Goal: Download file/media: Download file/media

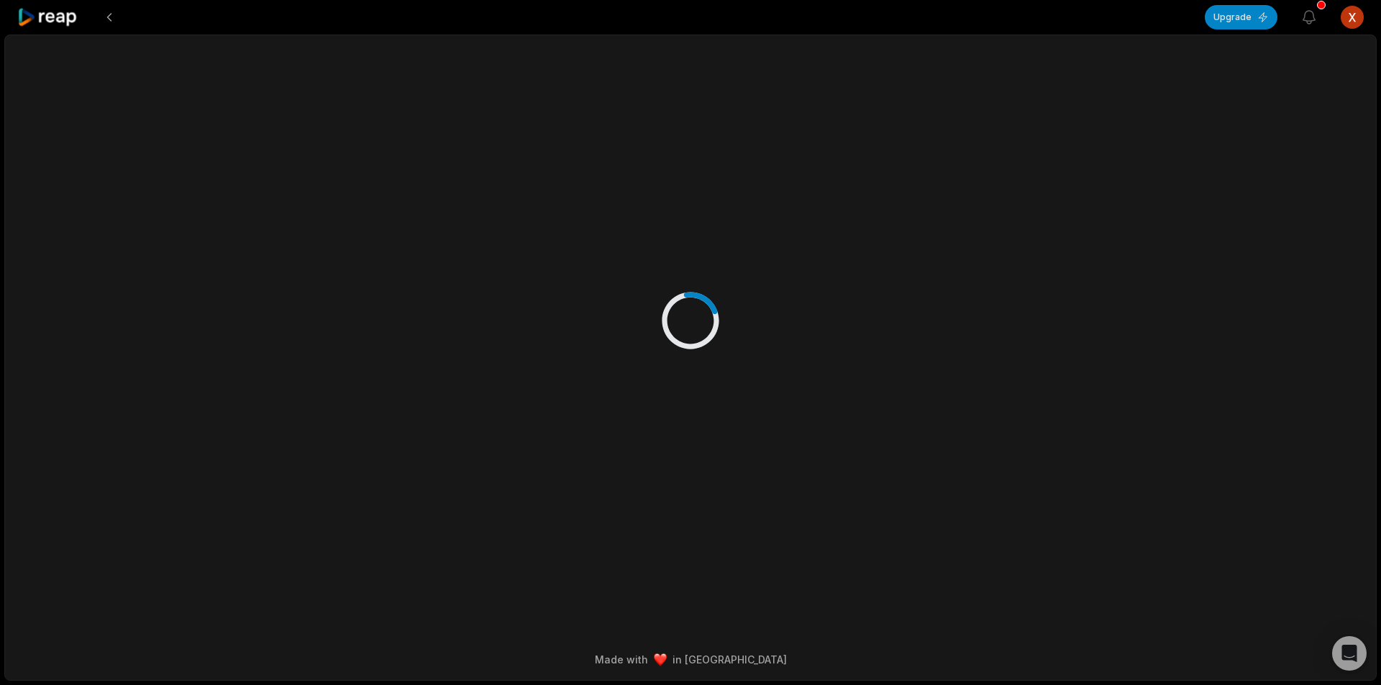
click at [76, 14] on icon at bounding box center [47, 17] width 61 height 19
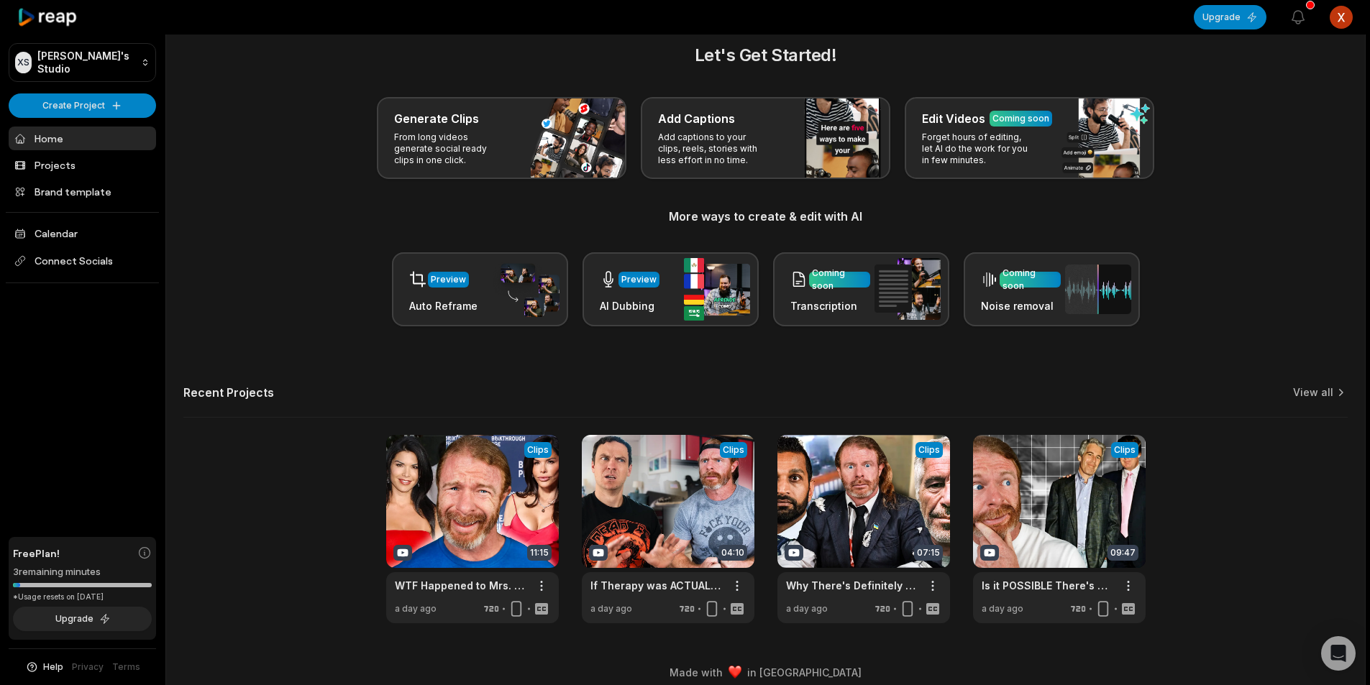
scroll to position [32, 0]
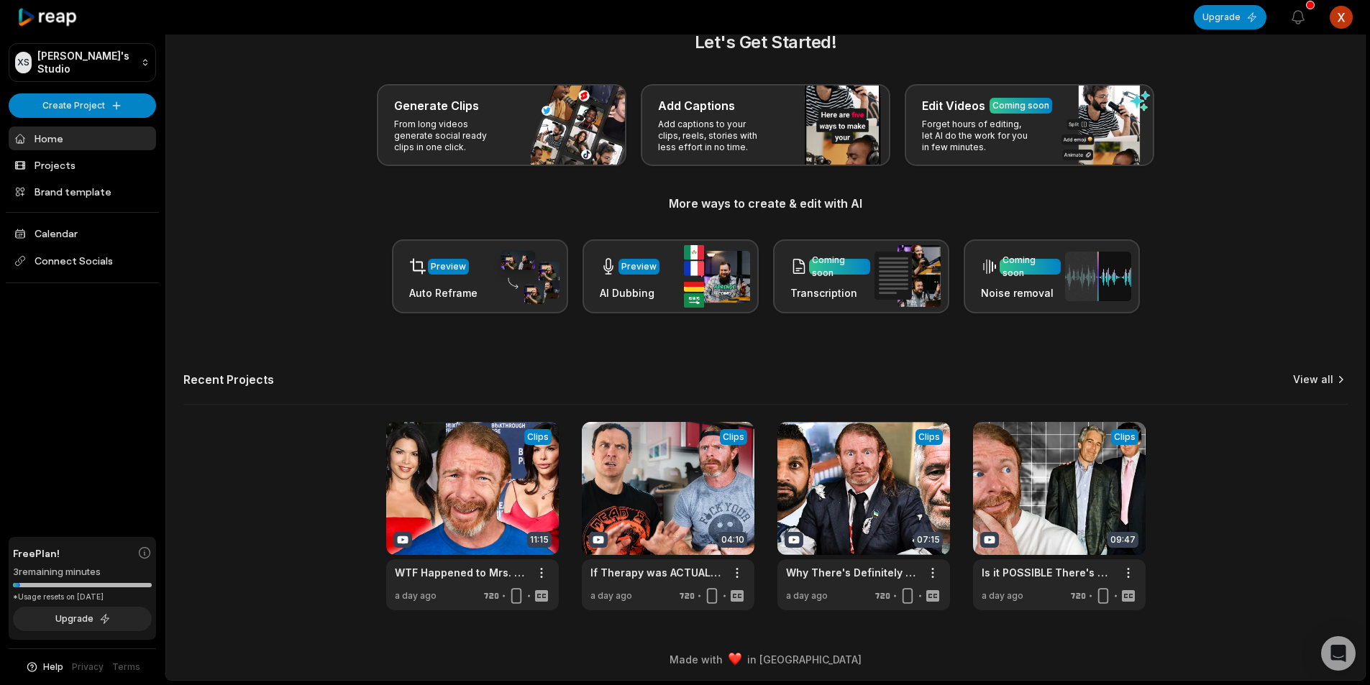
click at [1324, 375] on link "View all" at bounding box center [1313, 379] width 40 height 14
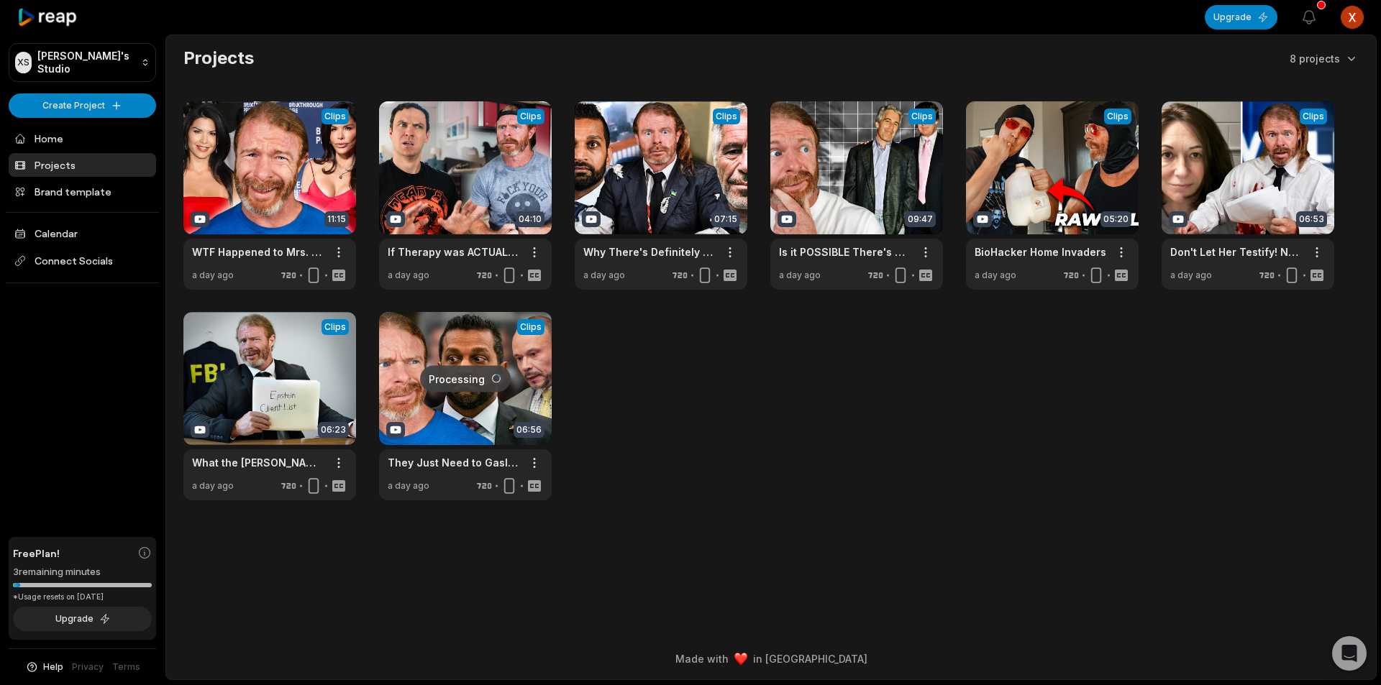
click at [469, 412] on link at bounding box center [465, 406] width 173 height 188
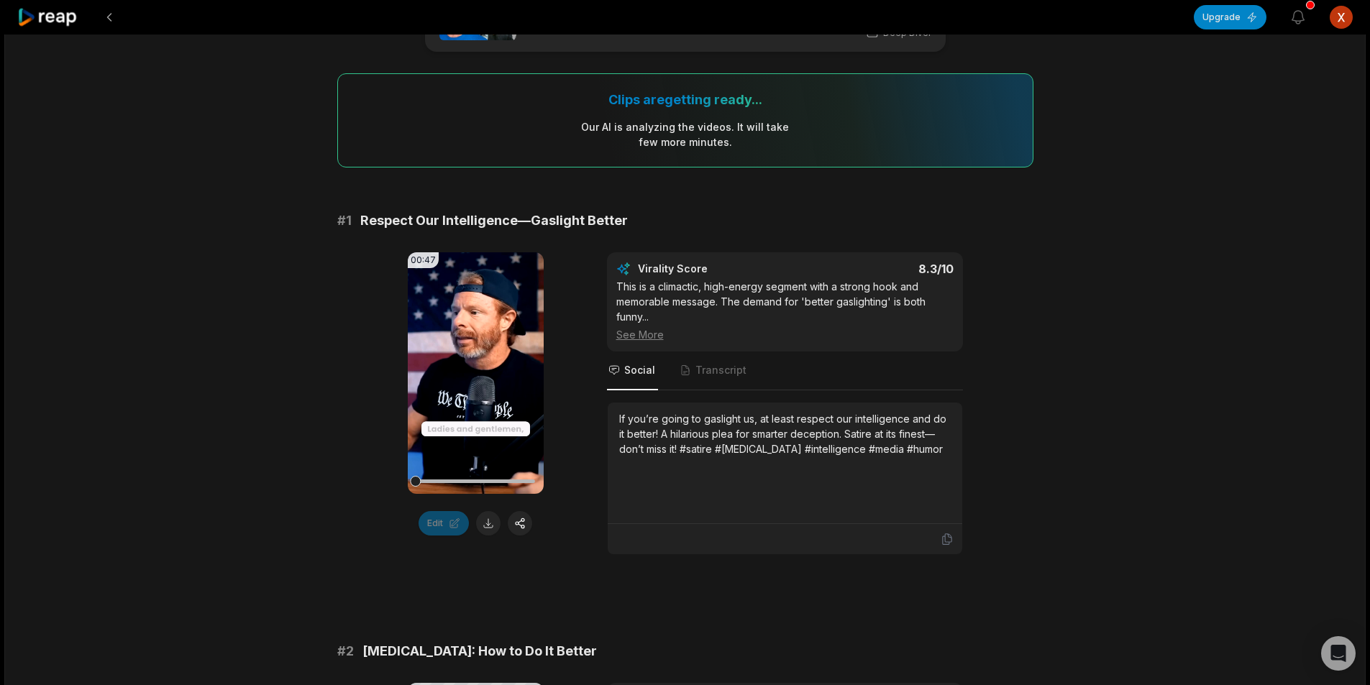
scroll to position [72, 0]
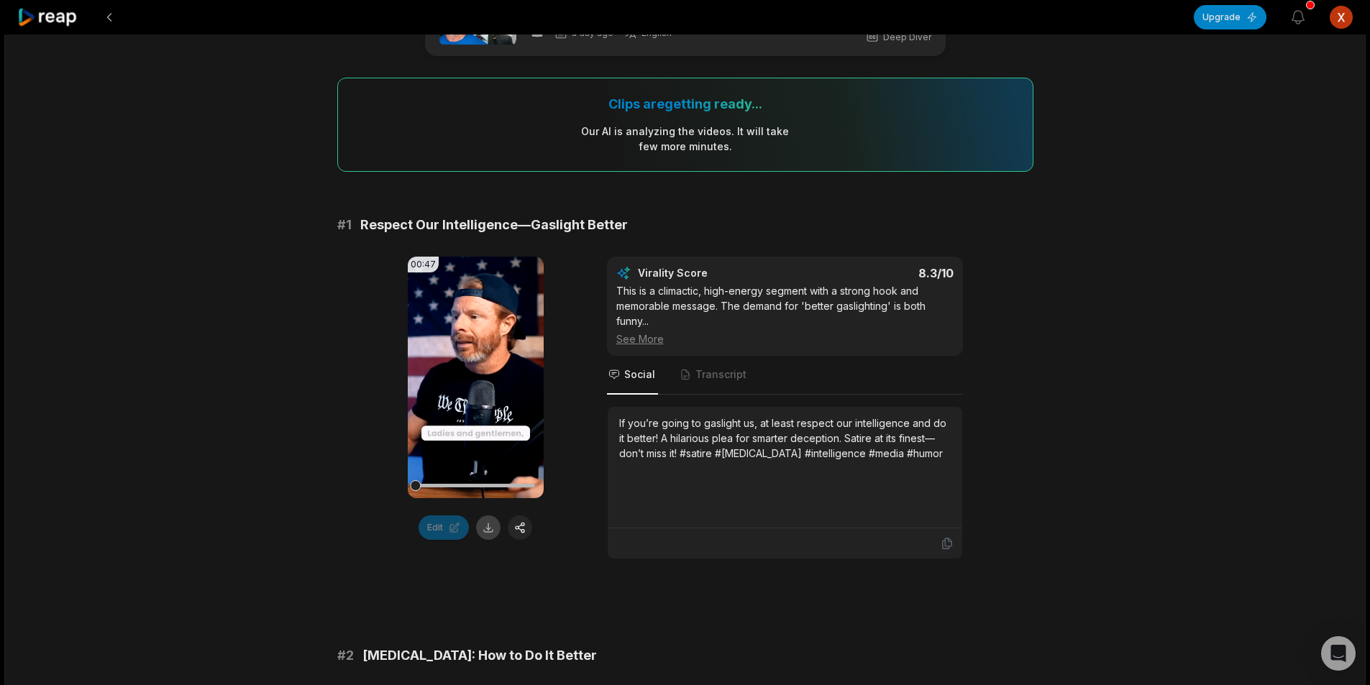
click at [488, 528] on button at bounding box center [488, 528] width 24 height 24
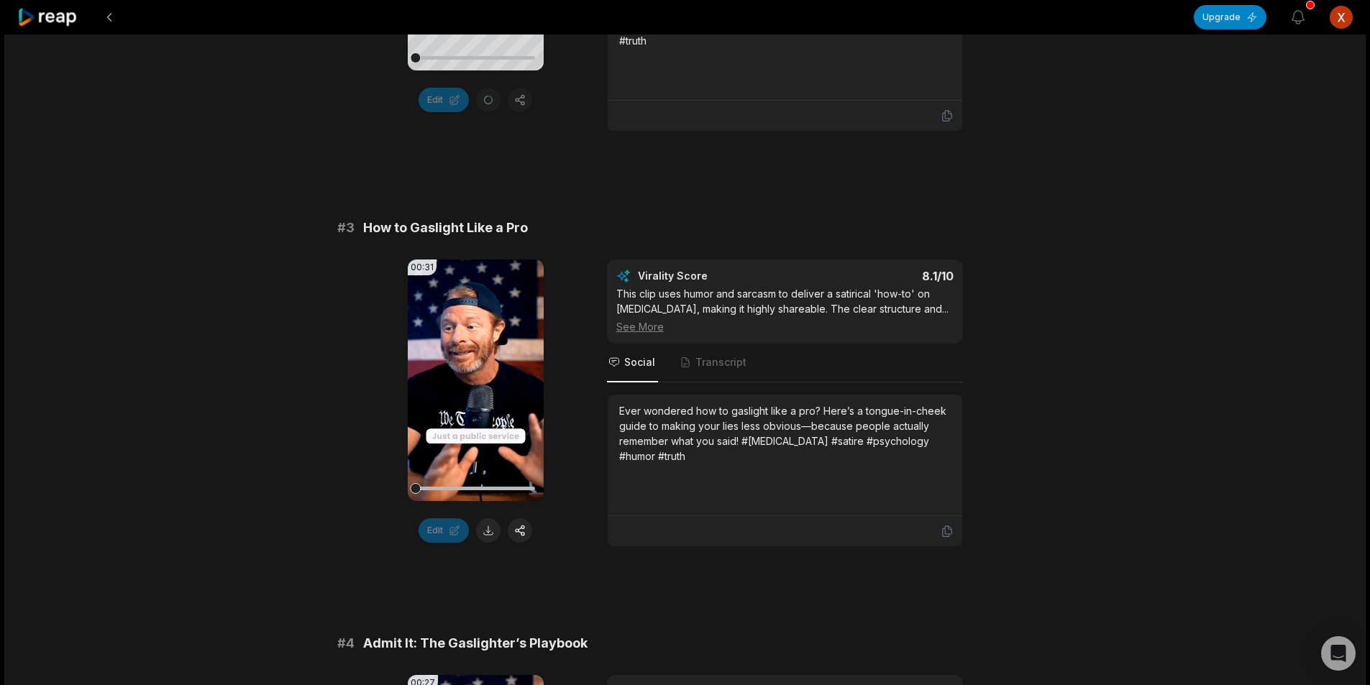
scroll to position [935, 0]
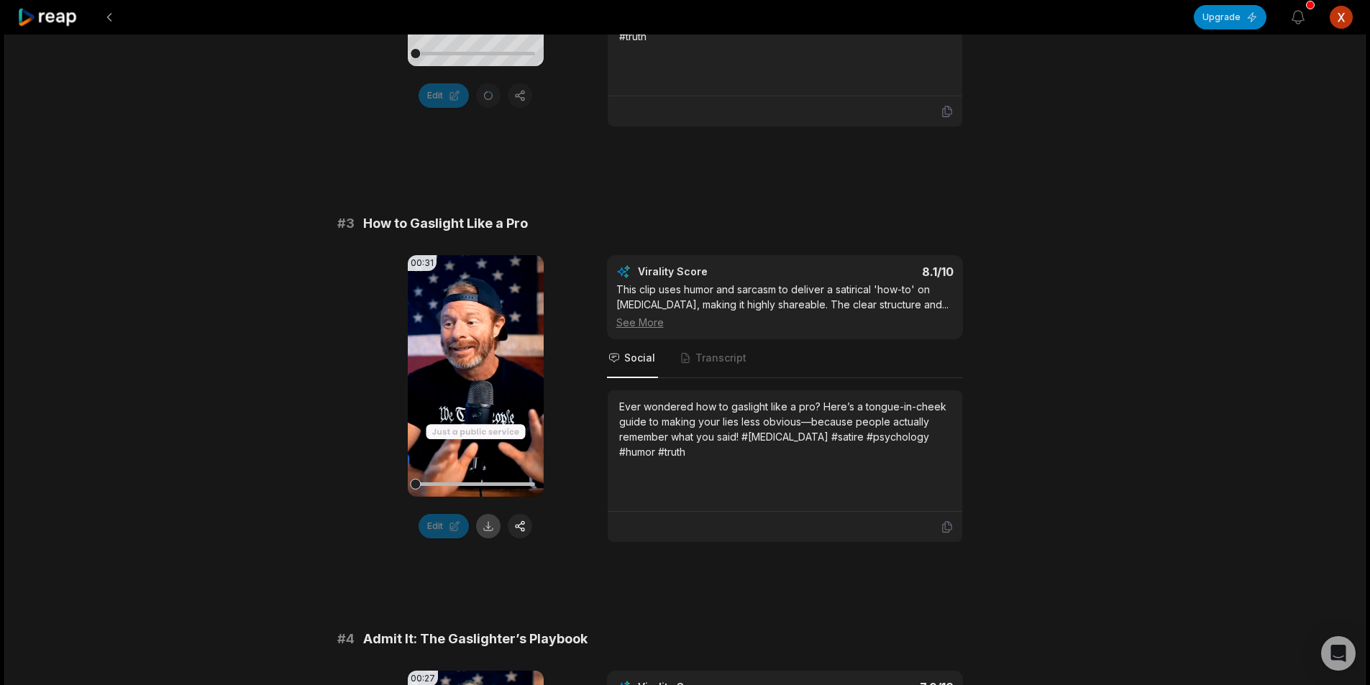
click at [488, 514] on button at bounding box center [488, 526] width 24 height 24
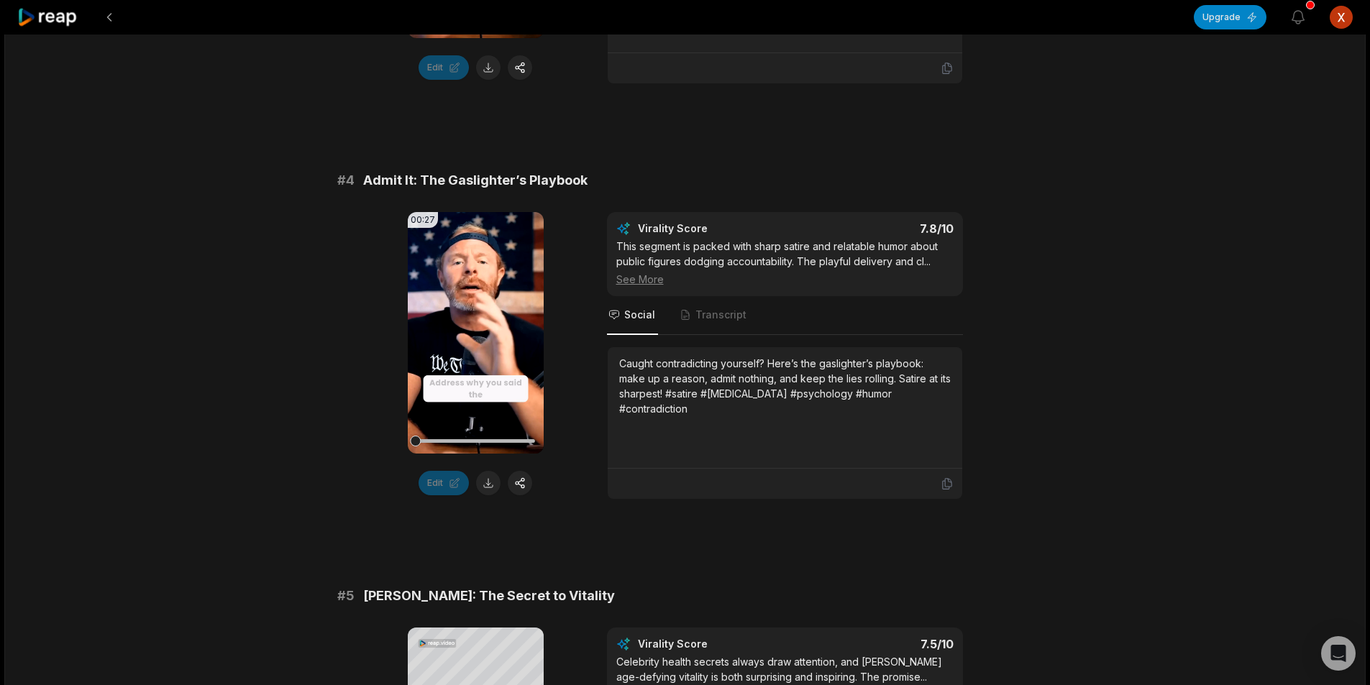
scroll to position [1438, 0]
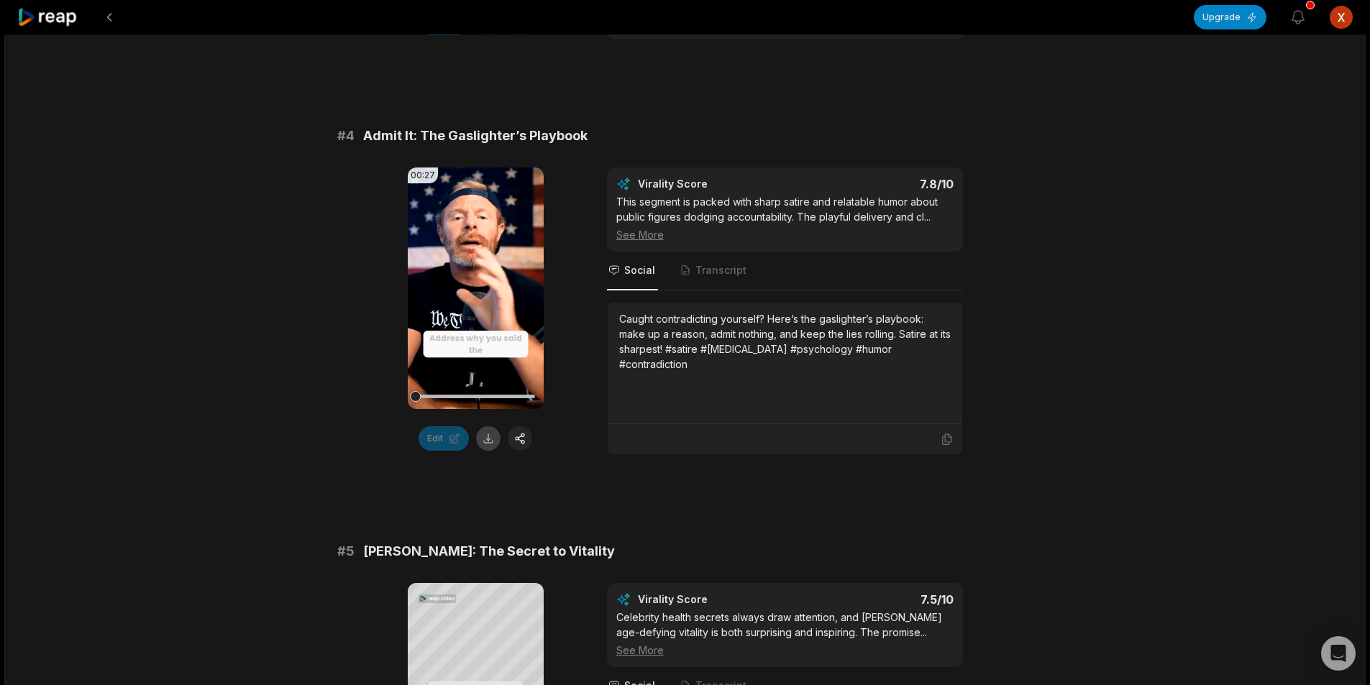
click at [485, 428] on button at bounding box center [488, 438] width 24 height 24
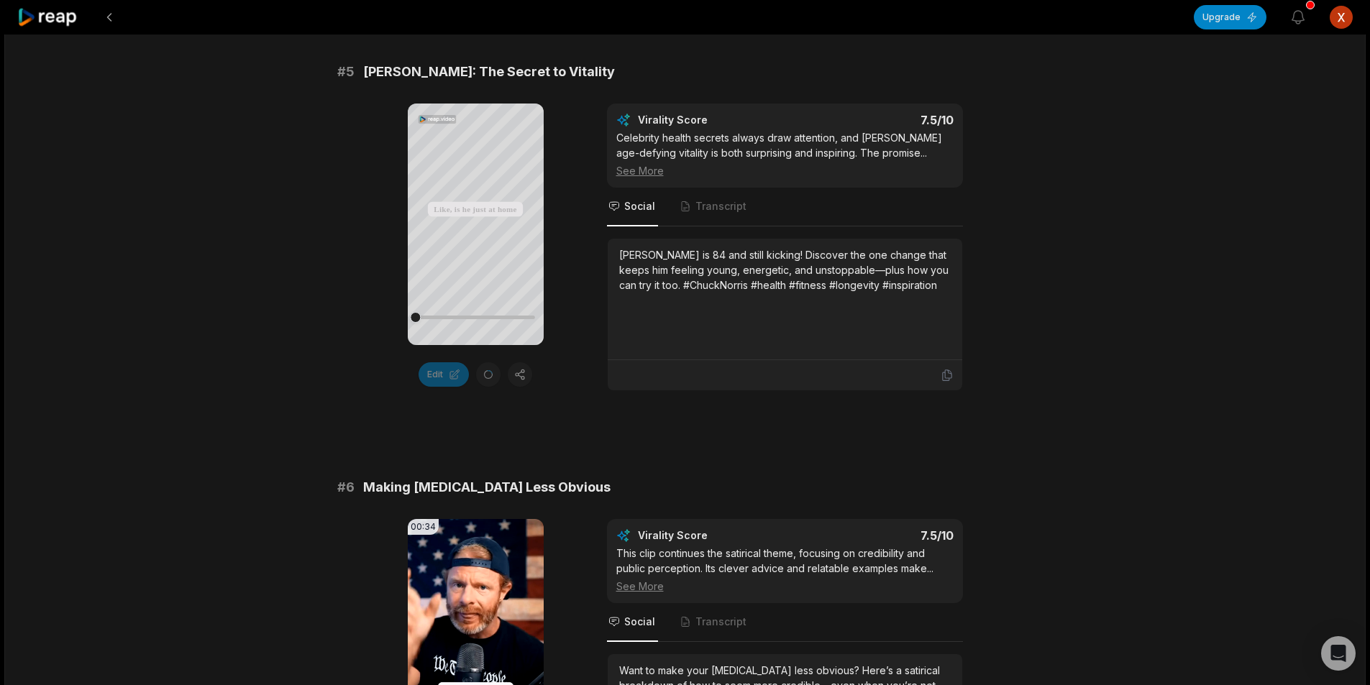
scroll to position [2157, 0]
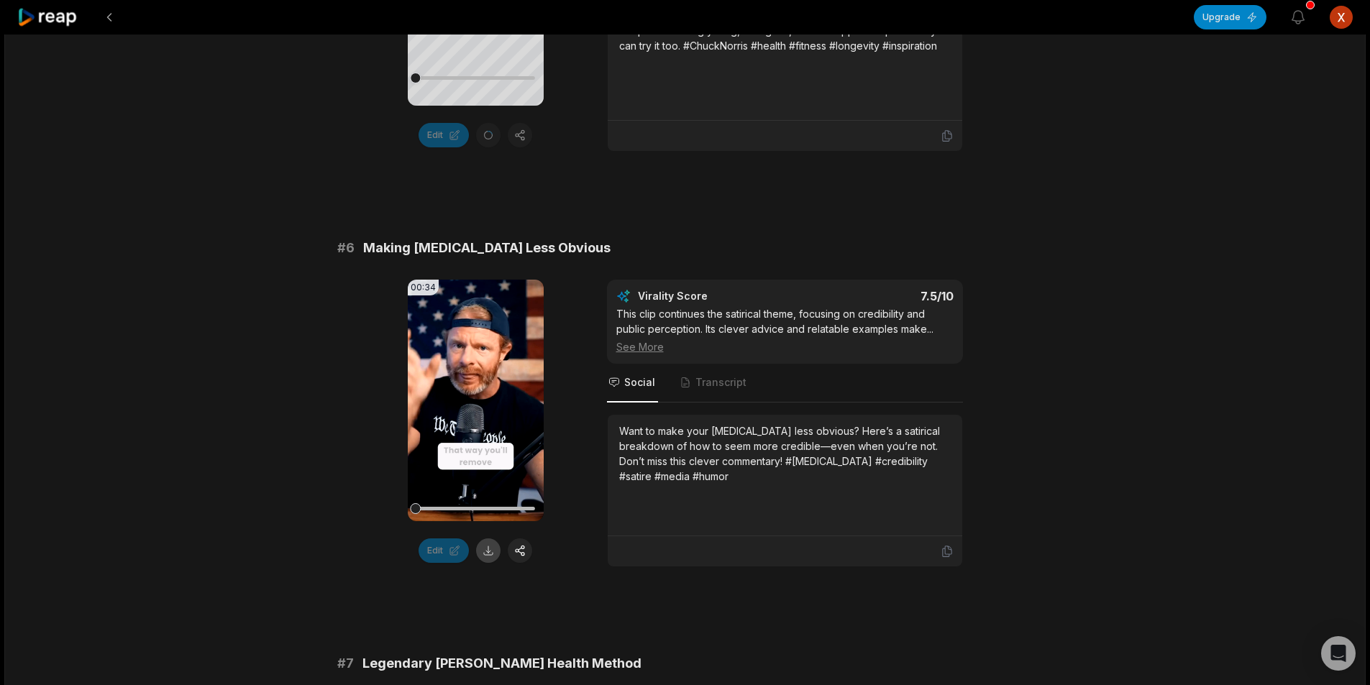
click at [487, 542] on button at bounding box center [488, 551] width 24 height 24
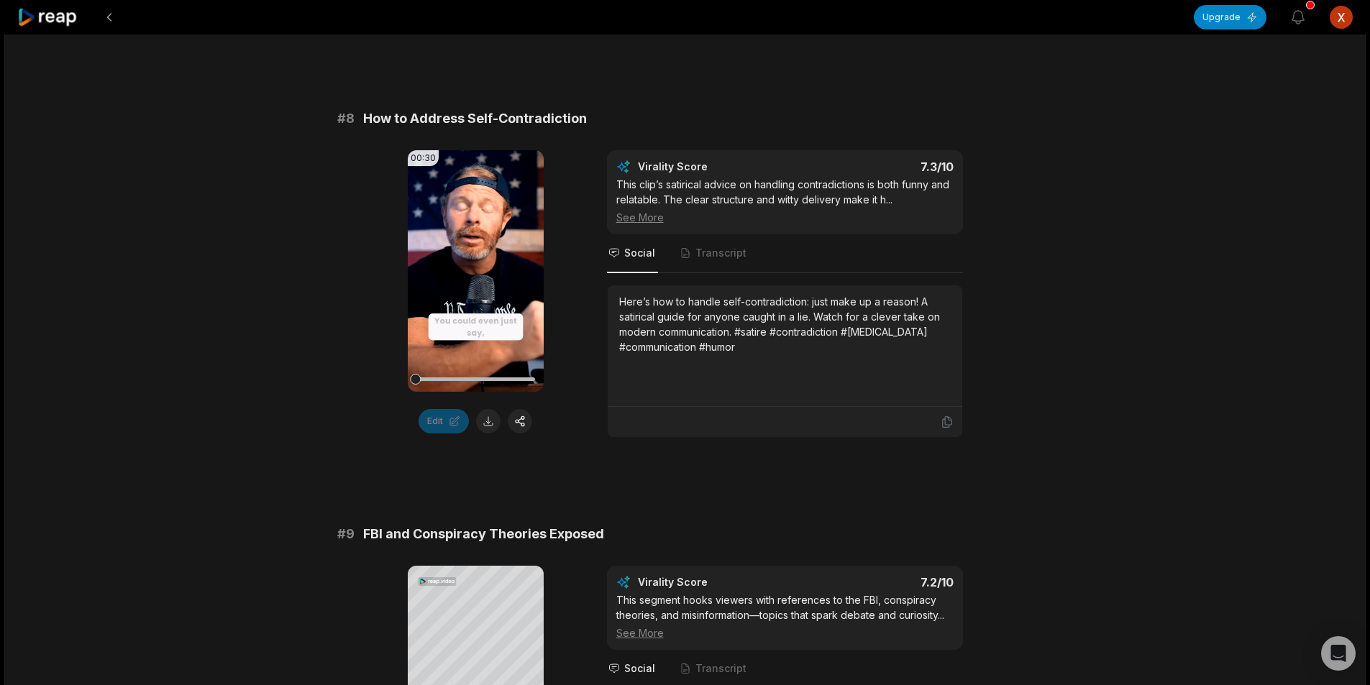
scroll to position [3164, 0]
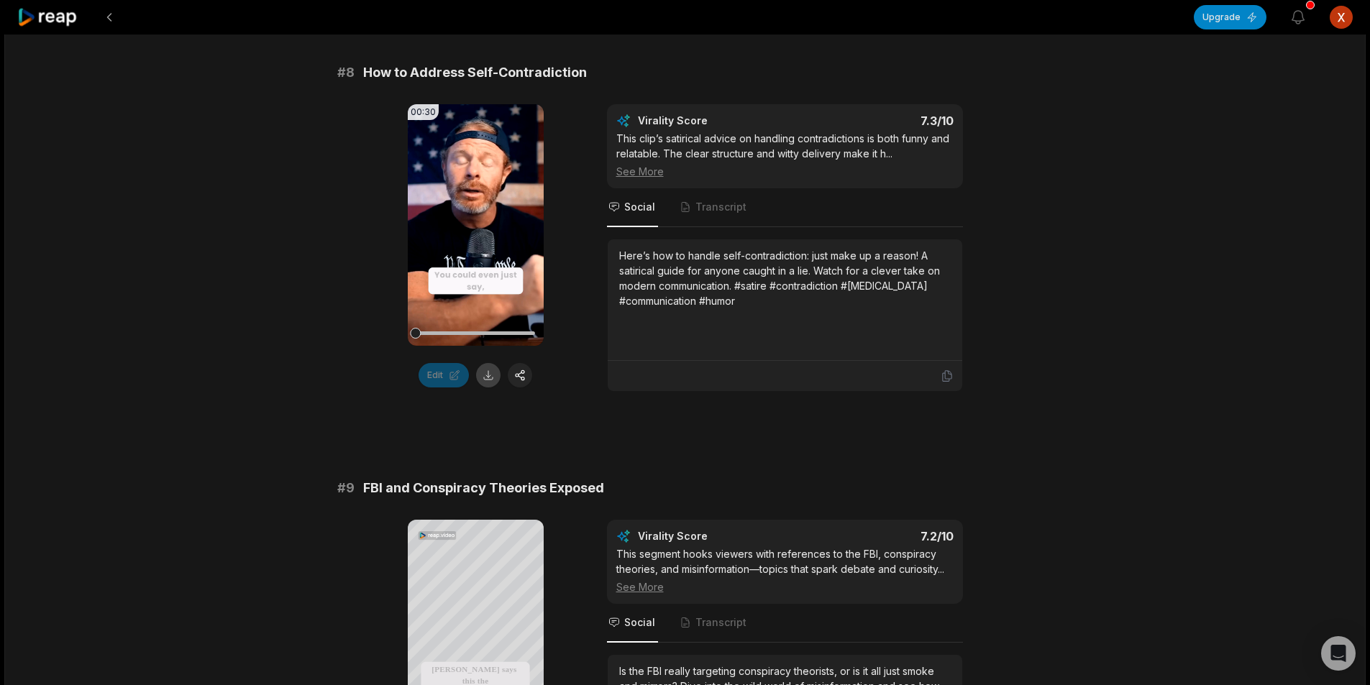
click at [482, 363] on button at bounding box center [488, 375] width 24 height 24
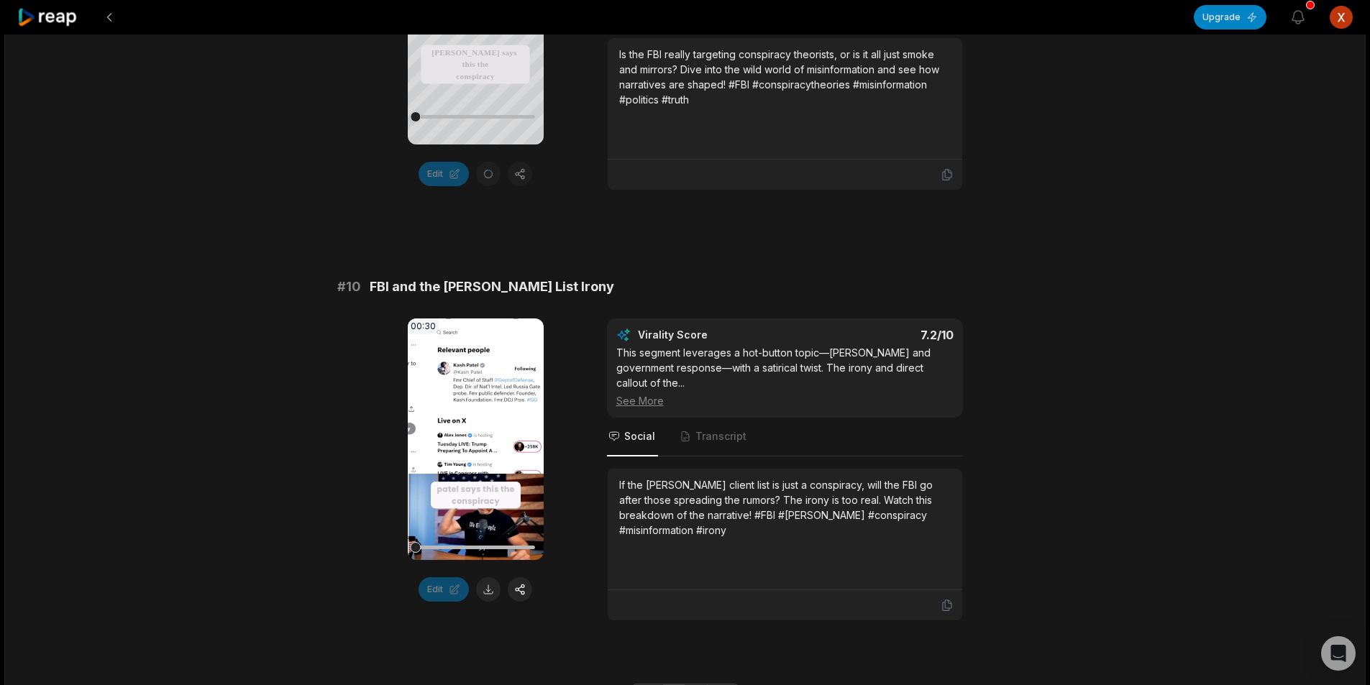
scroll to position [3830, 0]
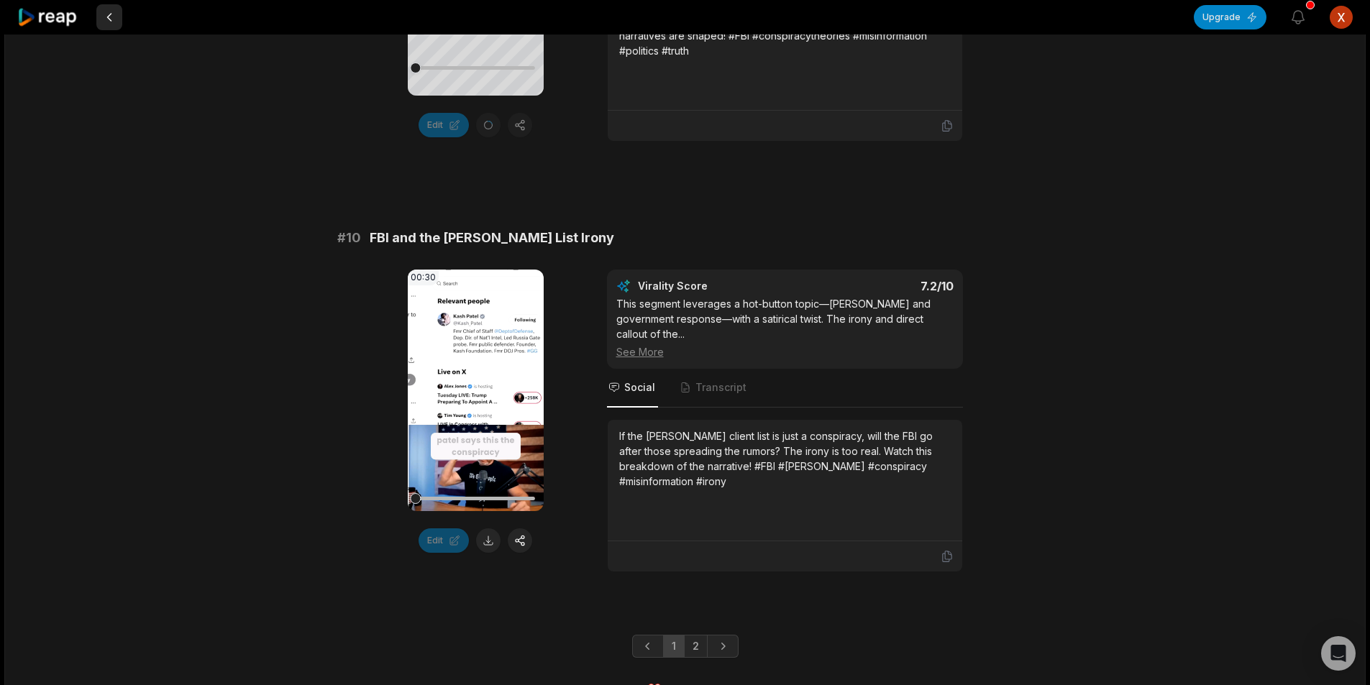
click at [116, 12] on button at bounding box center [109, 17] width 26 height 26
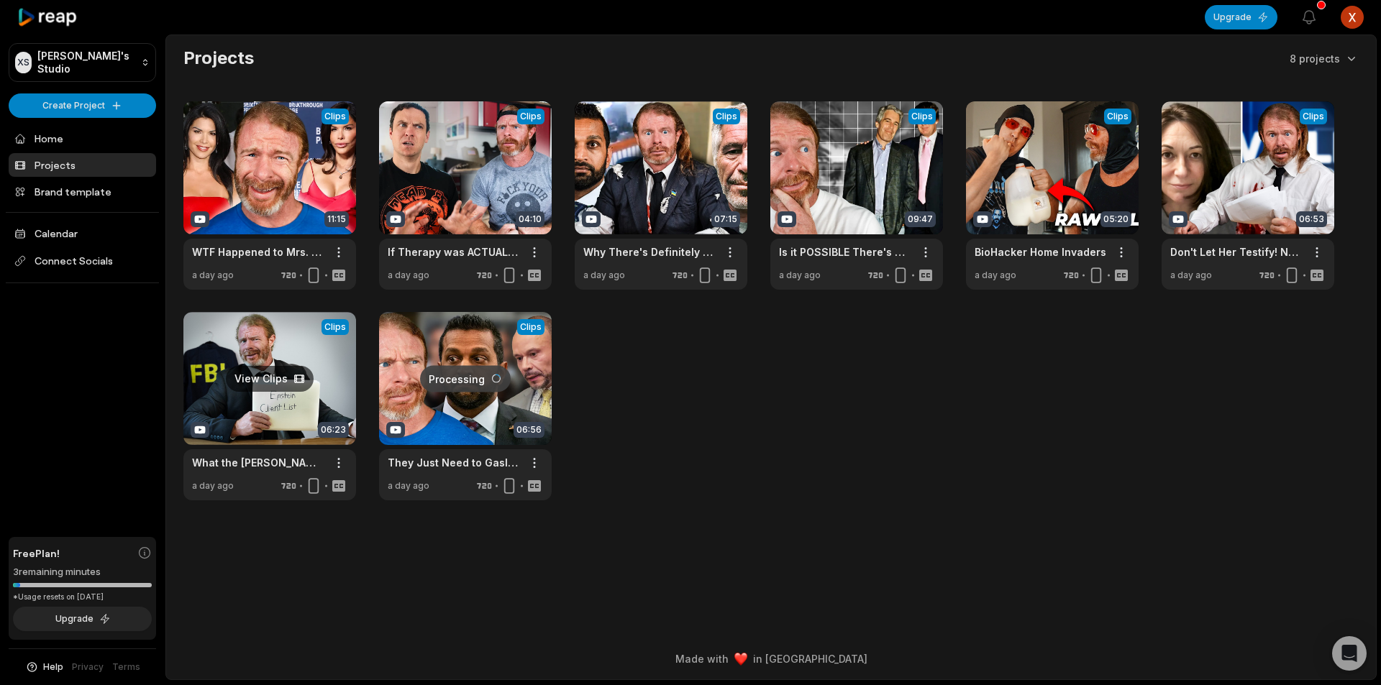
click at [297, 415] on link at bounding box center [269, 406] width 173 height 188
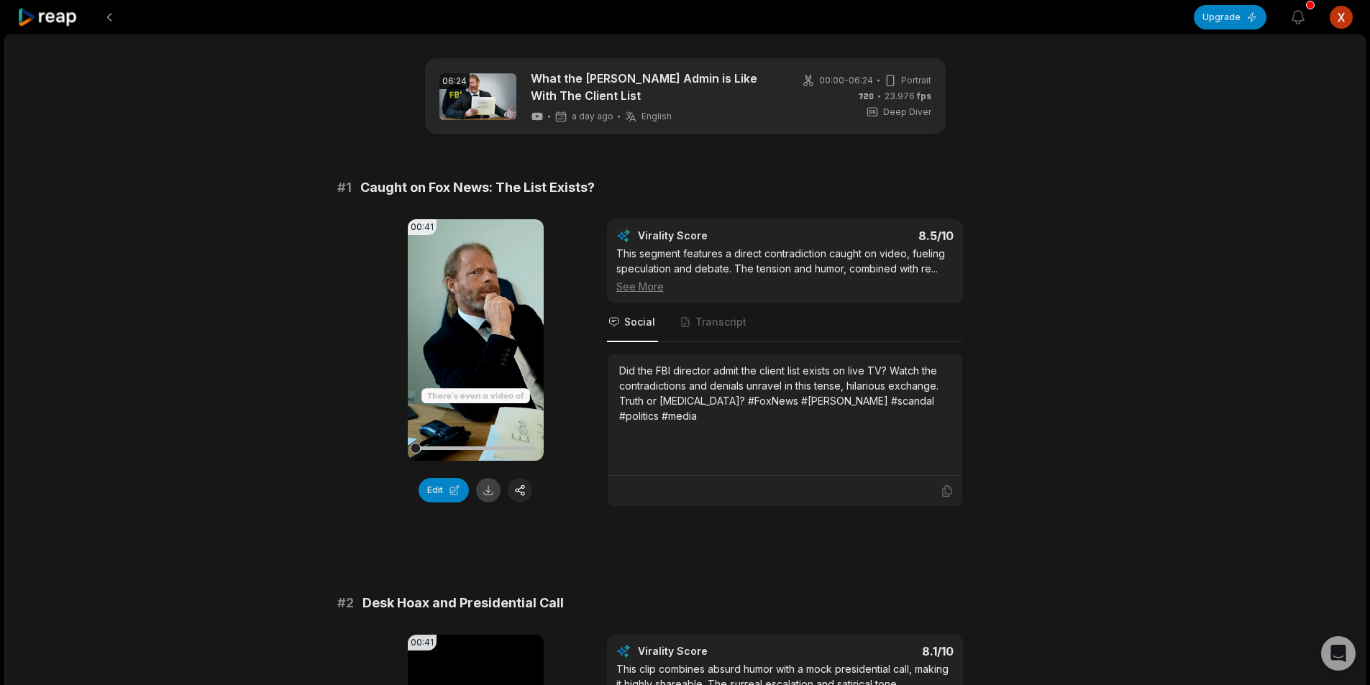
click at [492, 486] on button at bounding box center [488, 490] width 24 height 24
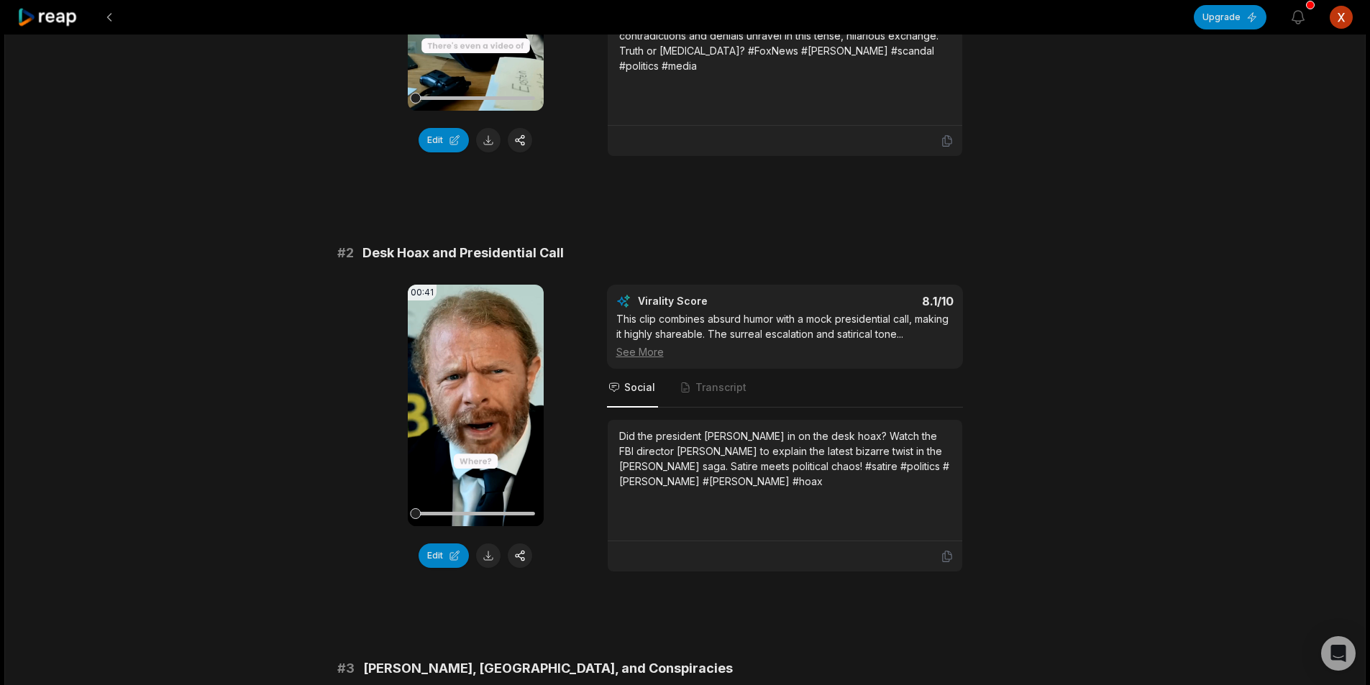
scroll to position [360, 0]
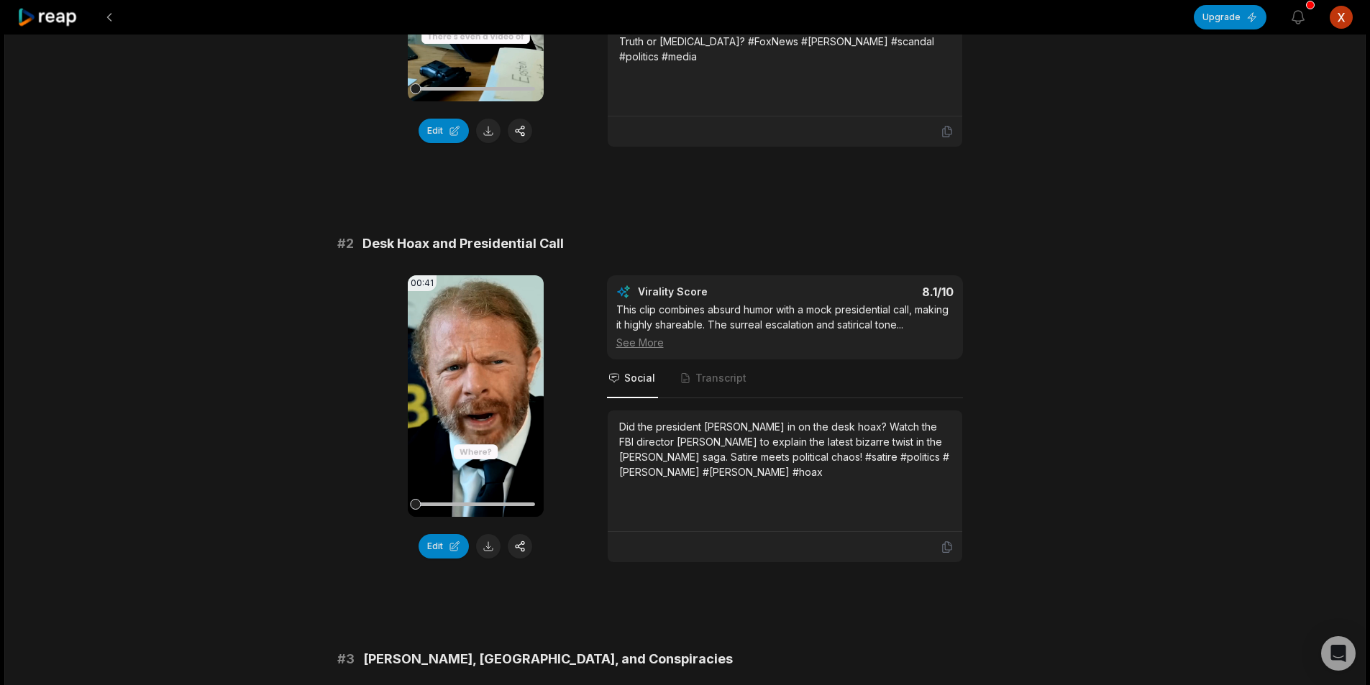
click at [492, 541] on button at bounding box center [488, 546] width 24 height 24
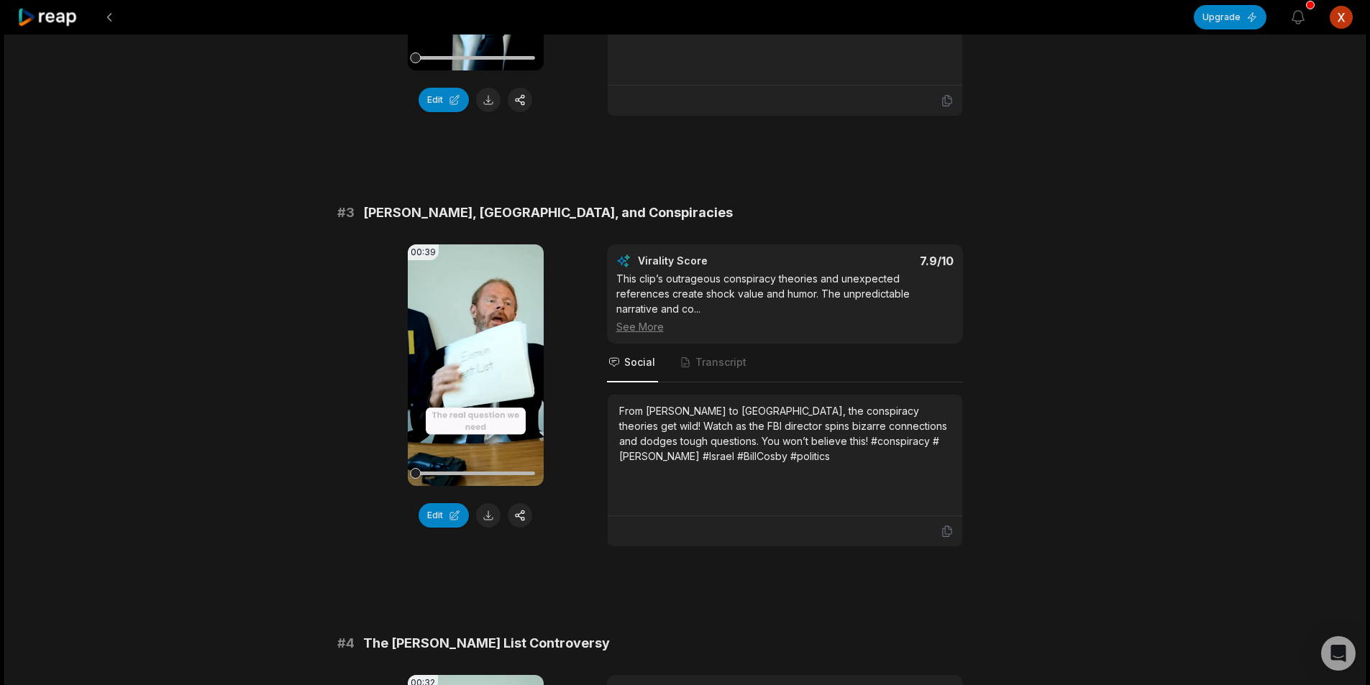
scroll to position [863, 0]
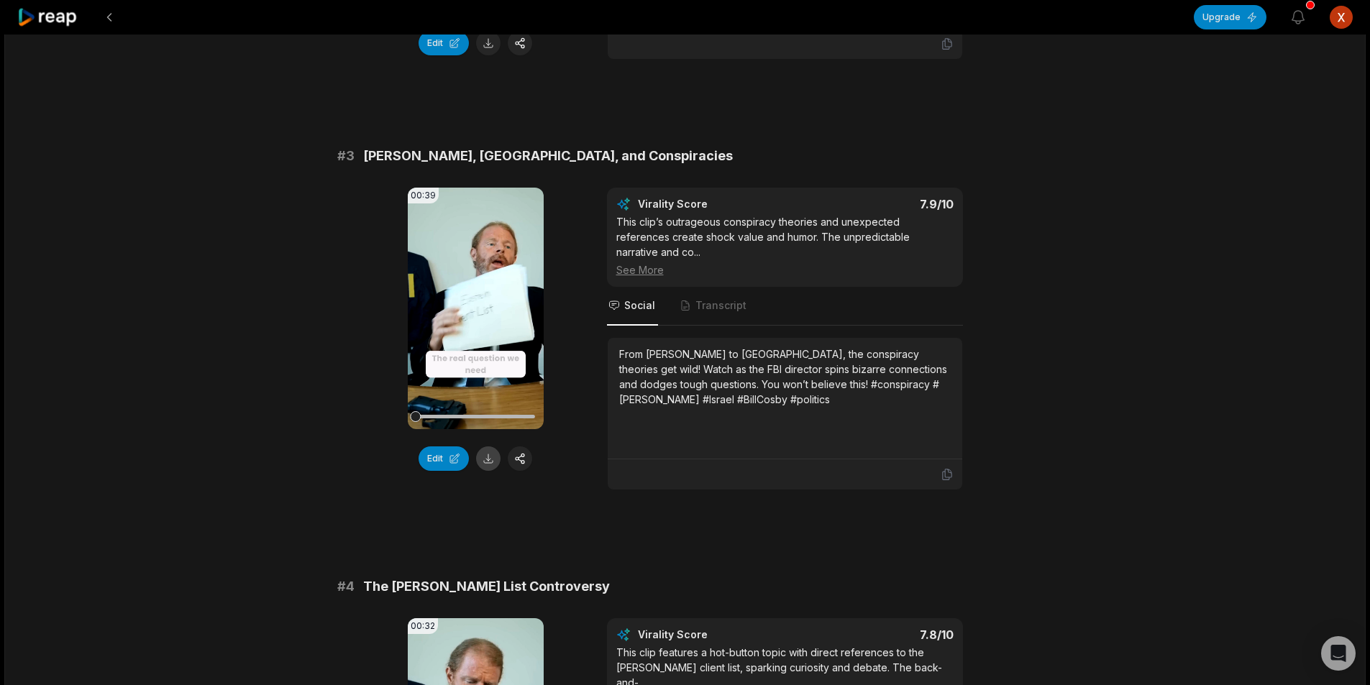
click at [488, 457] on button at bounding box center [488, 459] width 24 height 24
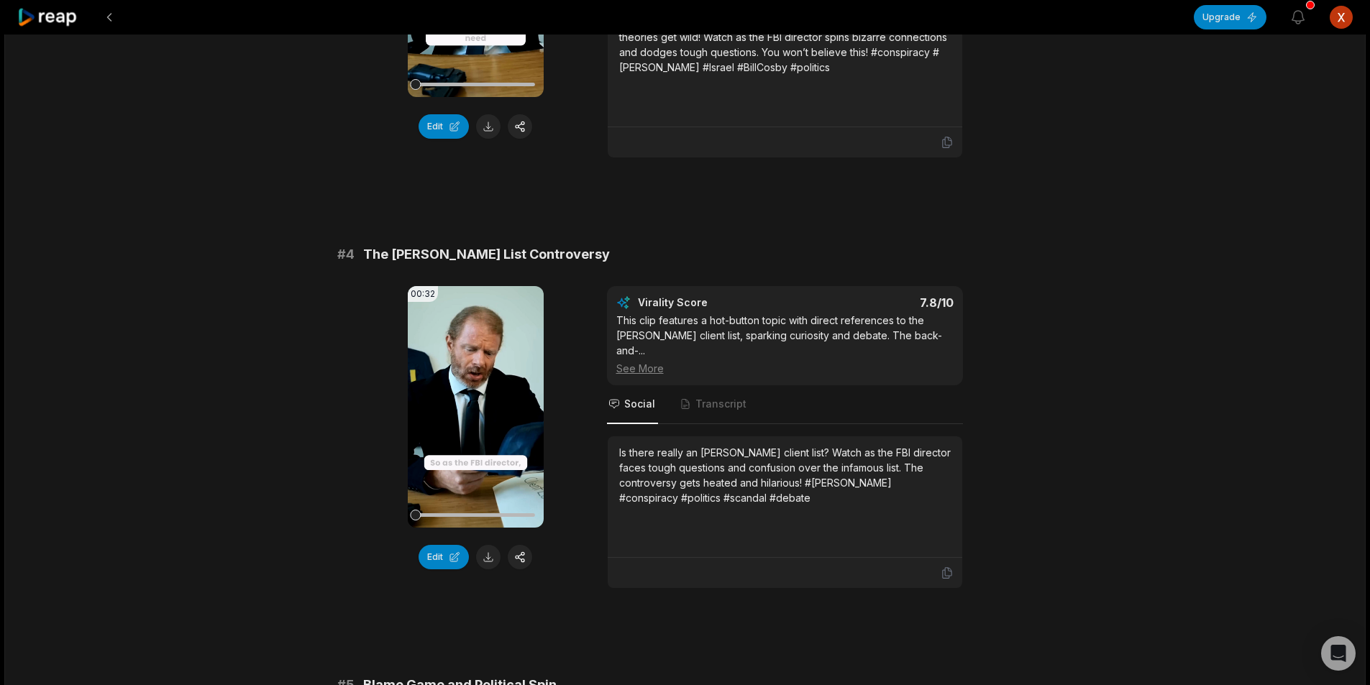
scroll to position [1294, 0]
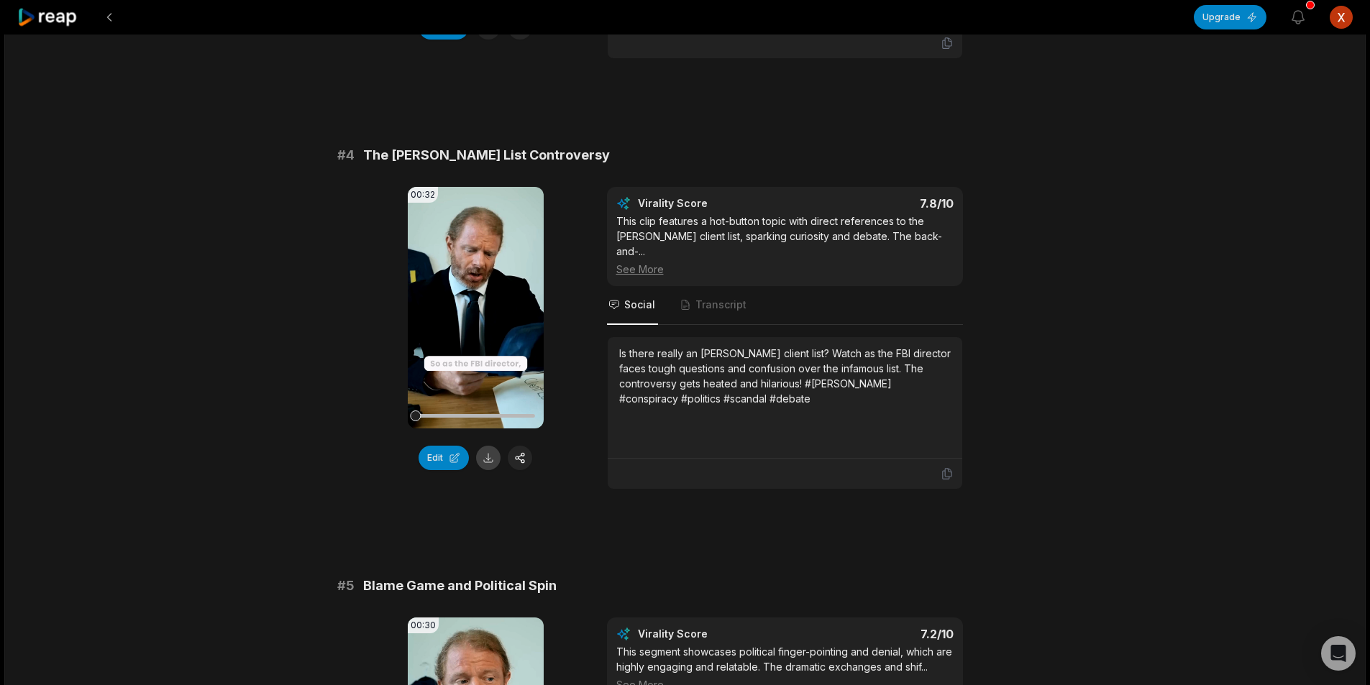
click at [489, 446] on button at bounding box center [488, 458] width 24 height 24
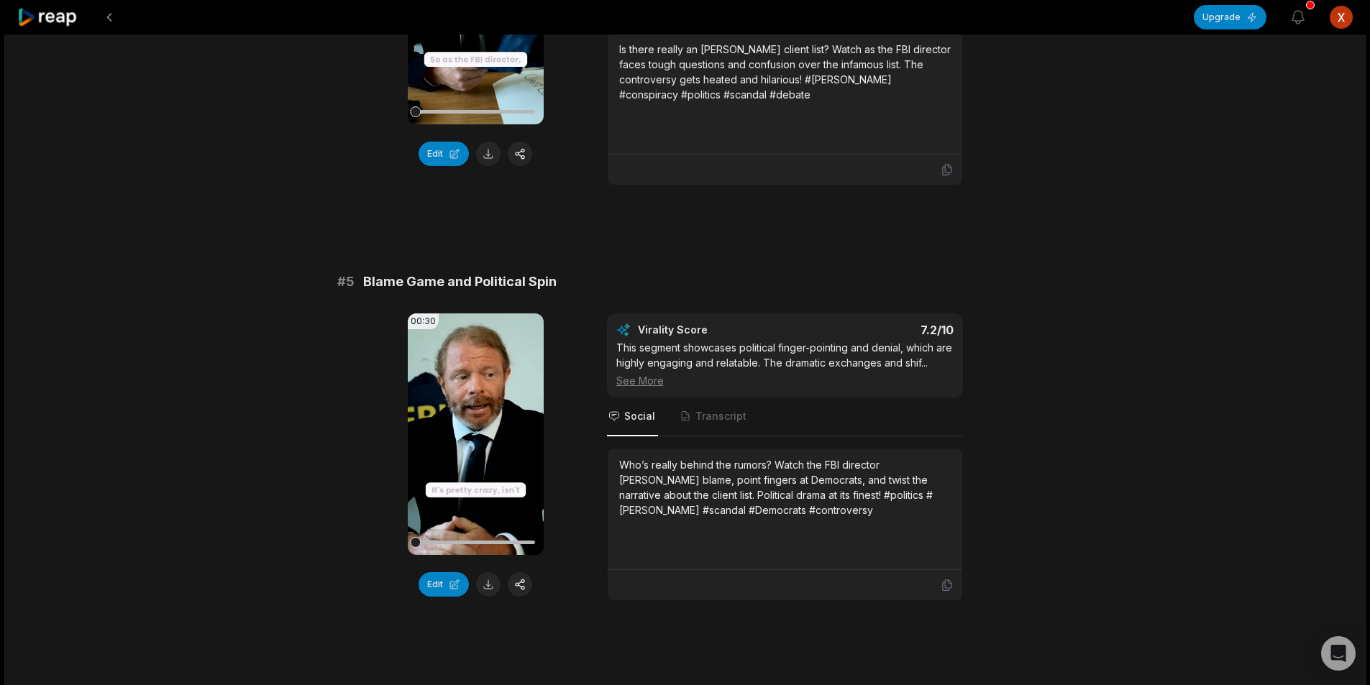
scroll to position [1654, 0]
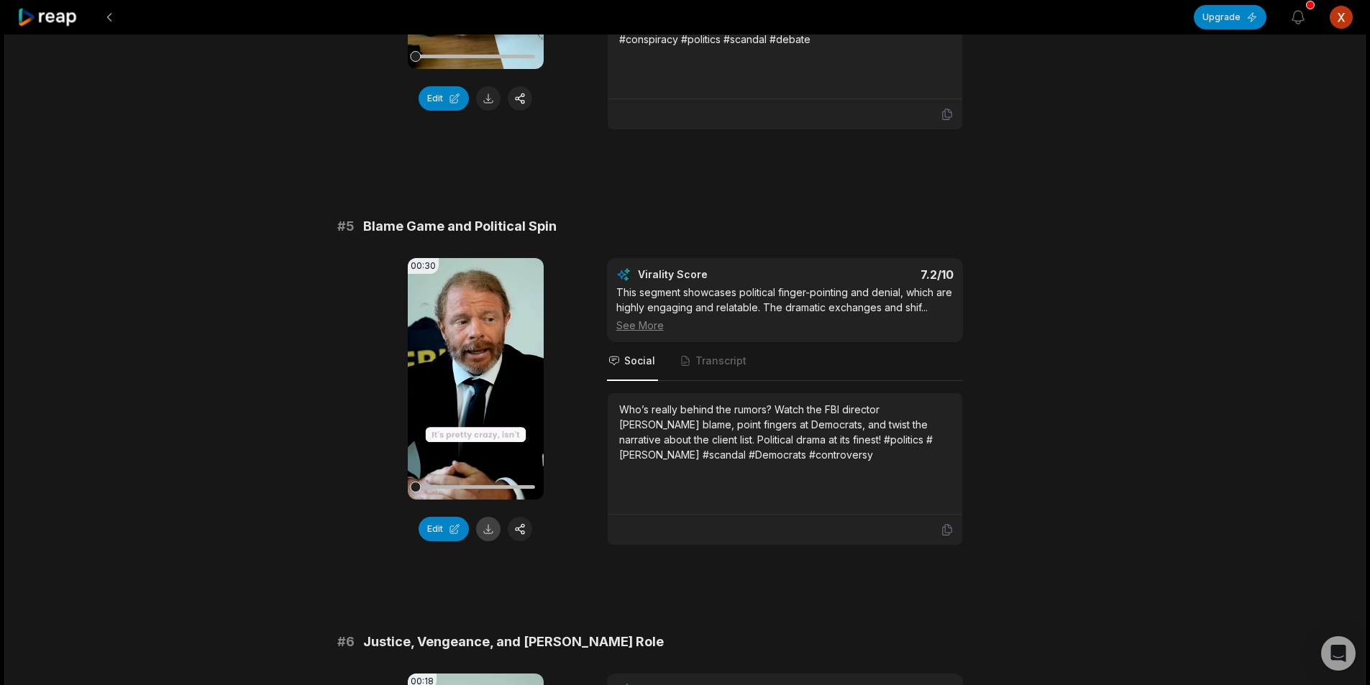
click at [481, 517] on button at bounding box center [488, 529] width 24 height 24
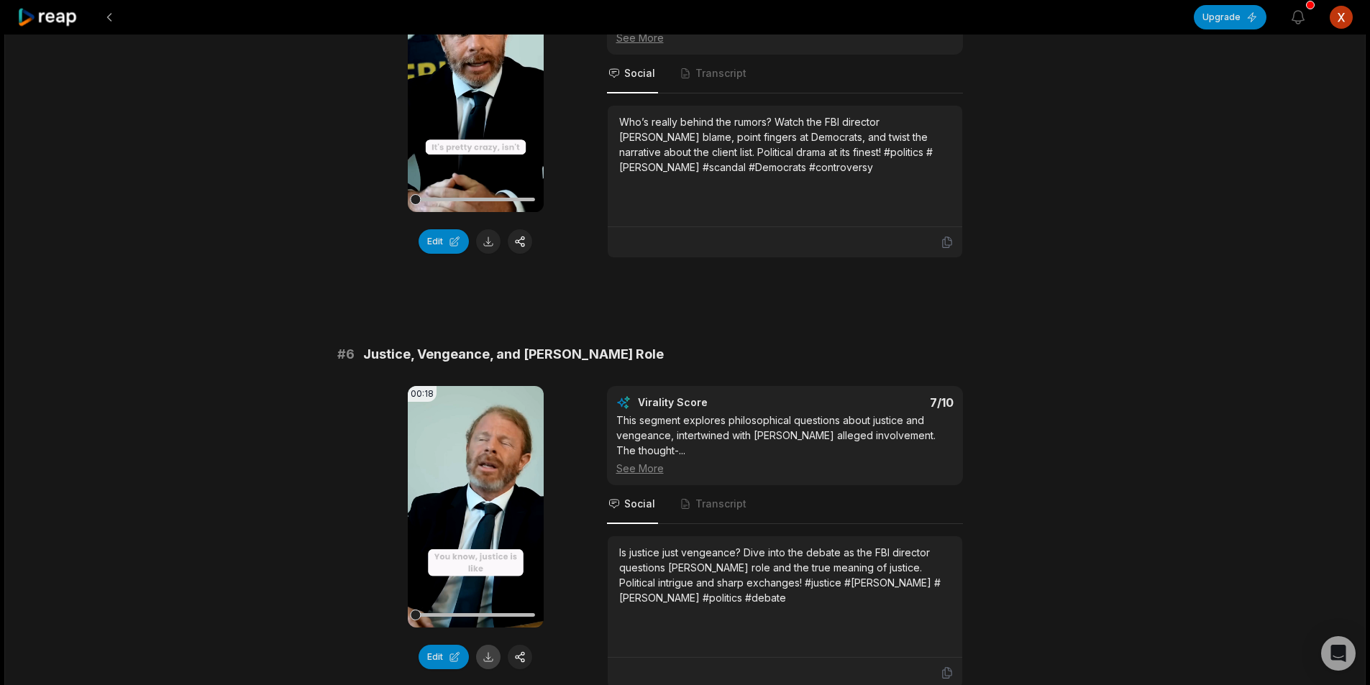
click at [487, 645] on button at bounding box center [488, 657] width 24 height 24
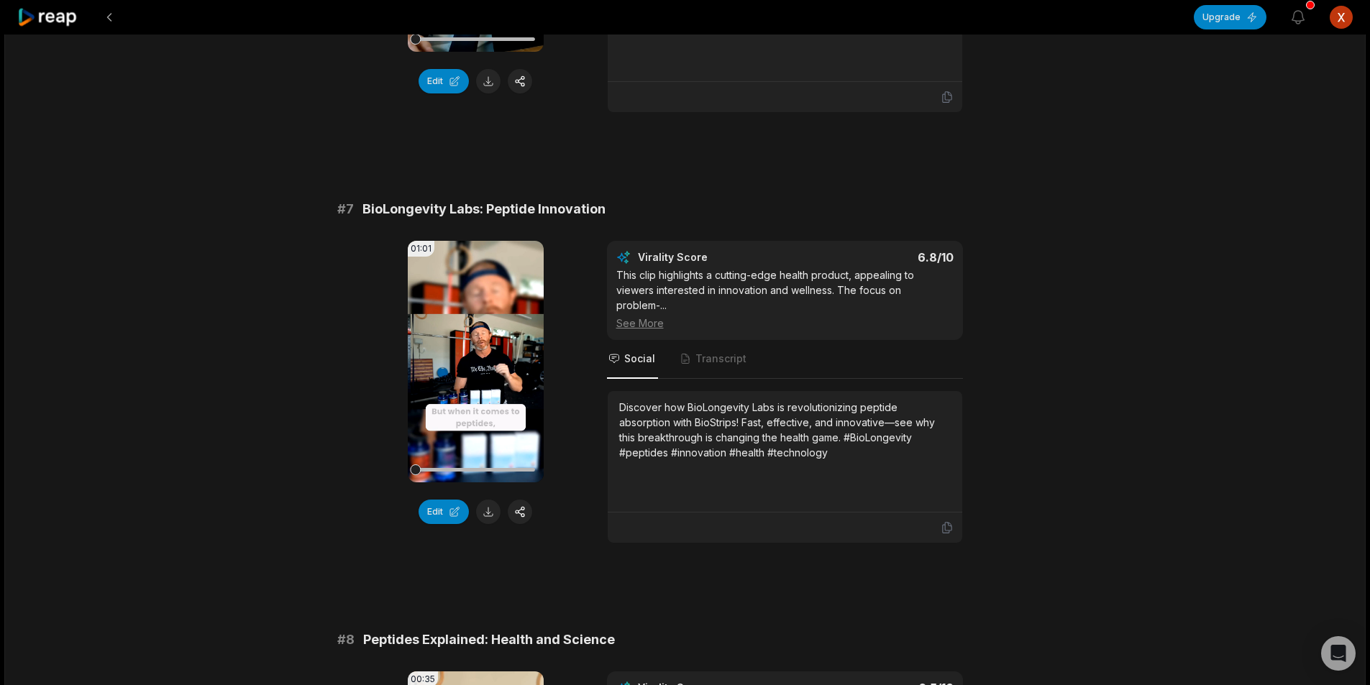
scroll to position [2589, 0]
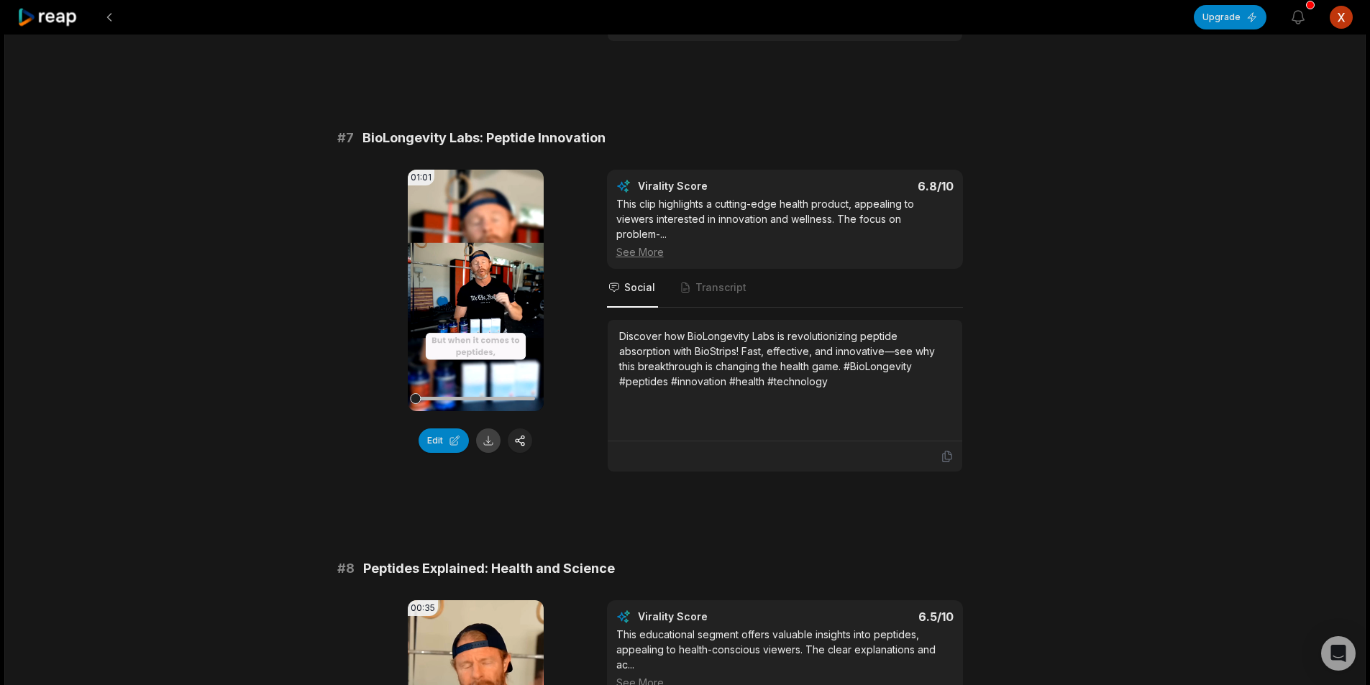
click at [489, 429] on button at bounding box center [488, 441] width 24 height 24
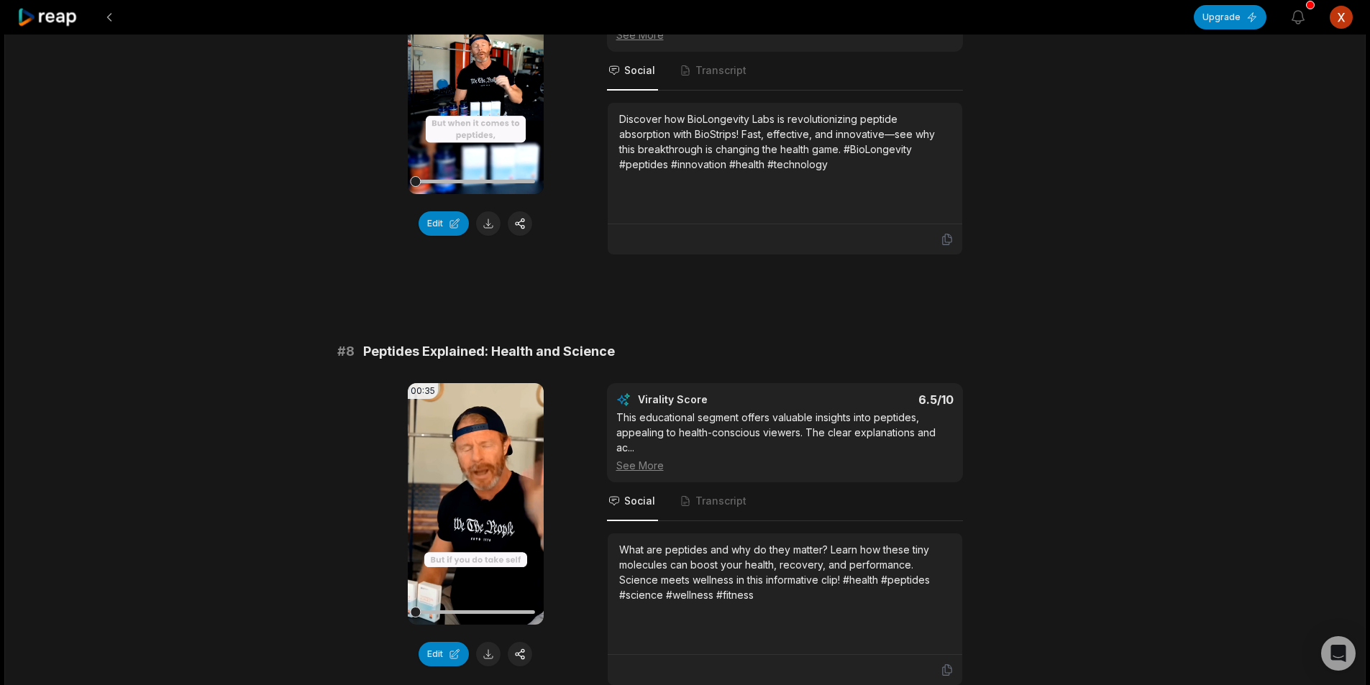
scroll to position [2885, 0]
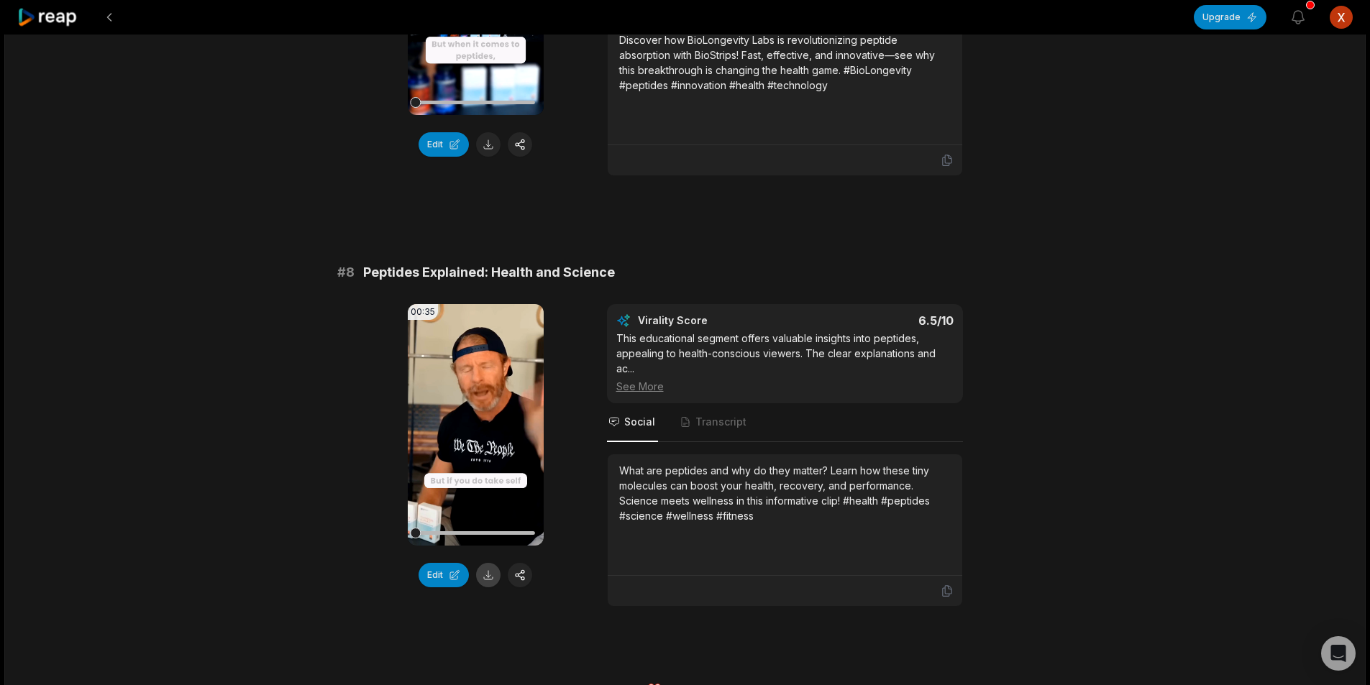
click at [483, 563] on button at bounding box center [488, 575] width 24 height 24
click at [114, 21] on button at bounding box center [109, 17] width 26 height 26
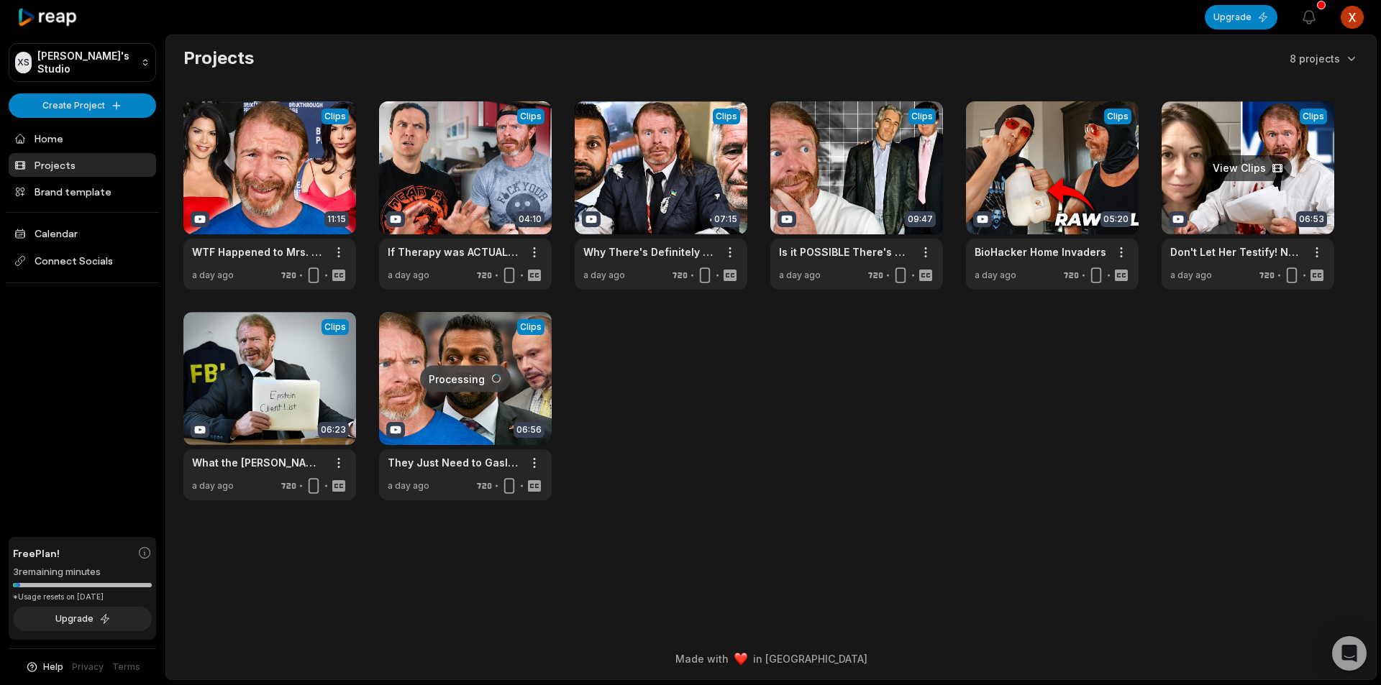
click at [1268, 206] on link at bounding box center [1247, 195] width 173 height 188
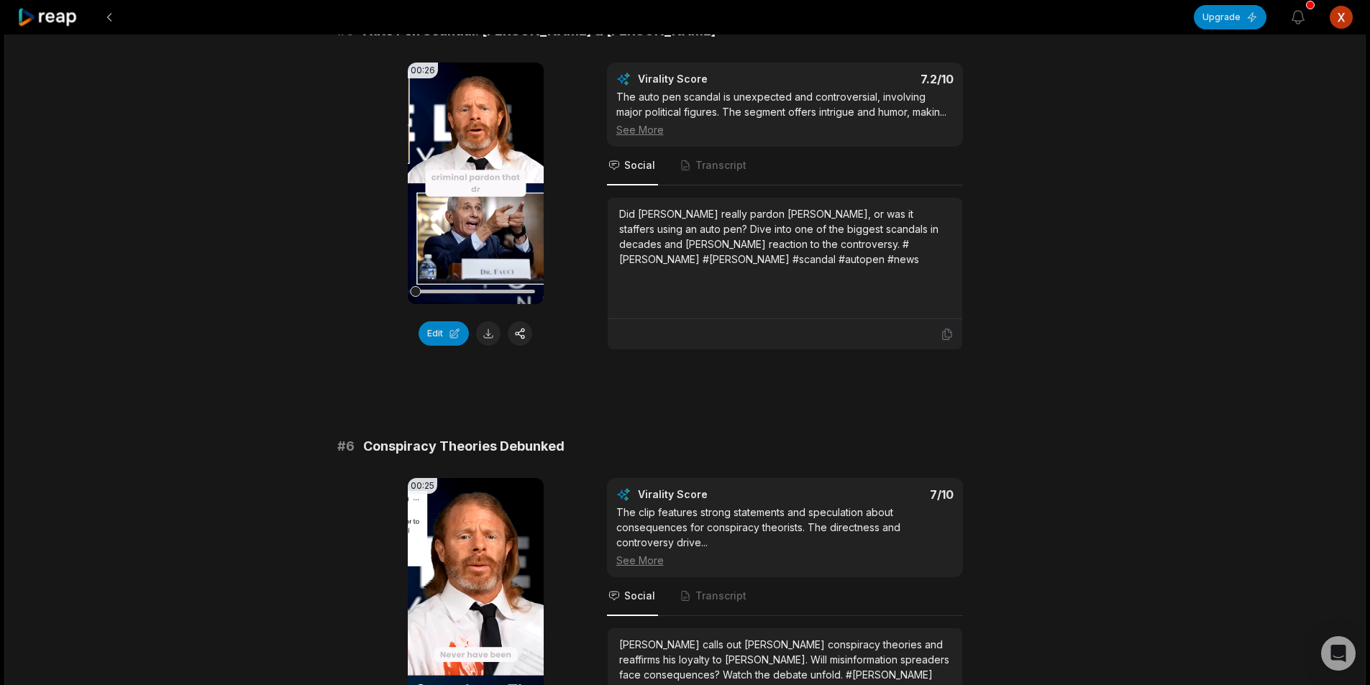
scroll to position [1942, 0]
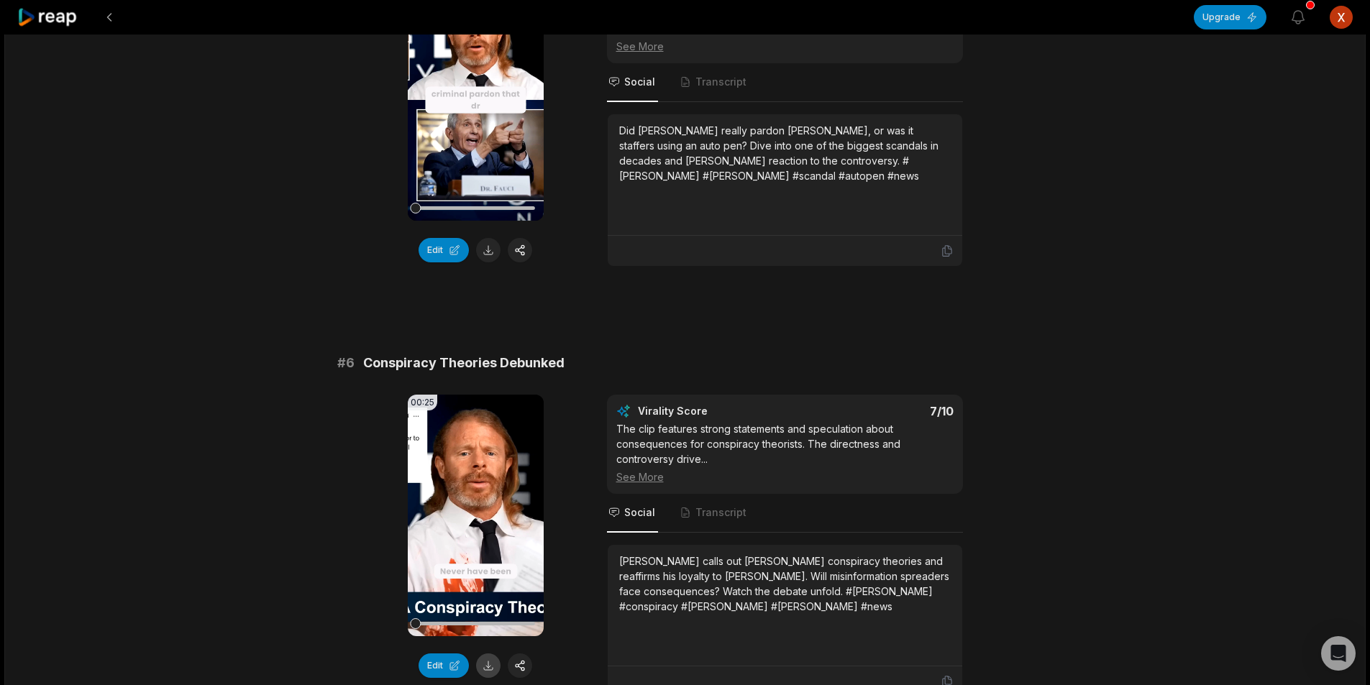
click at [487, 654] on button at bounding box center [488, 666] width 24 height 24
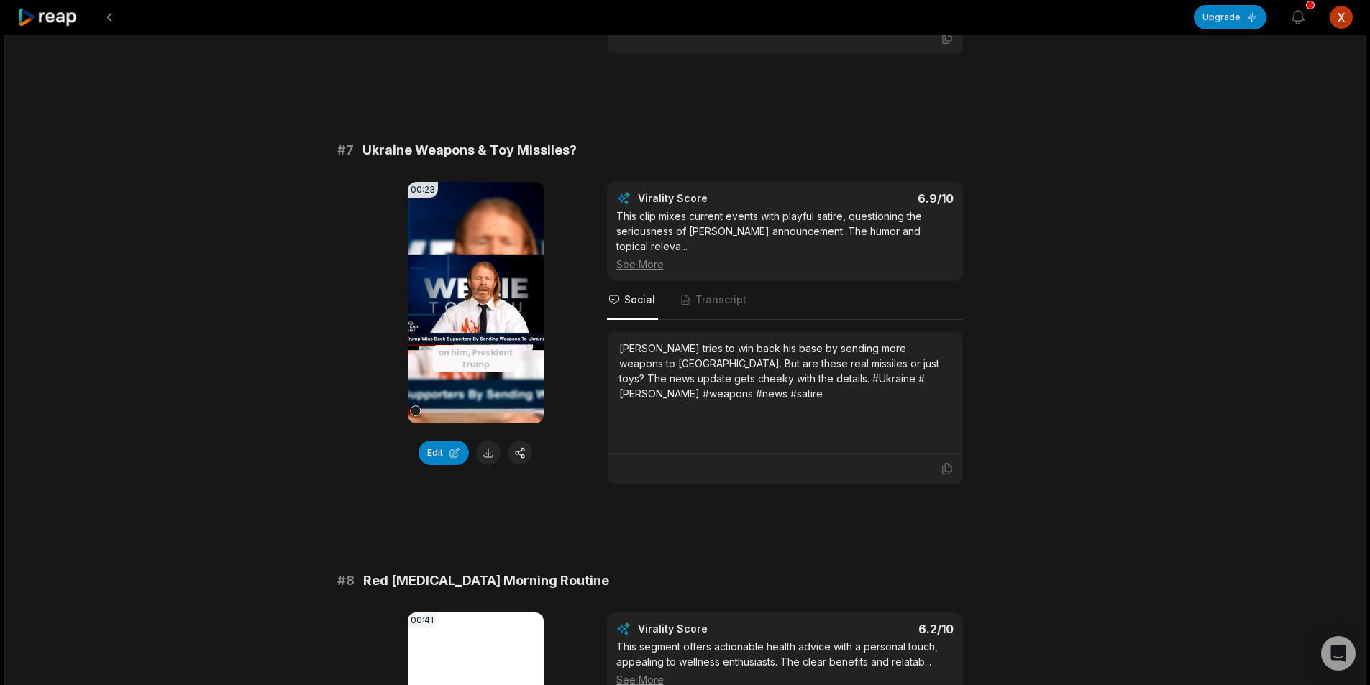
scroll to position [2589, 0]
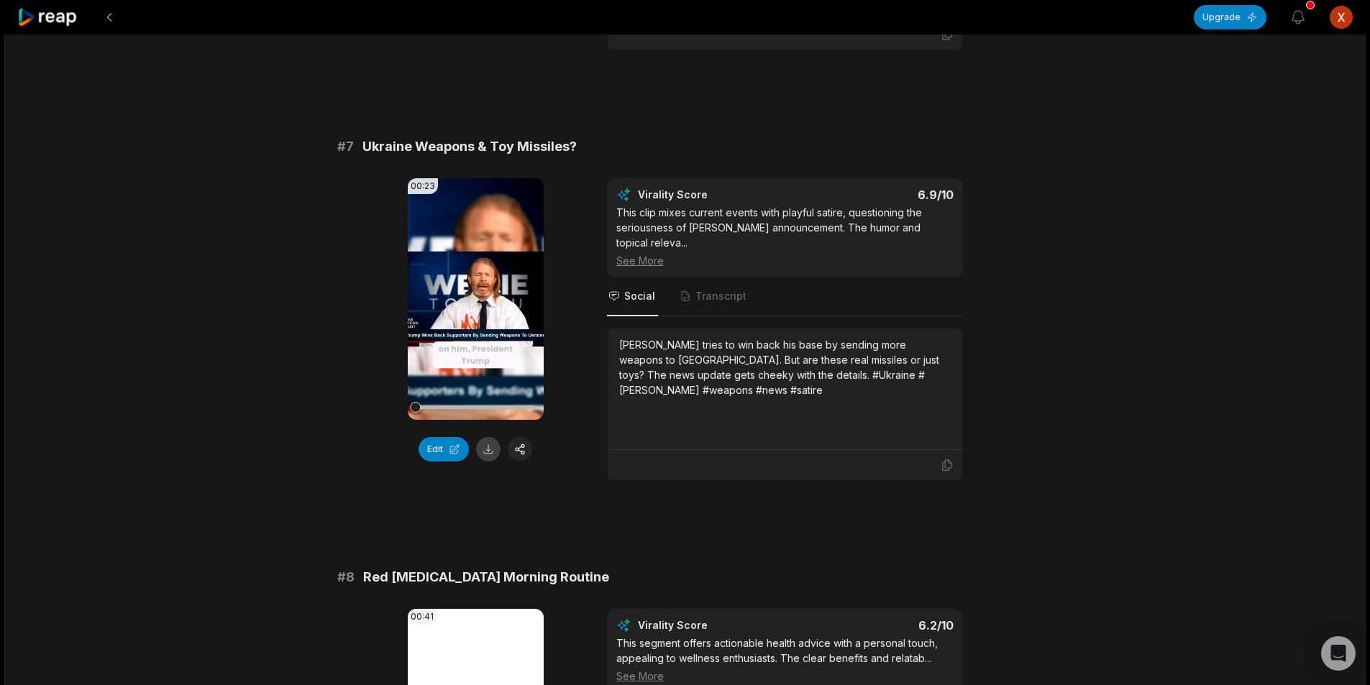
click at [486, 437] on button at bounding box center [488, 449] width 24 height 24
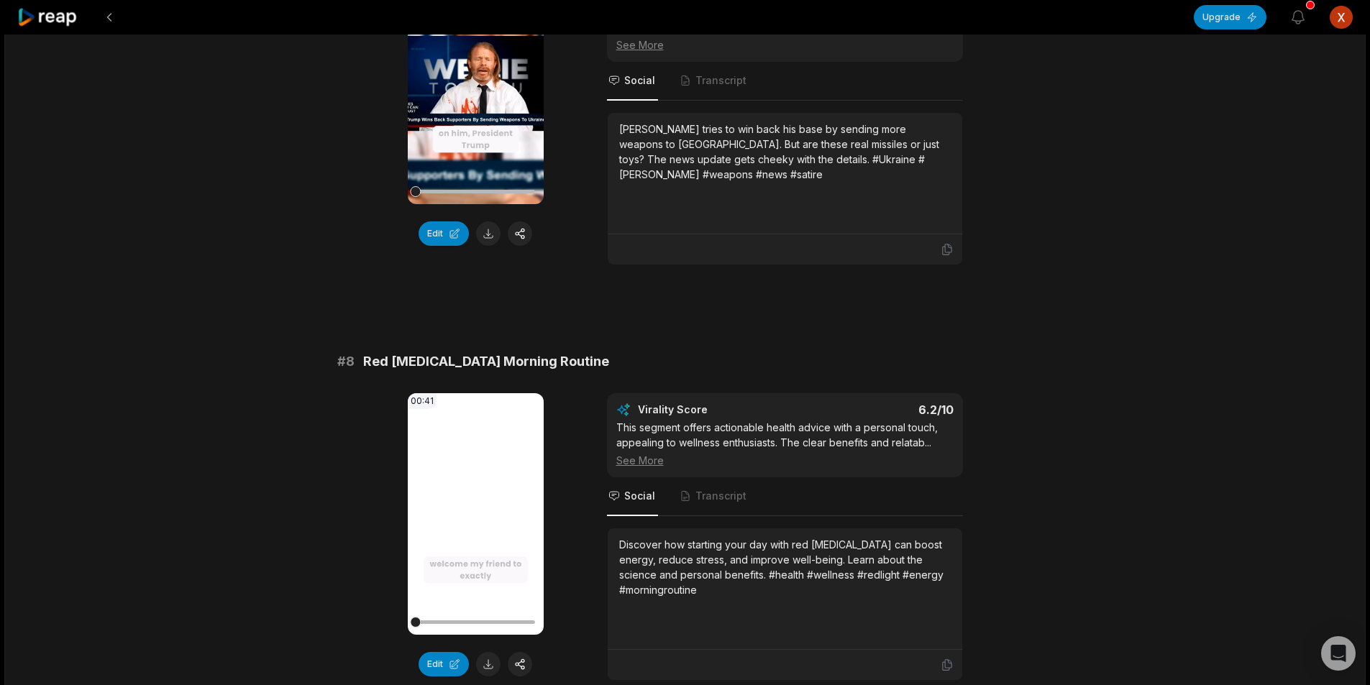
scroll to position [2879, 0]
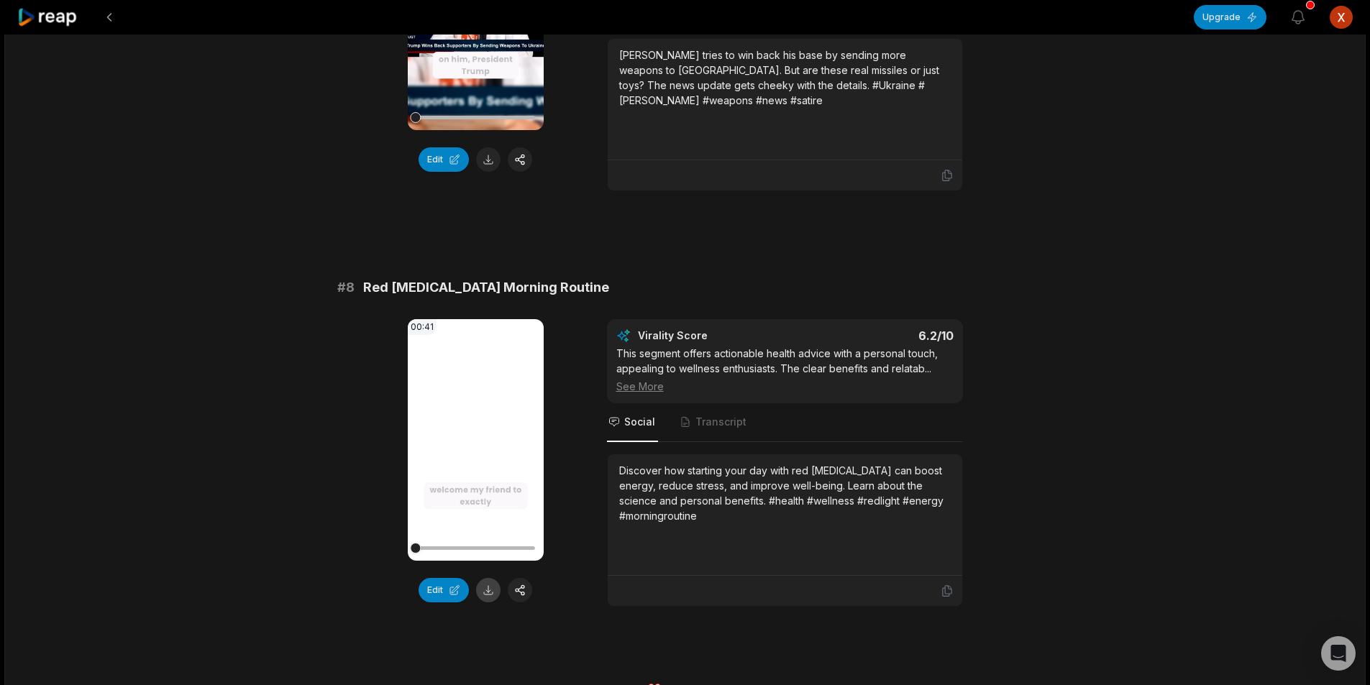
click at [487, 578] on button at bounding box center [488, 590] width 24 height 24
click at [106, 21] on button at bounding box center [109, 17] width 26 height 26
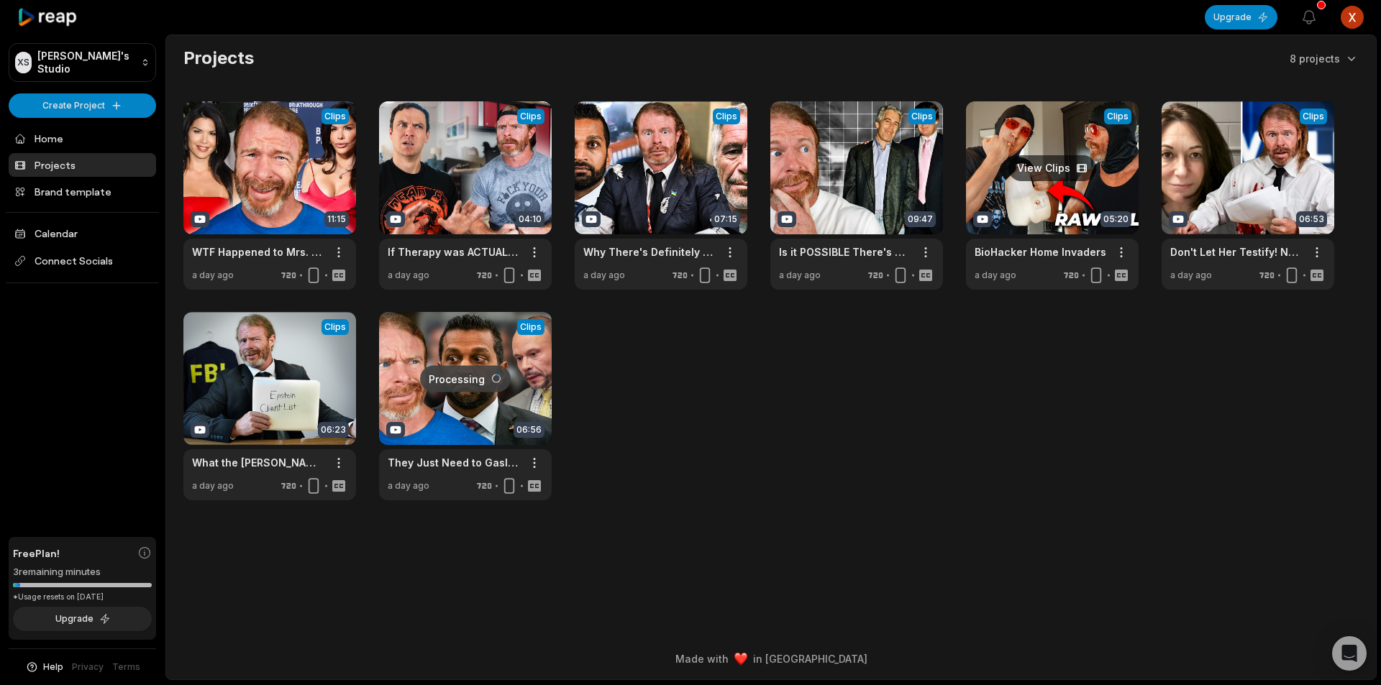
click at [1012, 194] on link at bounding box center [1052, 195] width 173 height 188
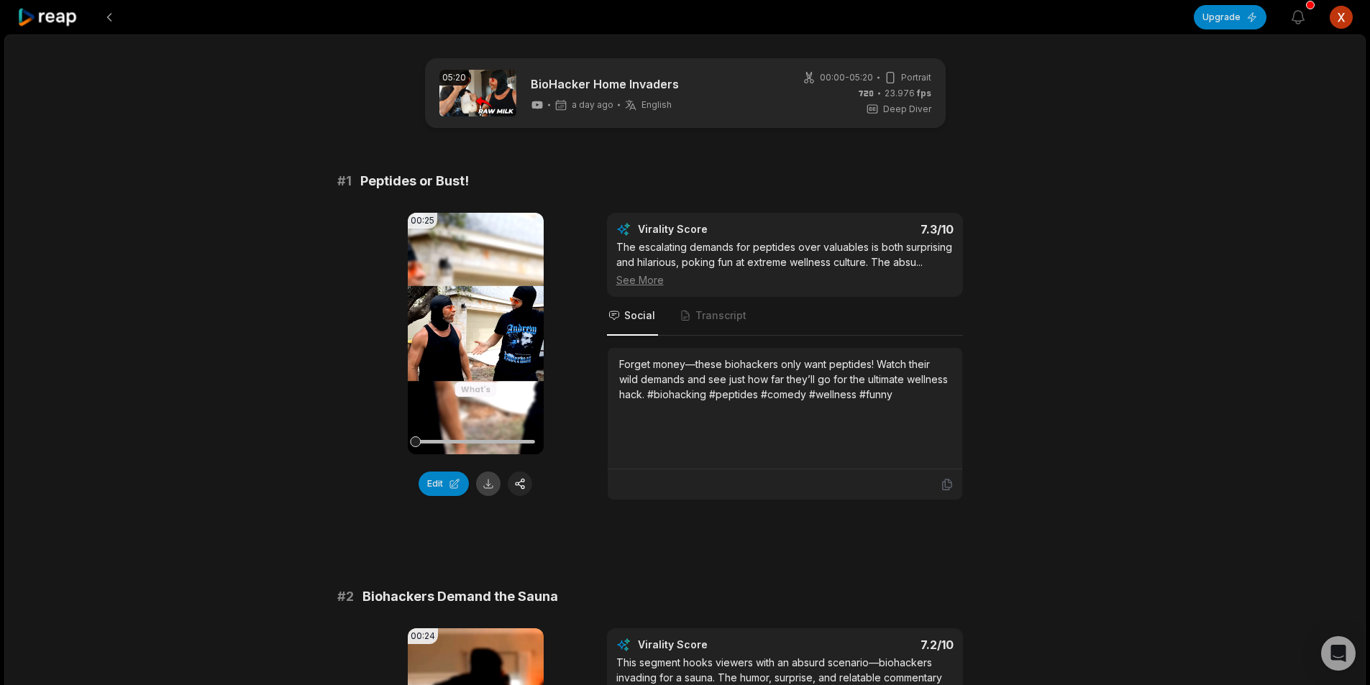
click at [488, 482] on button at bounding box center [488, 484] width 24 height 24
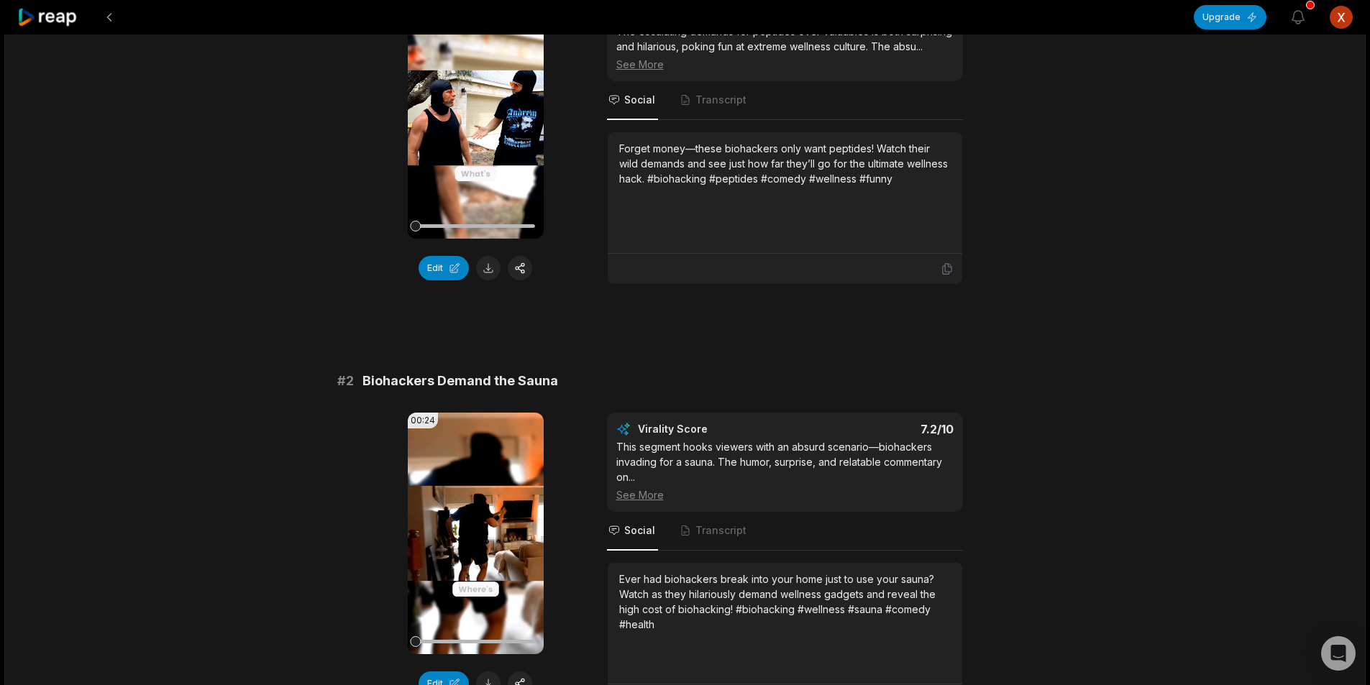
scroll to position [360, 0]
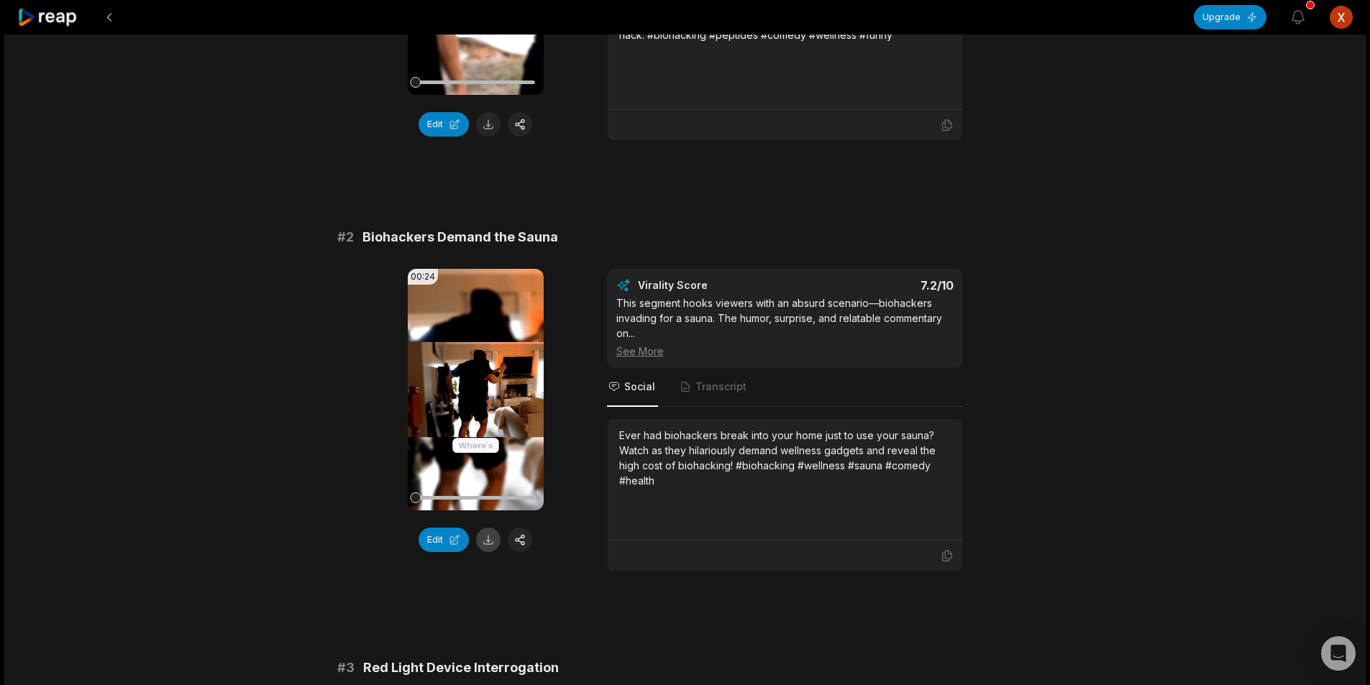
click at [495, 533] on button at bounding box center [488, 540] width 24 height 24
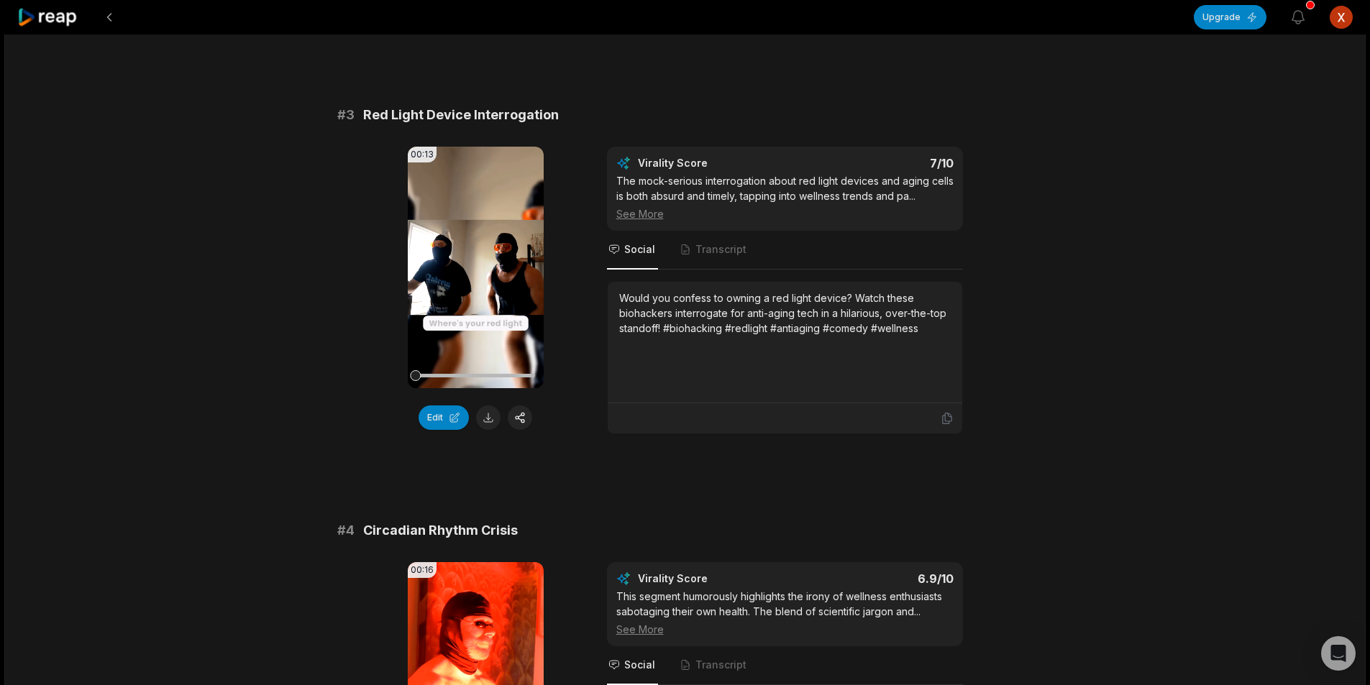
scroll to position [935, 0]
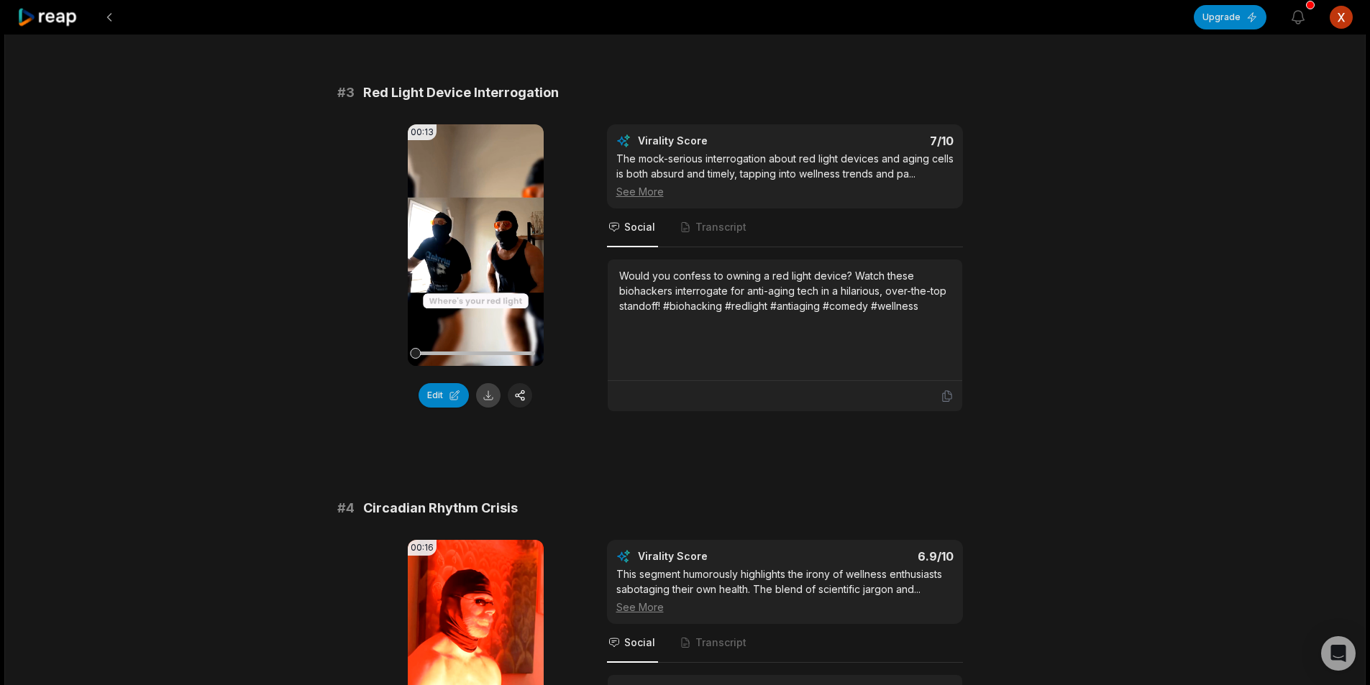
click at [487, 392] on button at bounding box center [488, 395] width 24 height 24
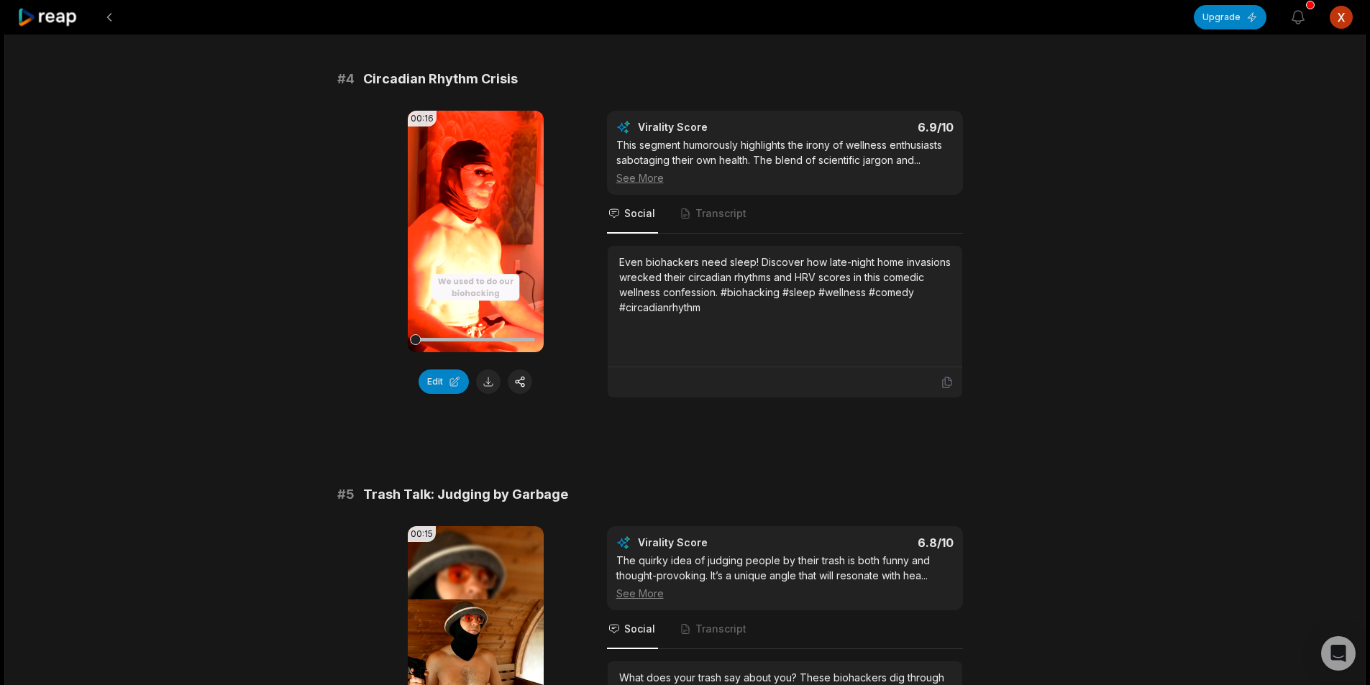
scroll to position [1366, 0]
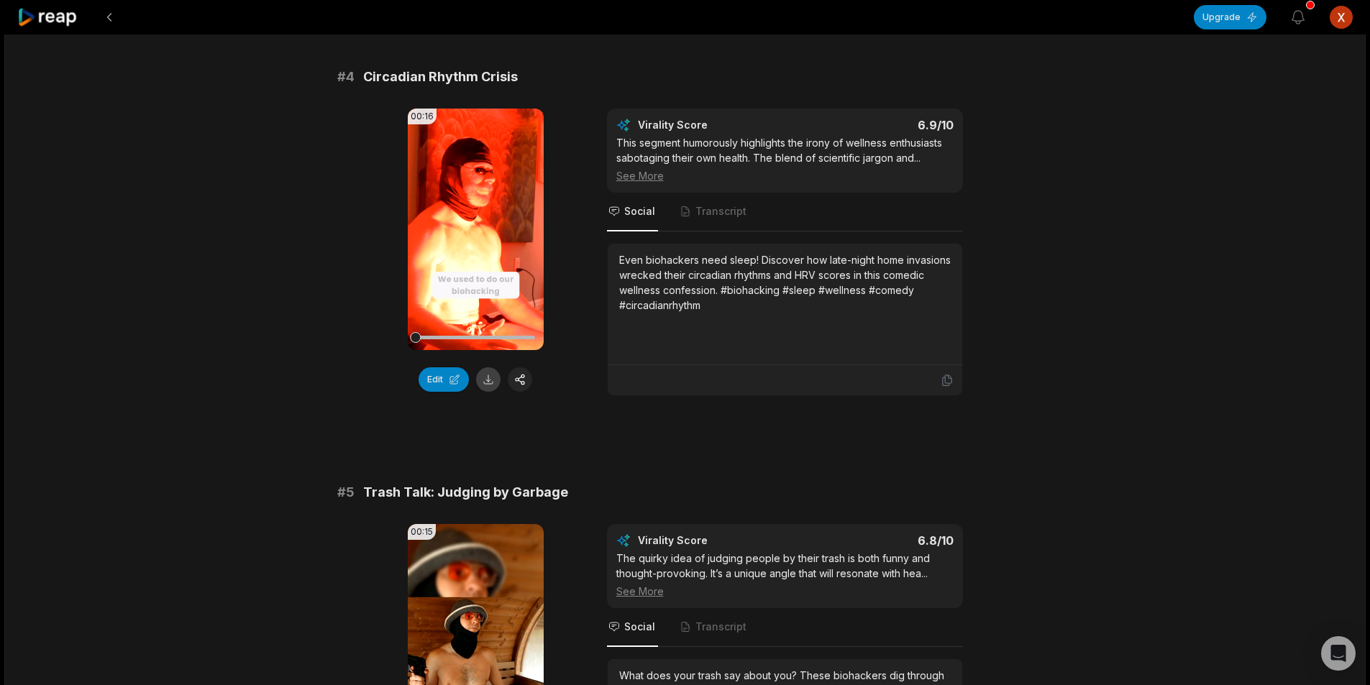
click at [499, 373] on button at bounding box center [488, 379] width 24 height 24
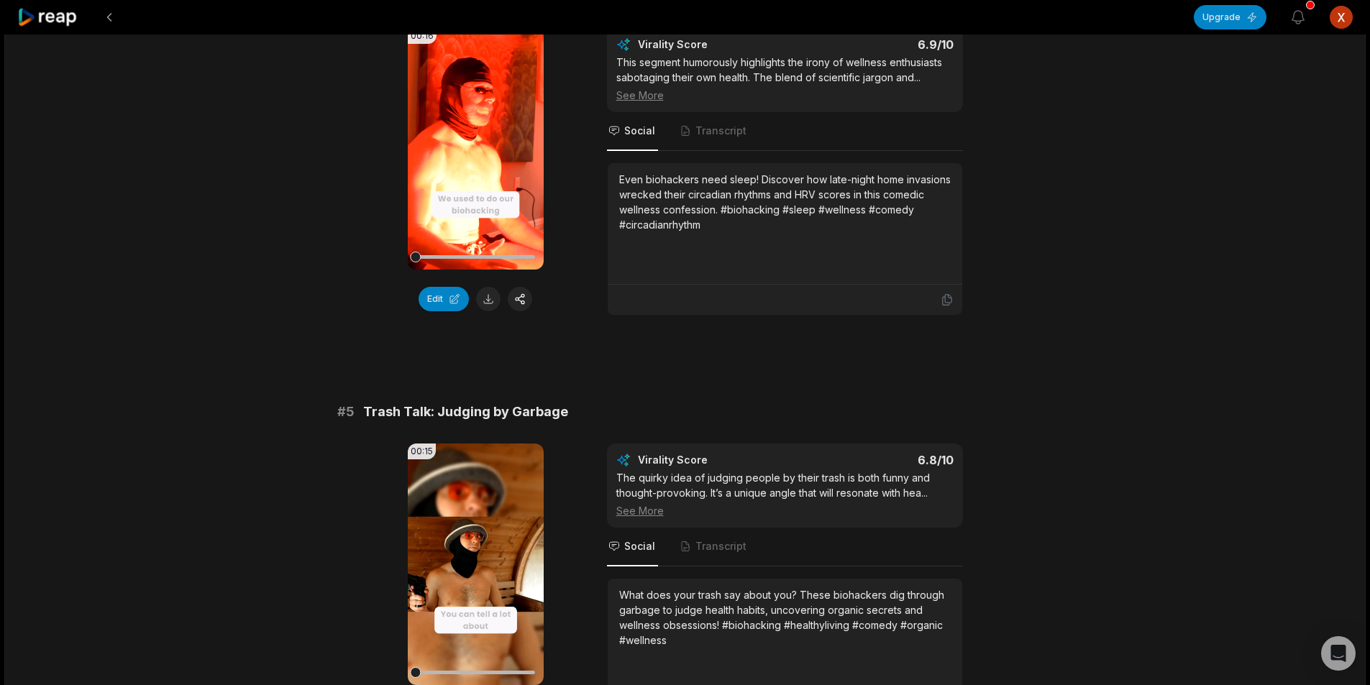
scroll to position [1726, 0]
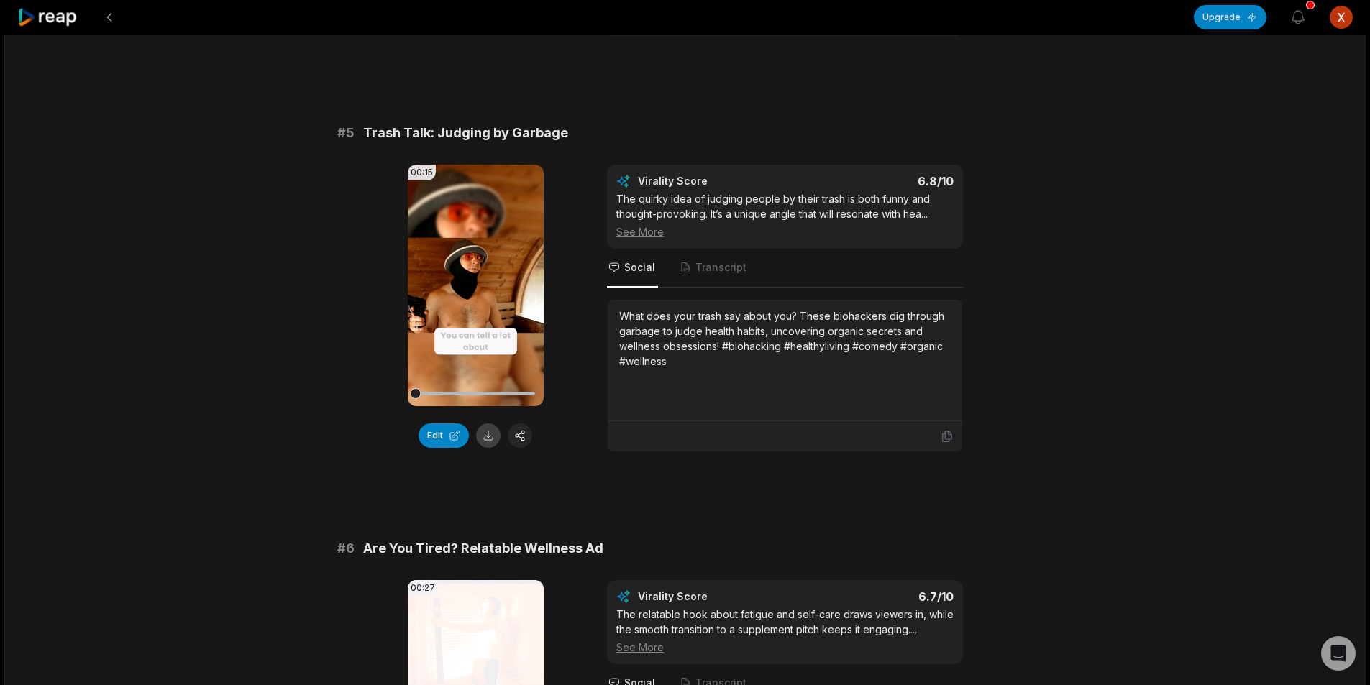
click at [492, 427] on button at bounding box center [488, 436] width 24 height 24
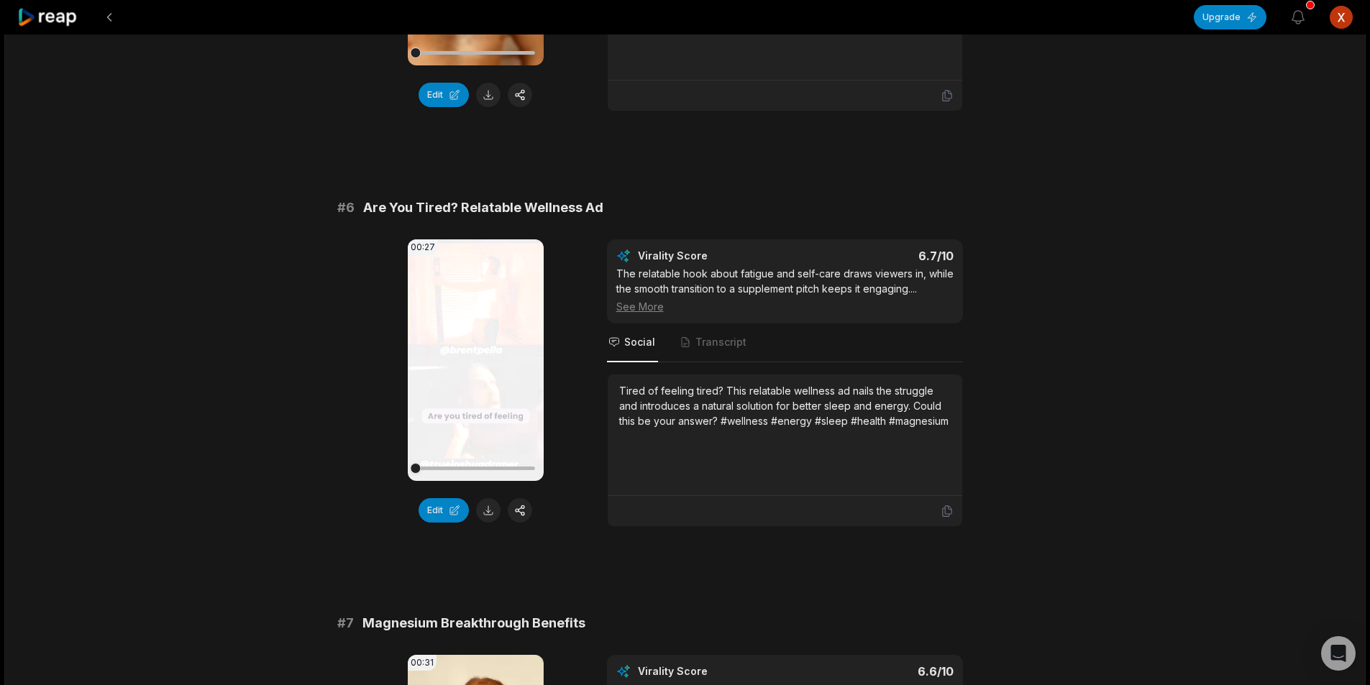
scroll to position [2085, 0]
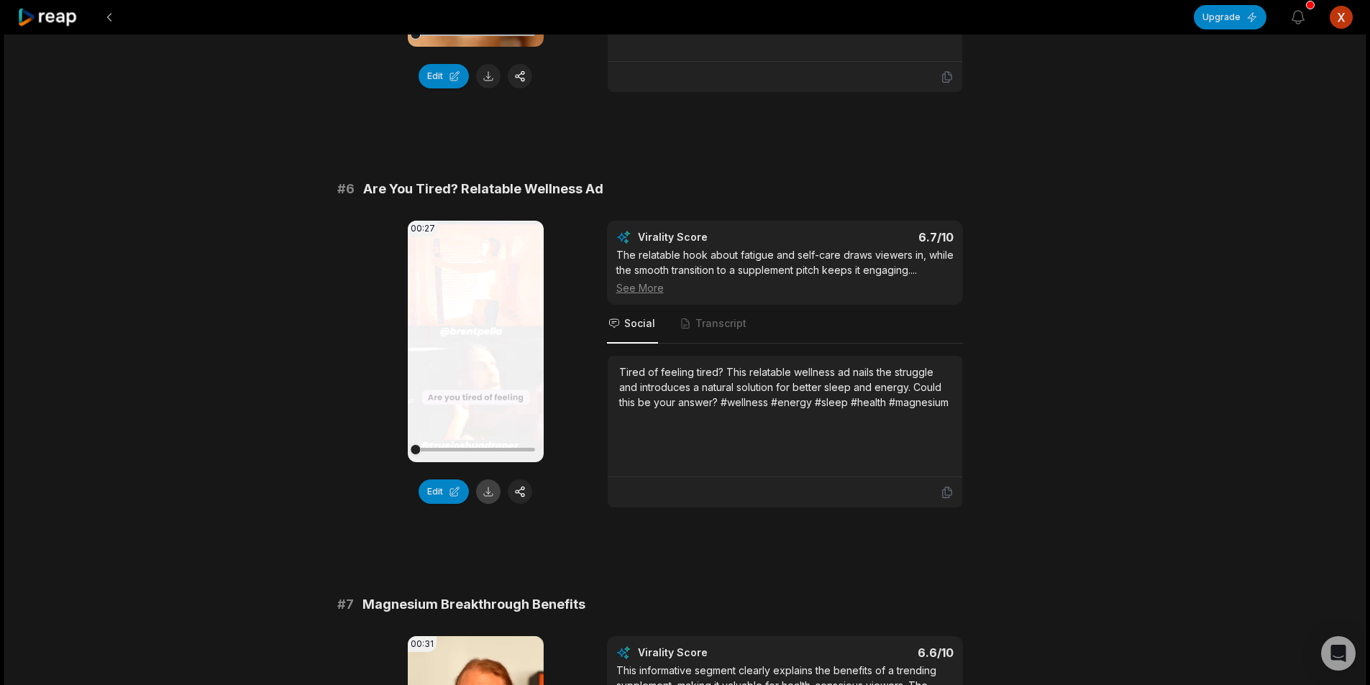
click at [489, 484] on button at bounding box center [488, 492] width 24 height 24
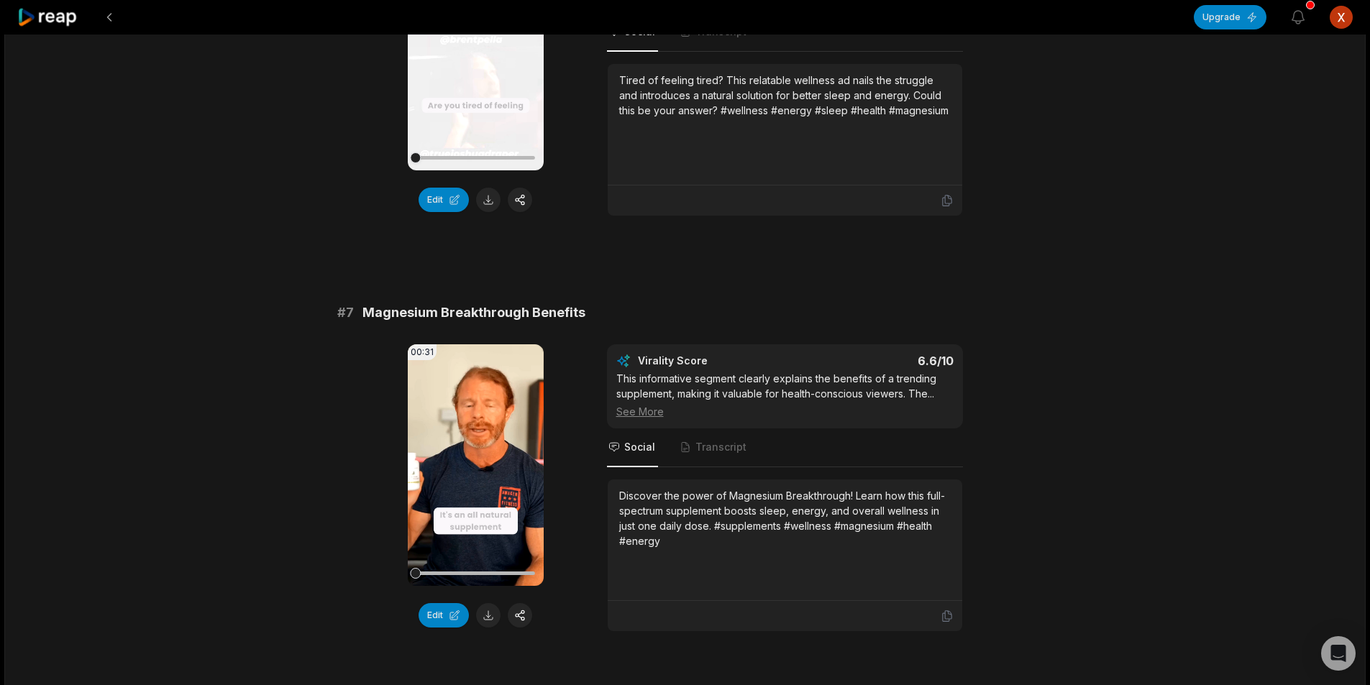
scroll to position [2445, 0]
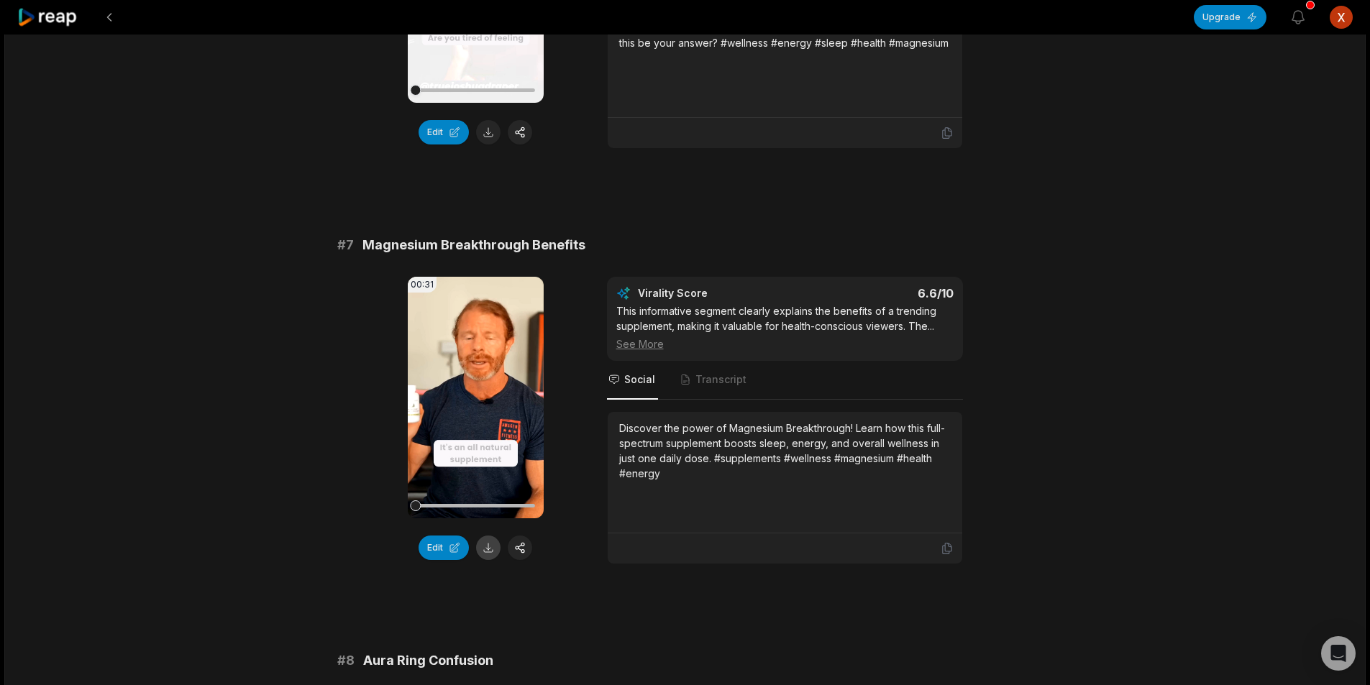
click at [487, 549] on button at bounding box center [488, 548] width 24 height 24
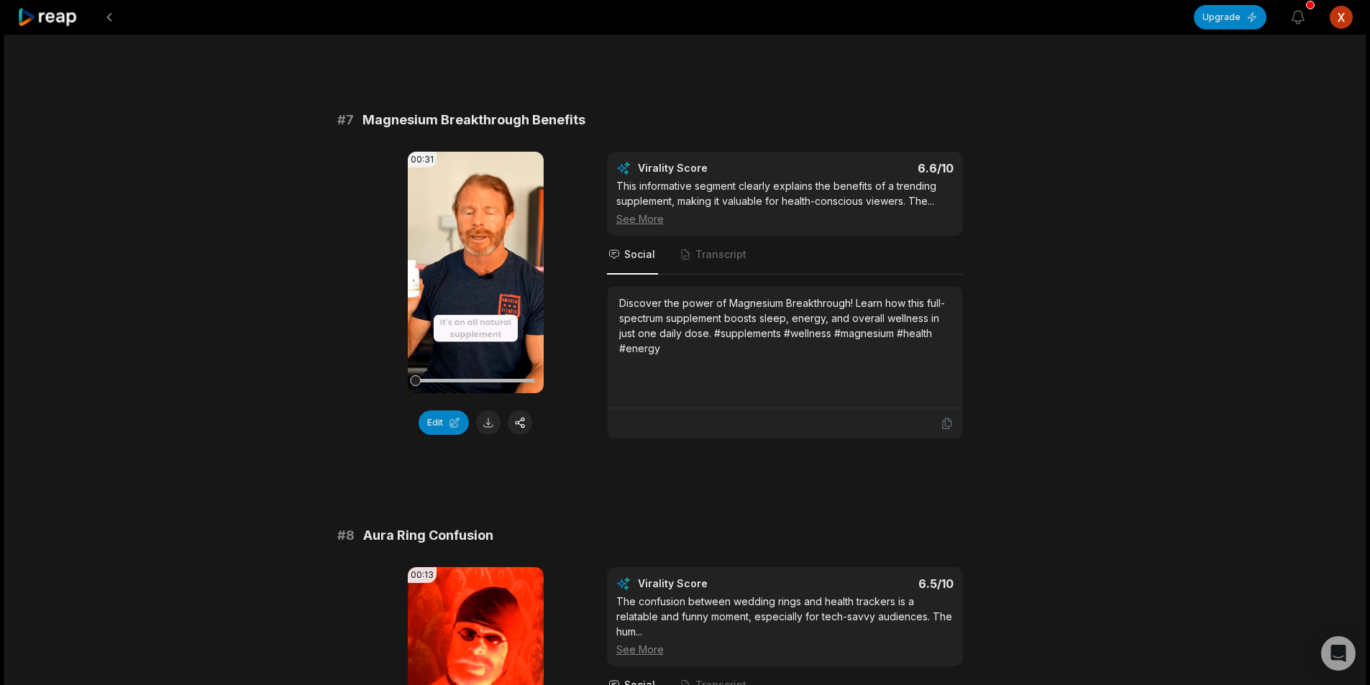
scroll to position [2804, 0]
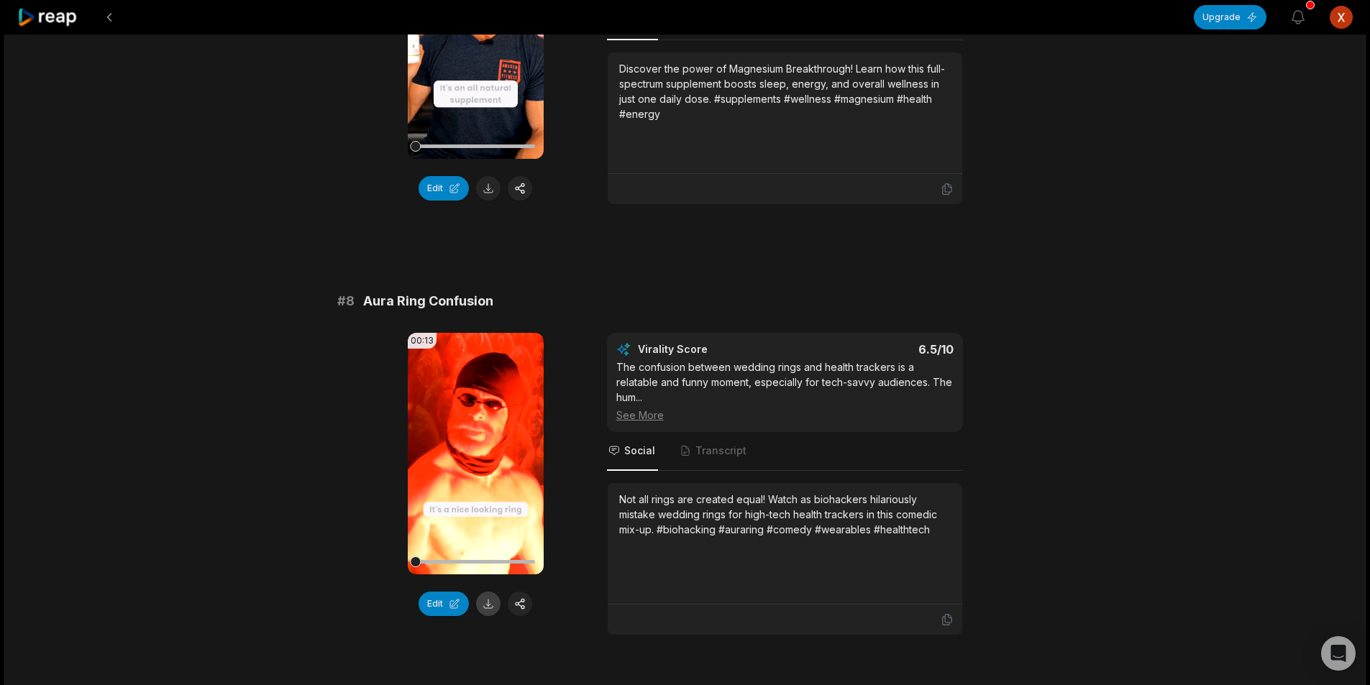
click at [490, 607] on button at bounding box center [488, 604] width 24 height 24
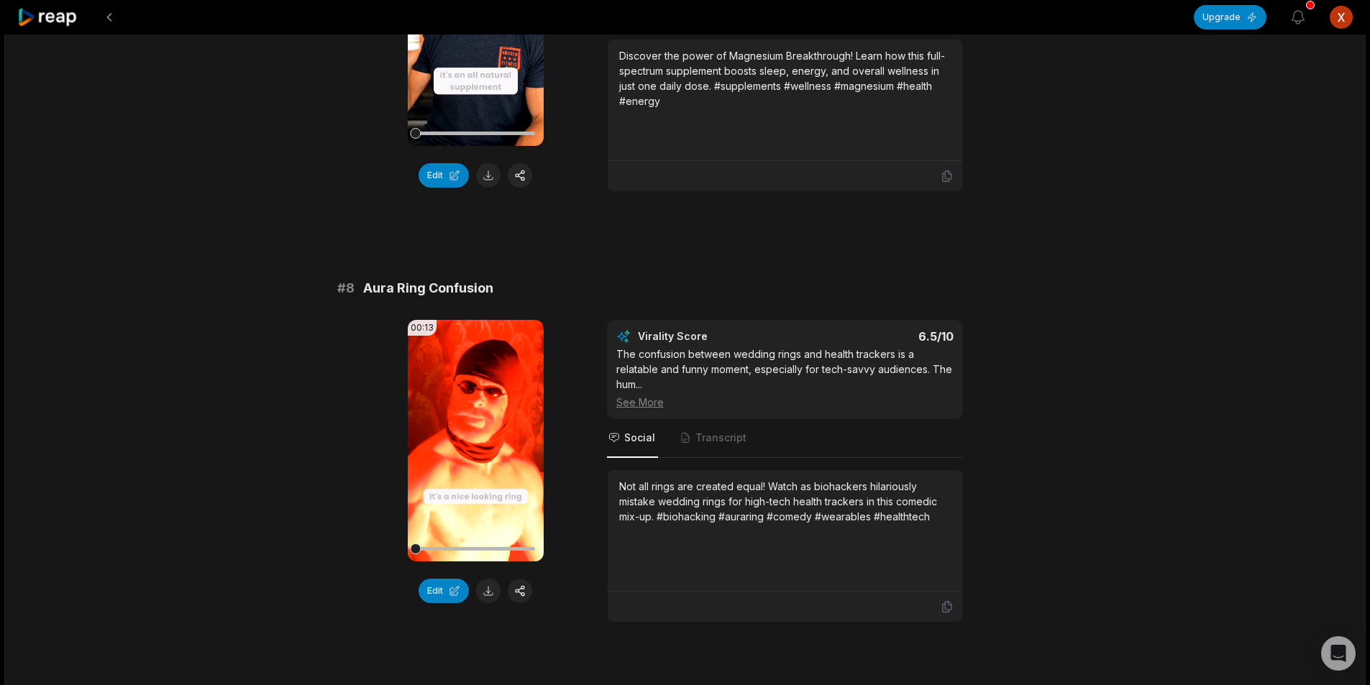
scroll to position [2863, 0]
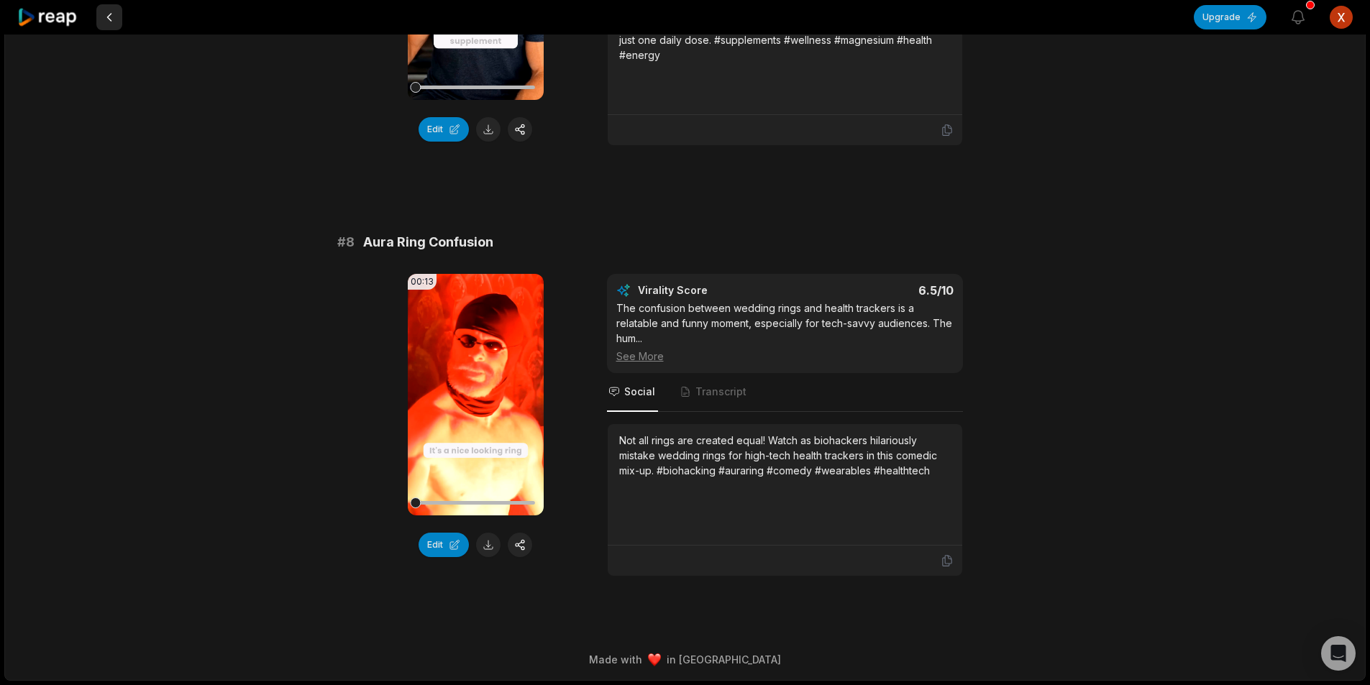
click at [114, 16] on button at bounding box center [109, 17] width 26 height 26
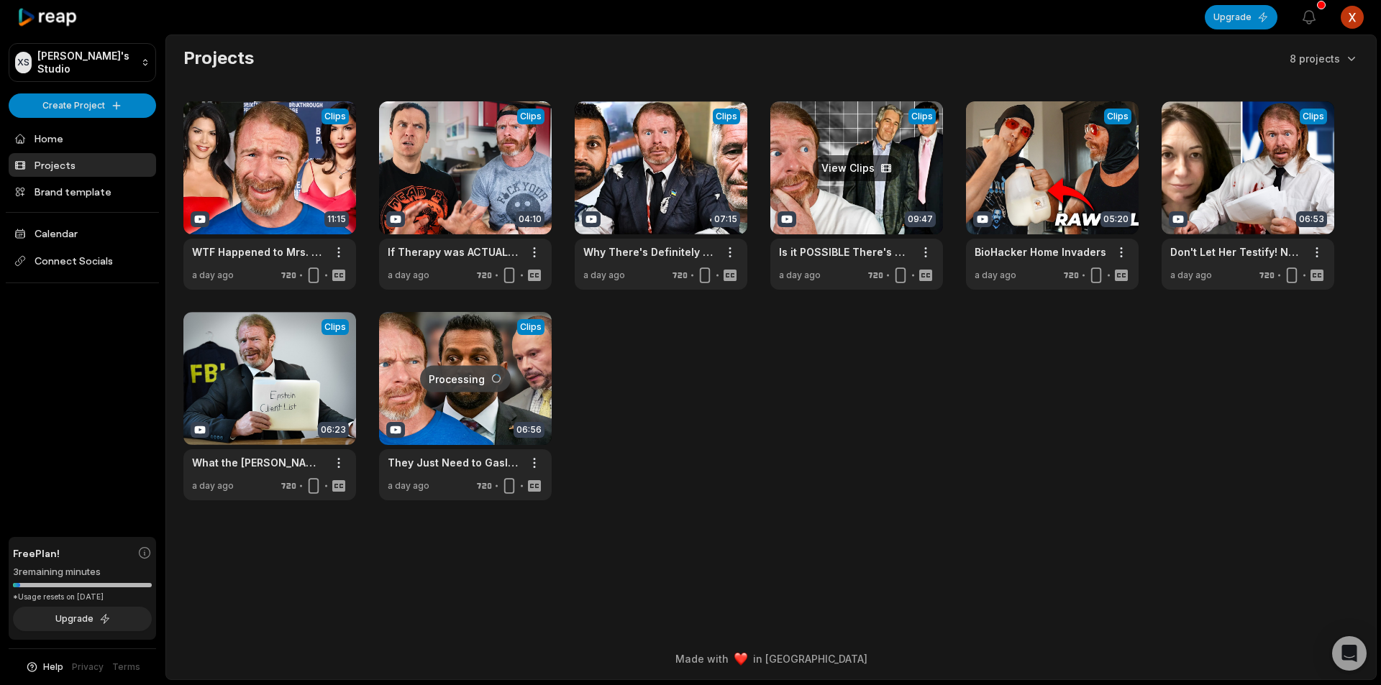
click at [850, 204] on link at bounding box center [856, 195] width 173 height 188
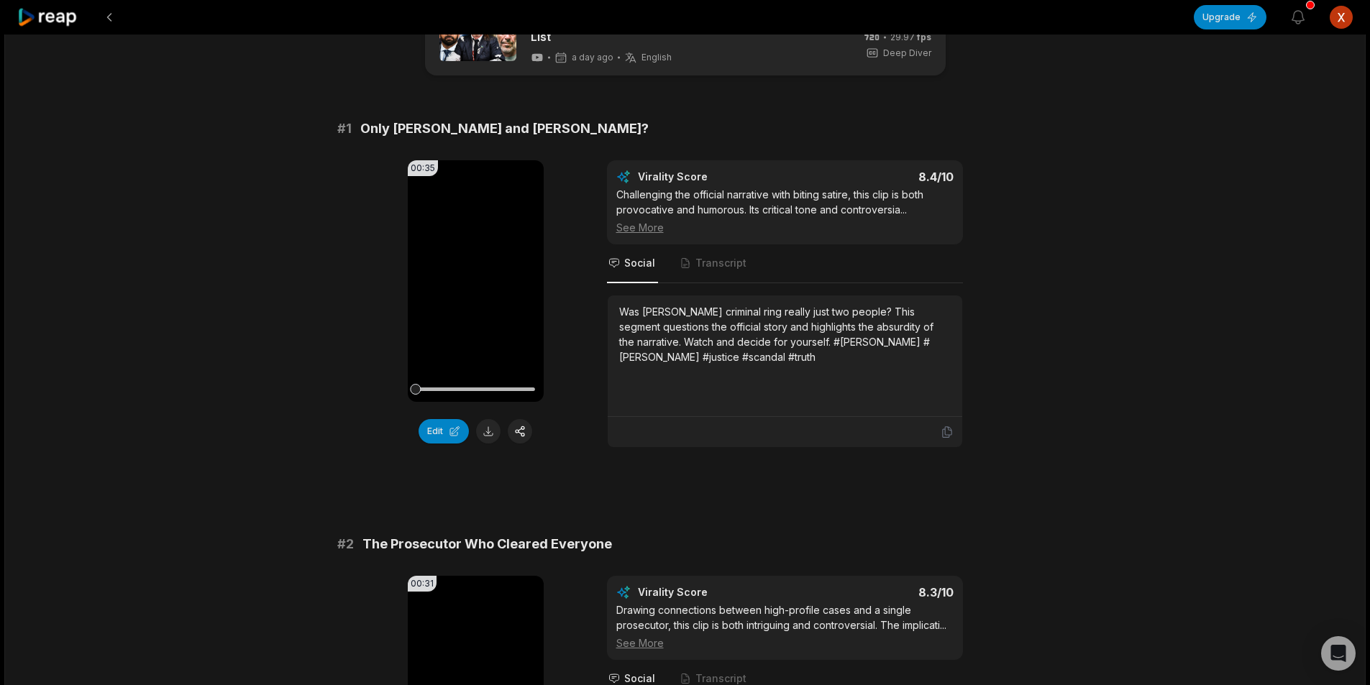
scroll to position [72, 0]
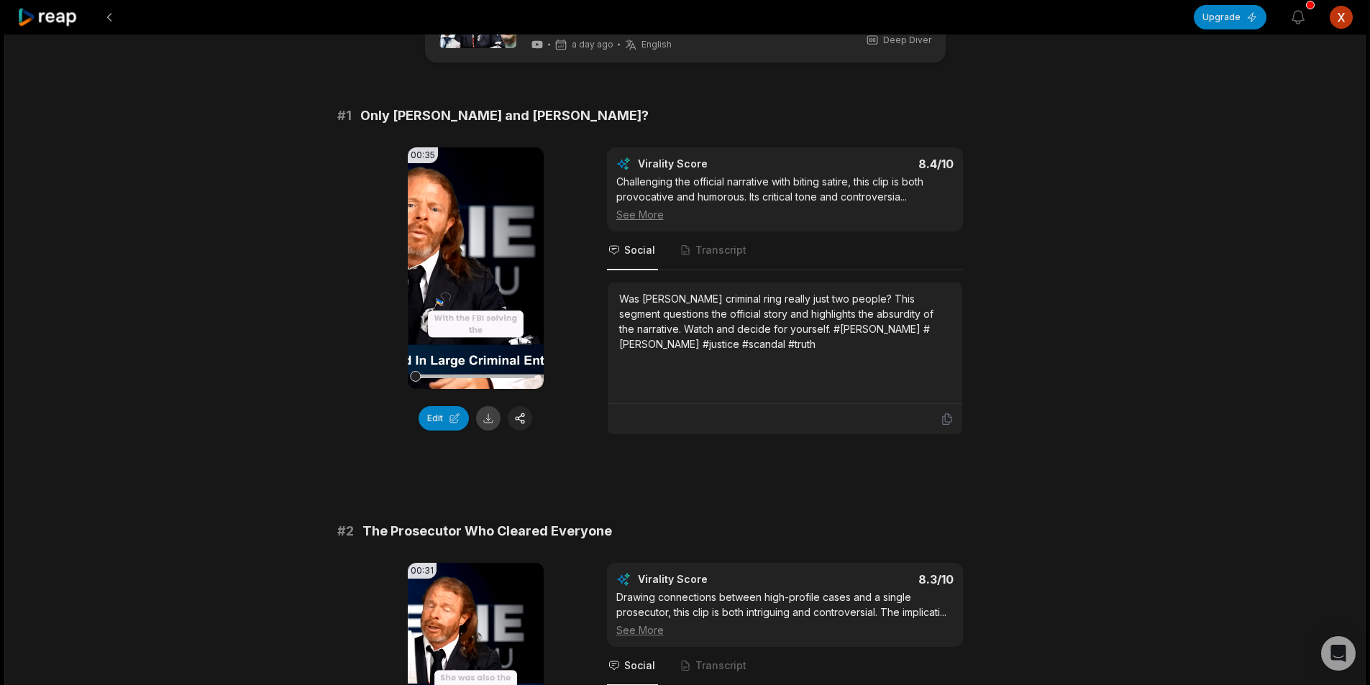
click at [491, 408] on button at bounding box center [488, 418] width 24 height 24
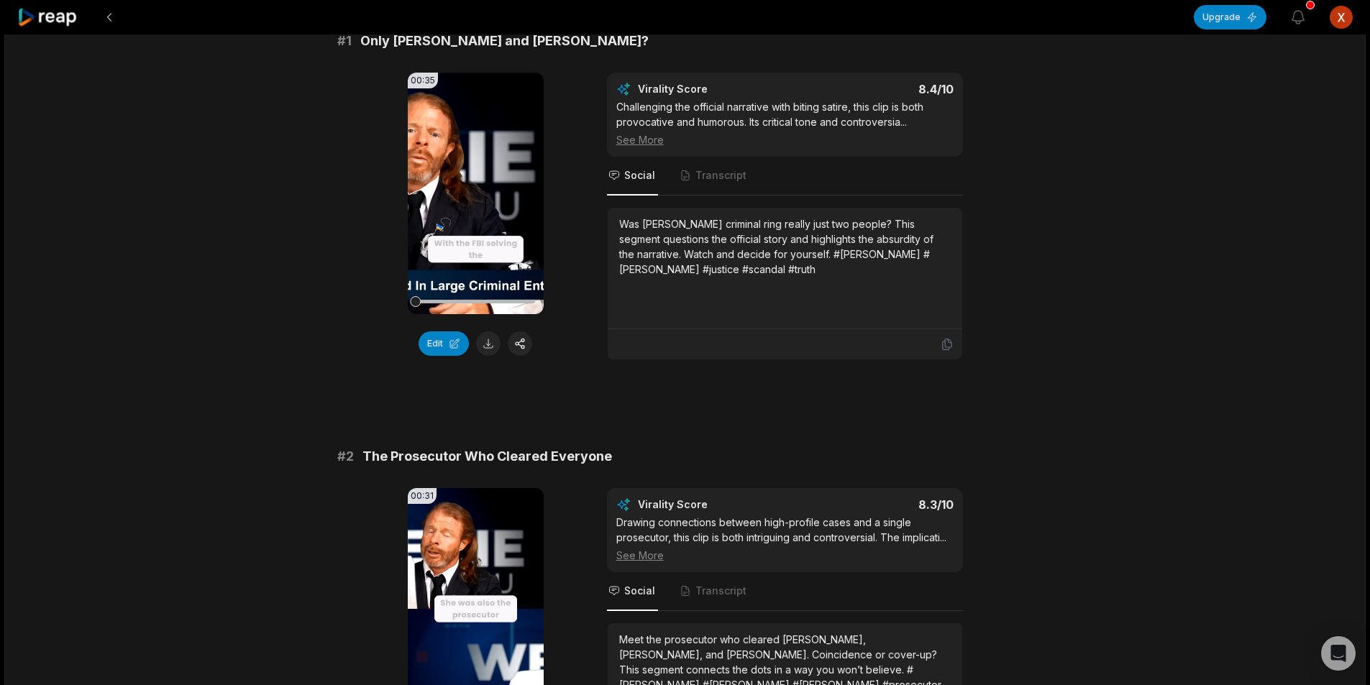
scroll to position [431, 0]
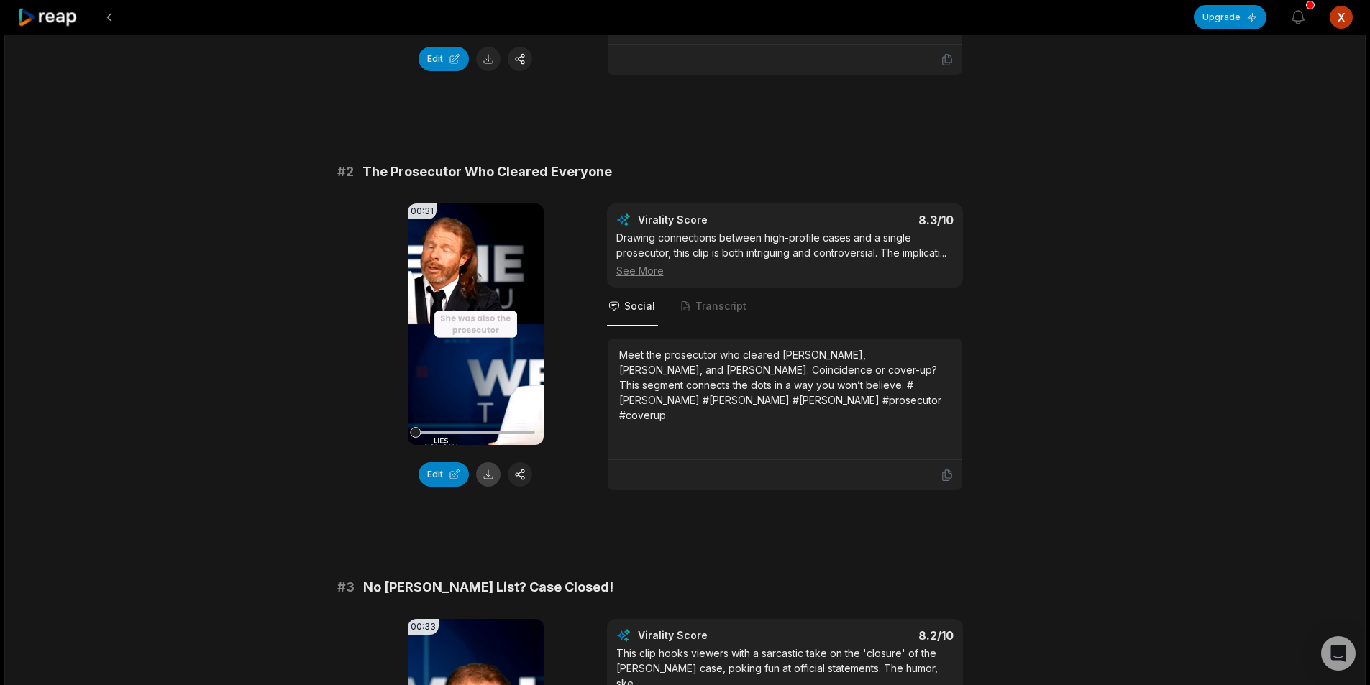
click at [490, 473] on button at bounding box center [488, 474] width 24 height 24
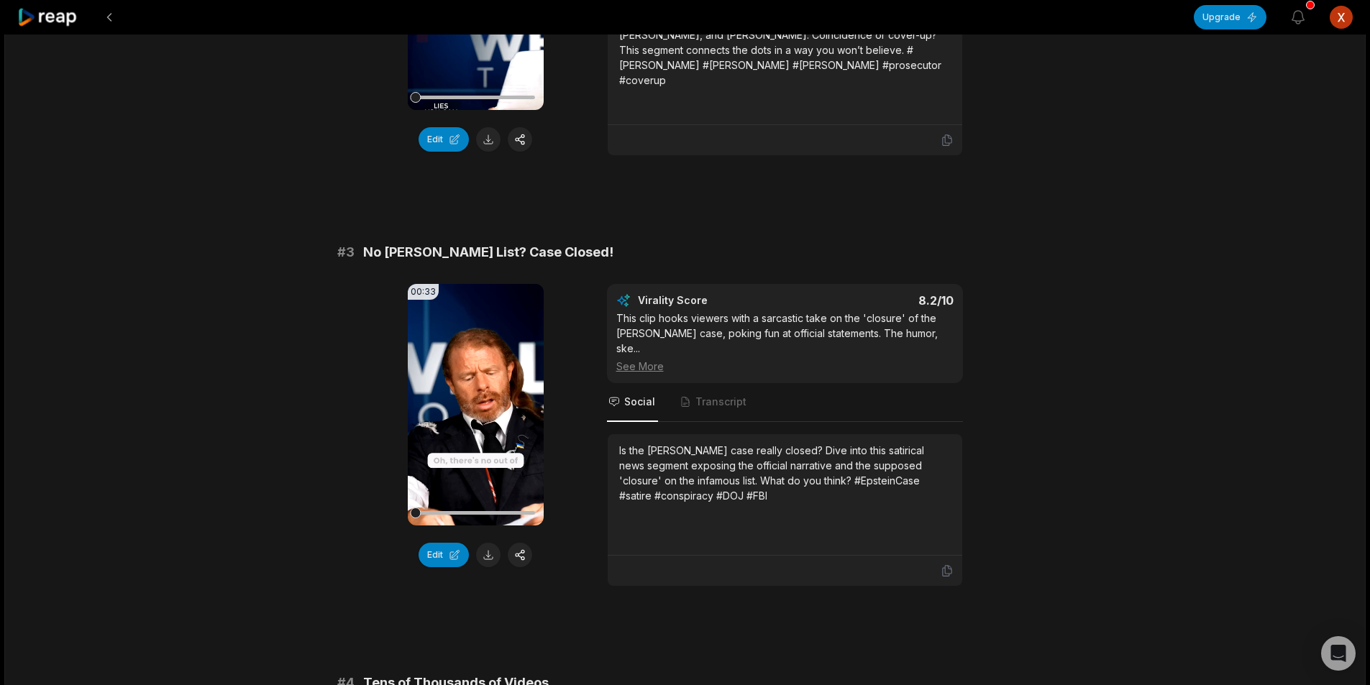
scroll to position [863, 0]
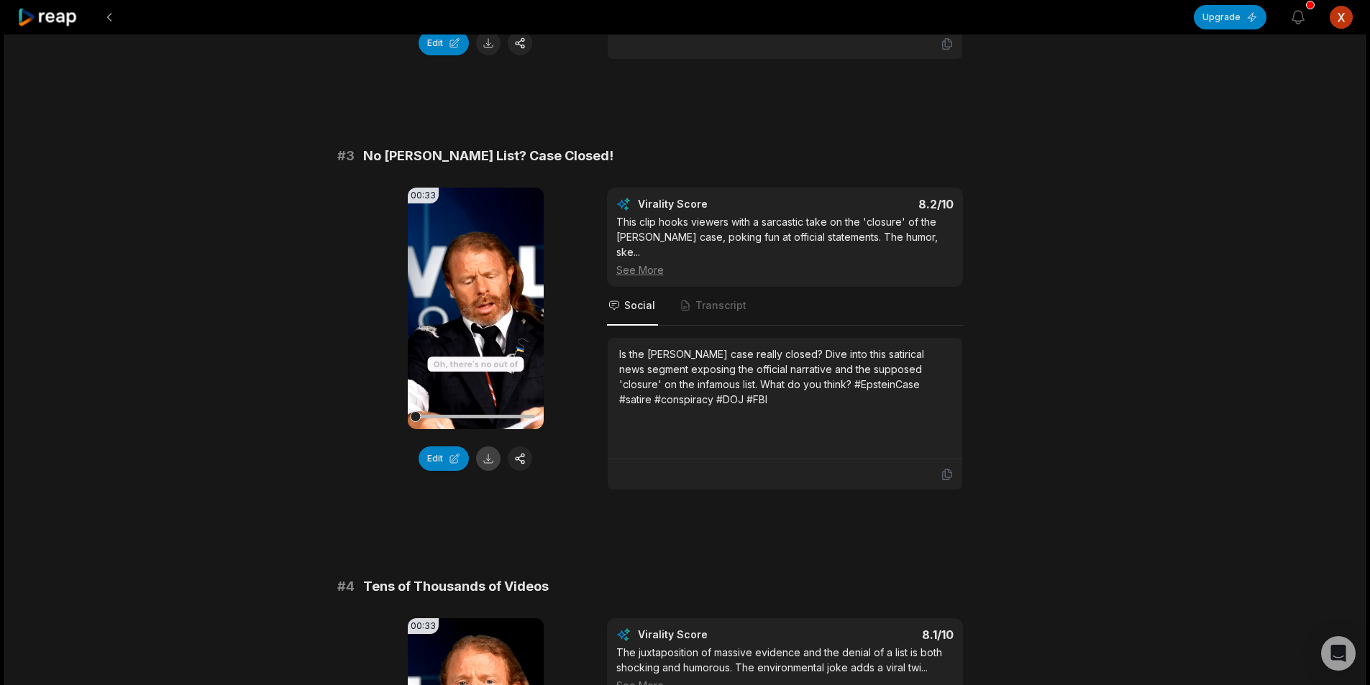
click at [495, 460] on button at bounding box center [488, 459] width 24 height 24
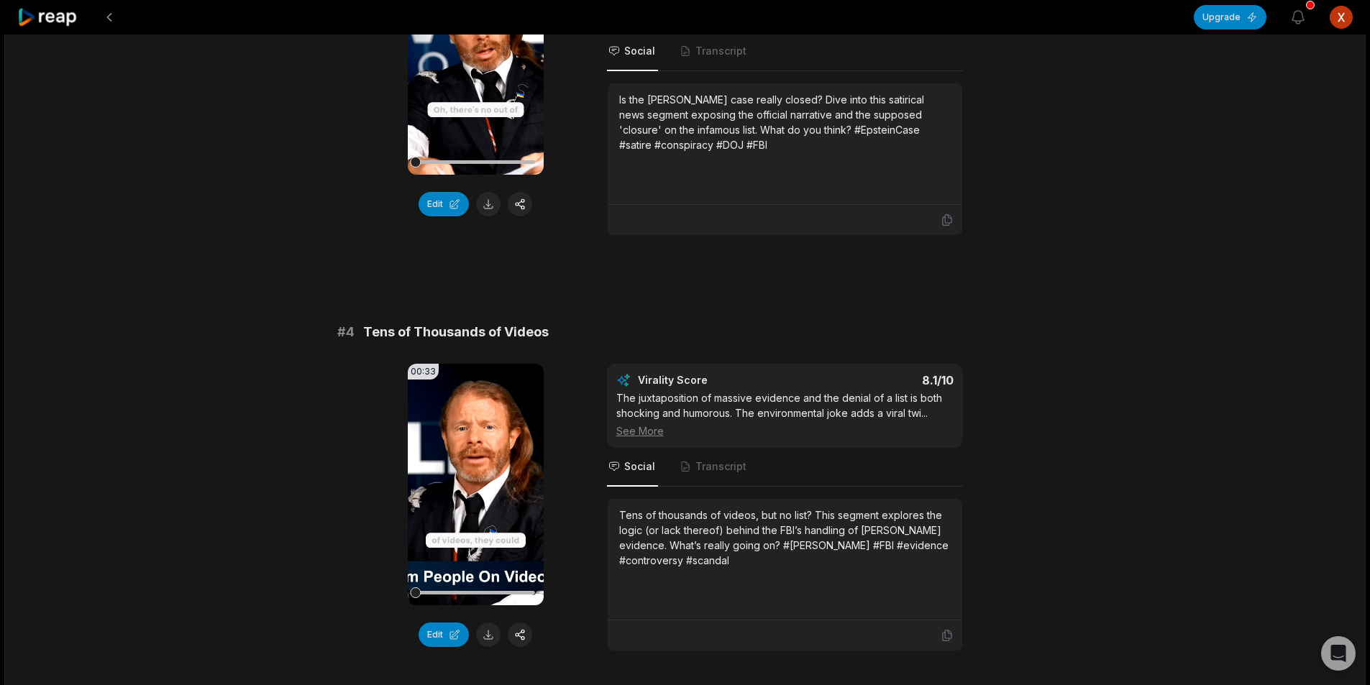
scroll to position [1222, 0]
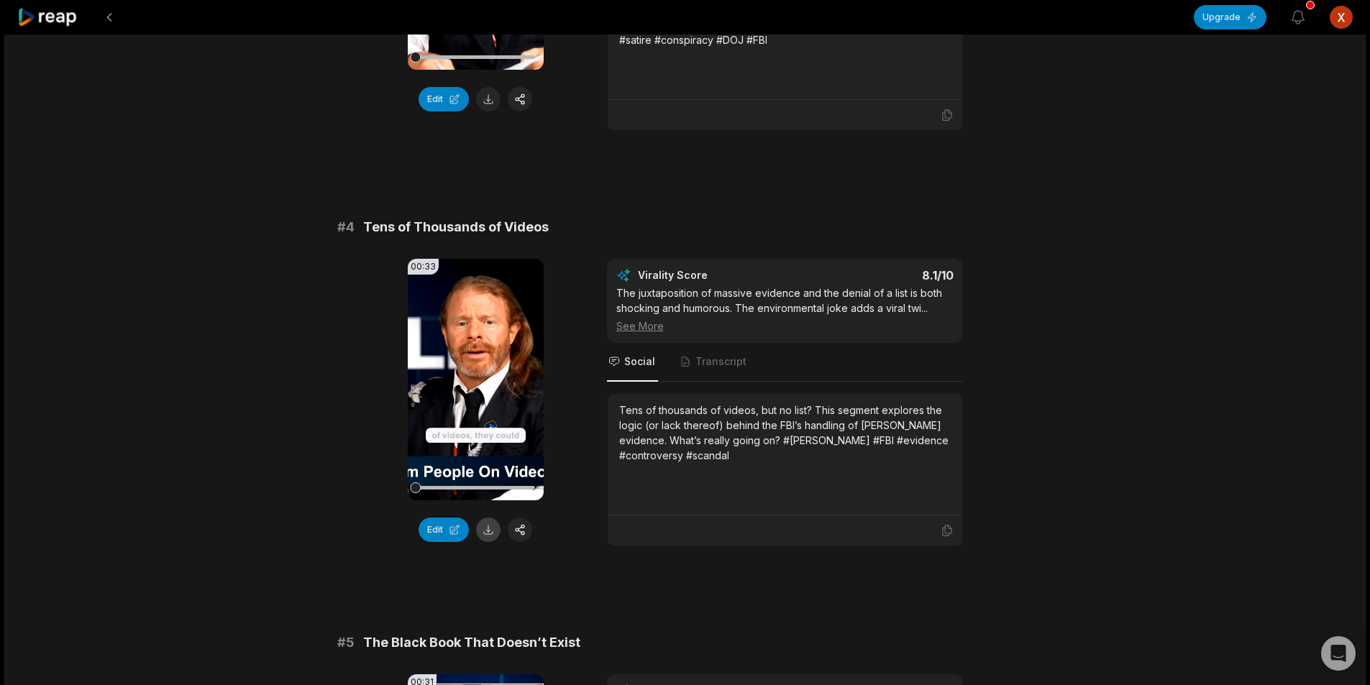
click at [488, 518] on button at bounding box center [488, 530] width 24 height 24
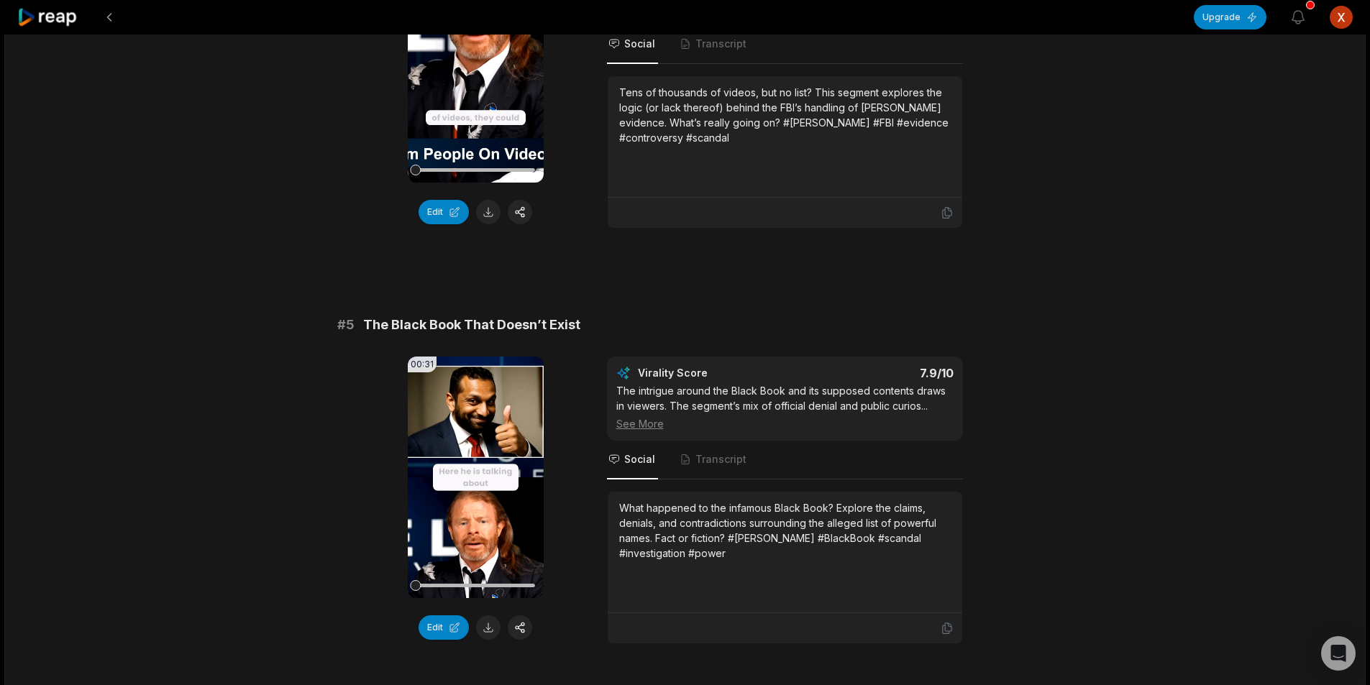
scroll to position [1582, 0]
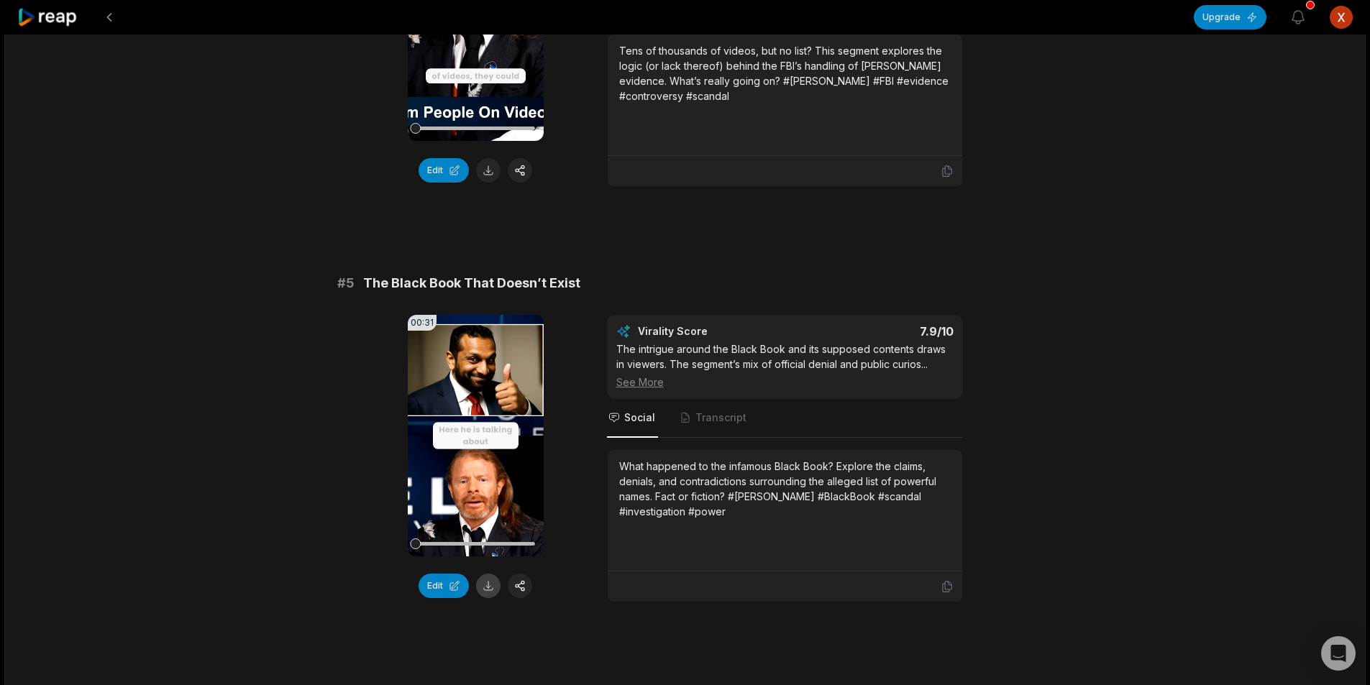
click at [489, 574] on button at bounding box center [488, 586] width 24 height 24
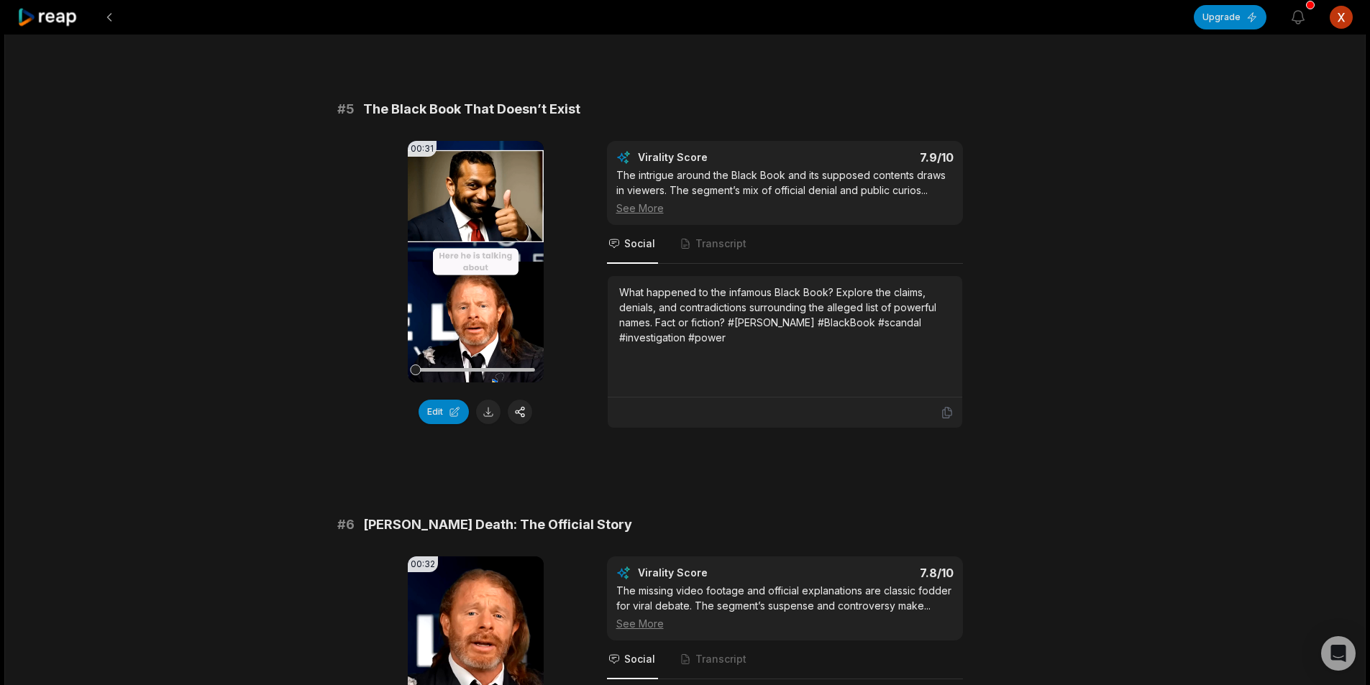
scroll to position [1942, 0]
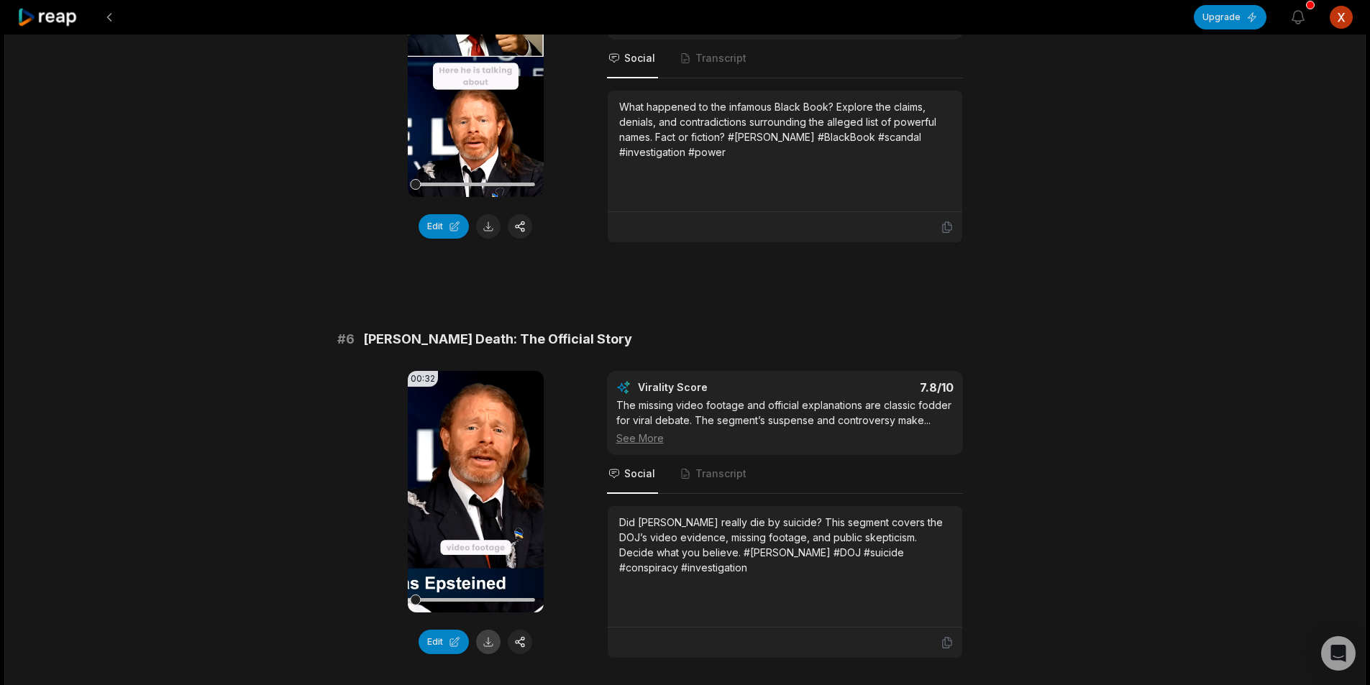
click at [495, 630] on button at bounding box center [488, 642] width 24 height 24
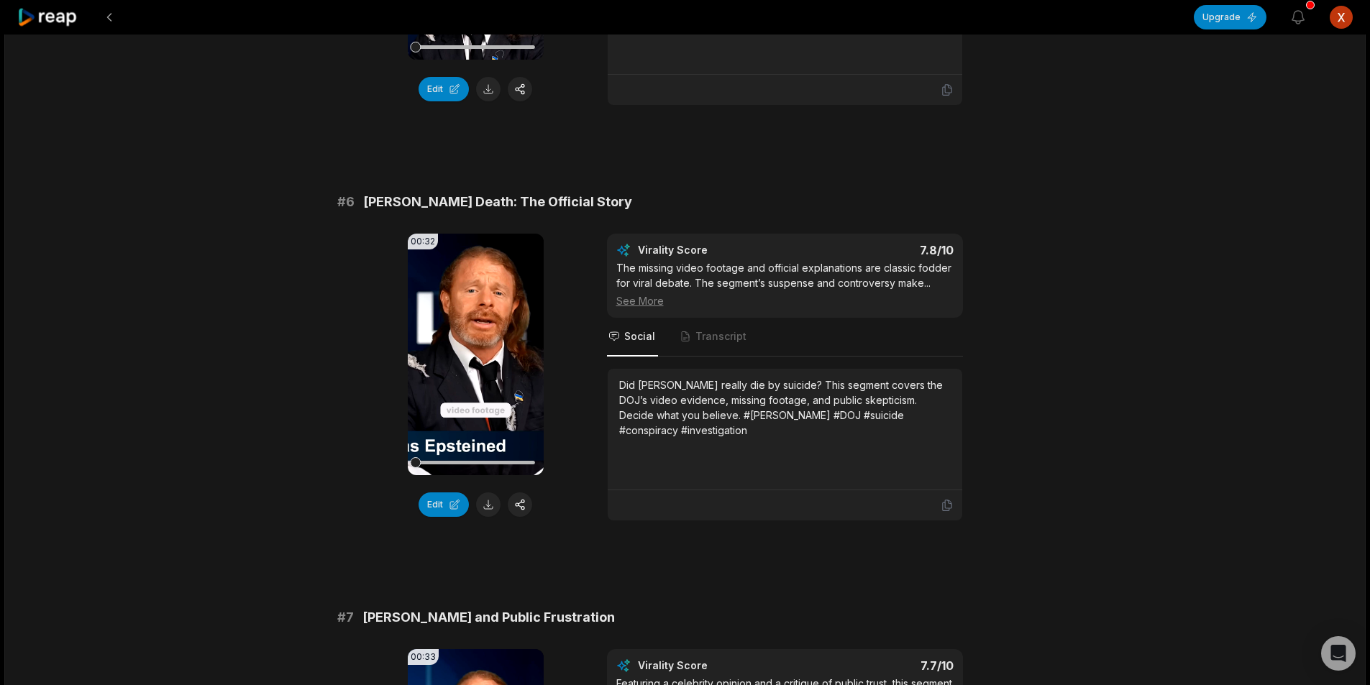
scroll to position [2157, 0]
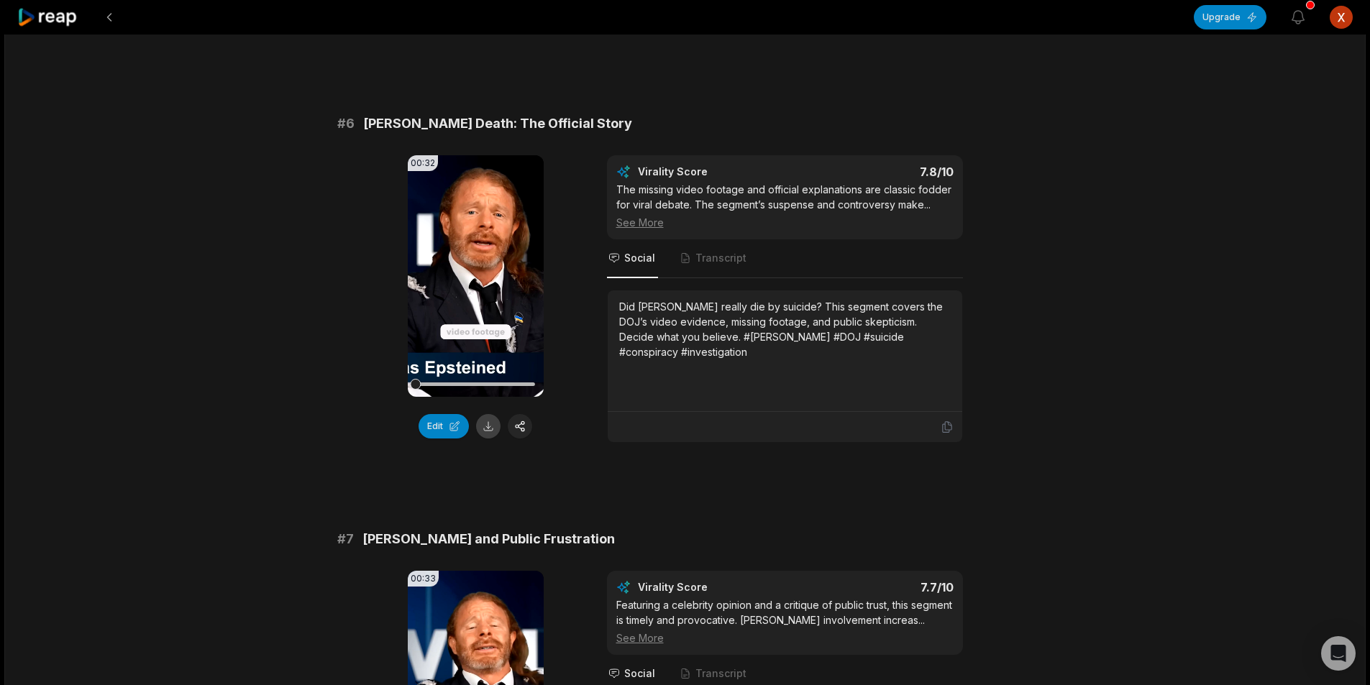
click at [491, 414] on button at bounding box center [488, 426] width 24 height 24
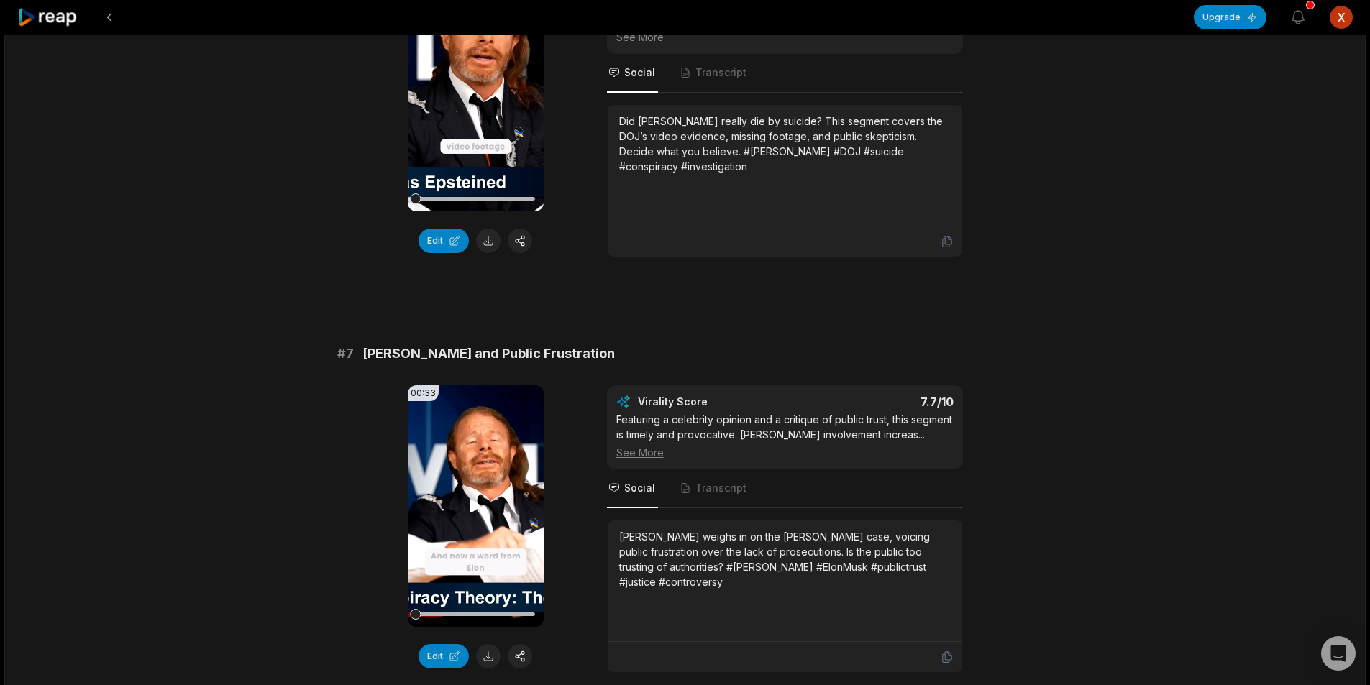
scroll to position [2373, 0]
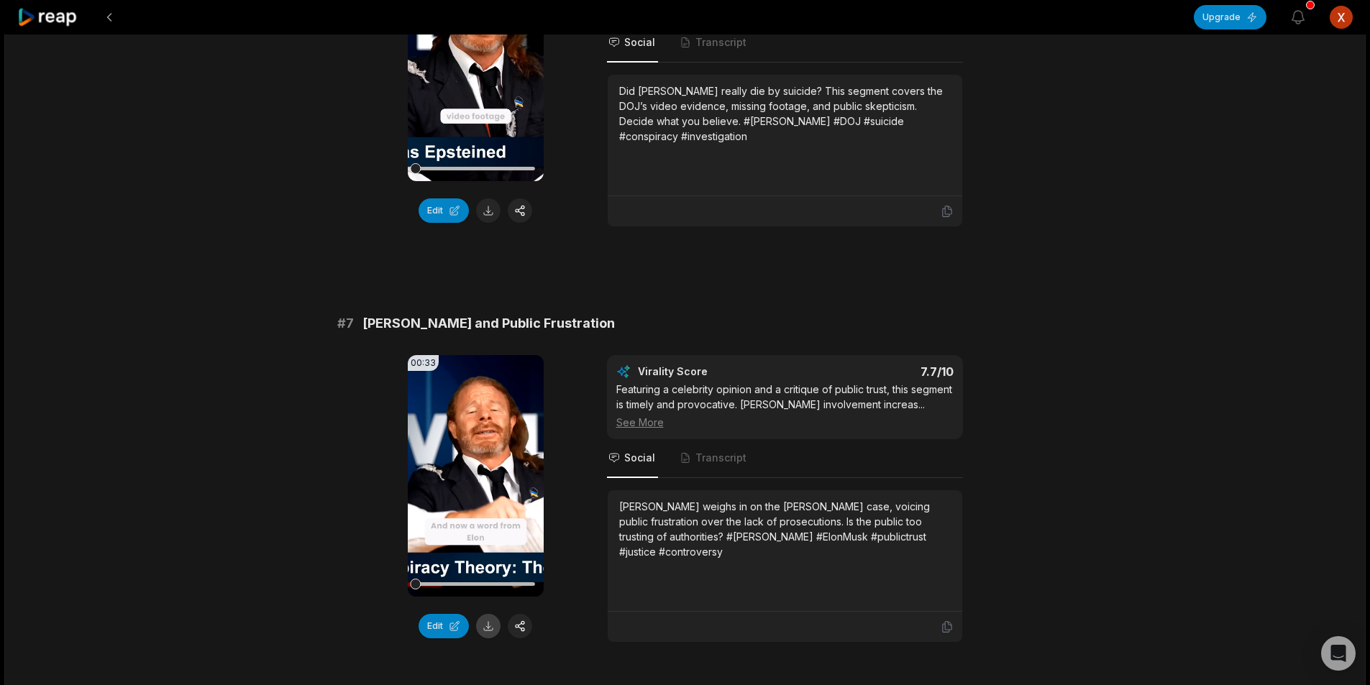
click at [494, 614] on button at bounding box center [488, 626] width 24 height 24
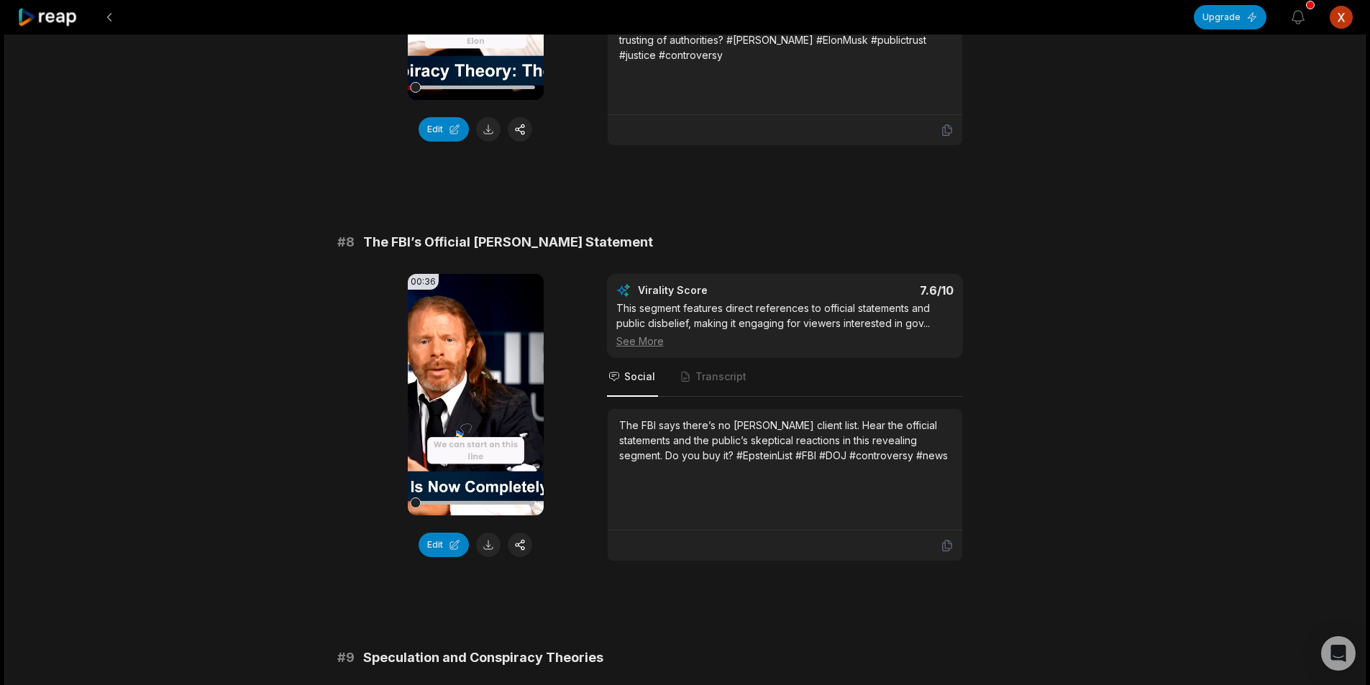
scroll to position [2876, 0]
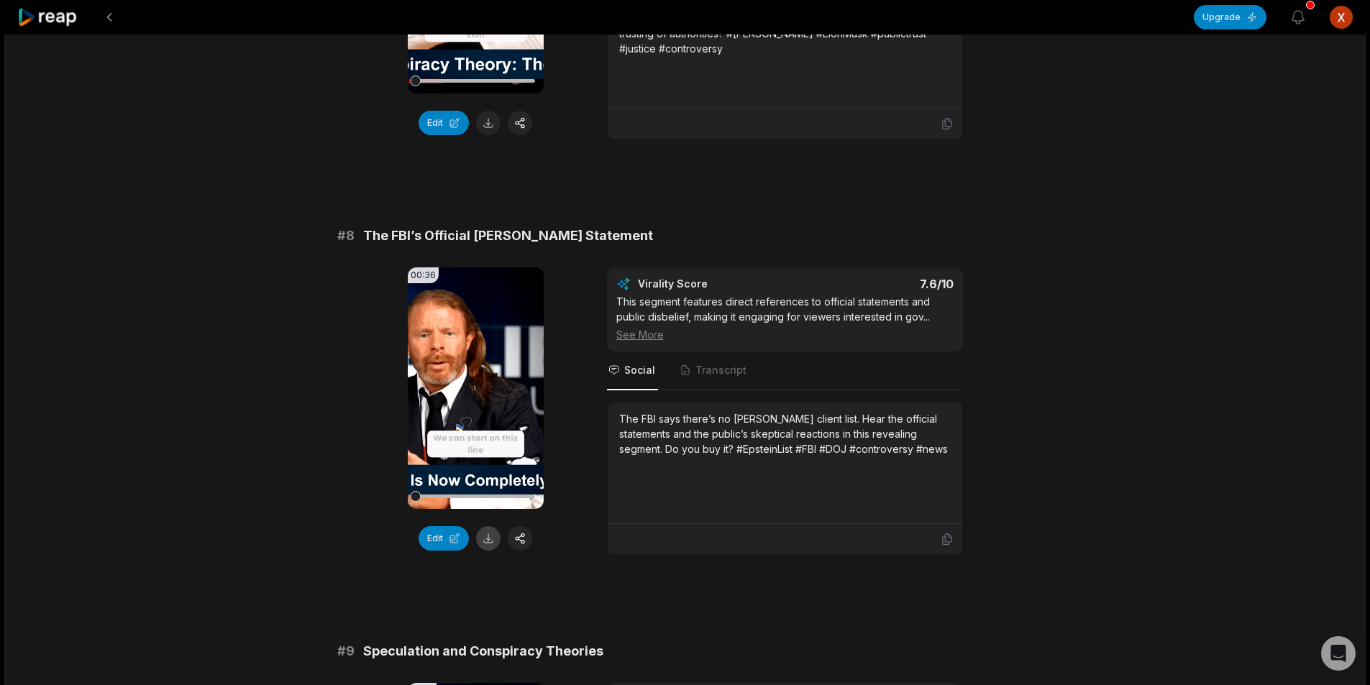
click at [486, 529] on div "00:36 Your browser does not support mp4 format. Edit" at bounding box center [476, 412] width 136 height 288
click at [486, 526] on button at bounding box center [488, 538] width 24 height 24
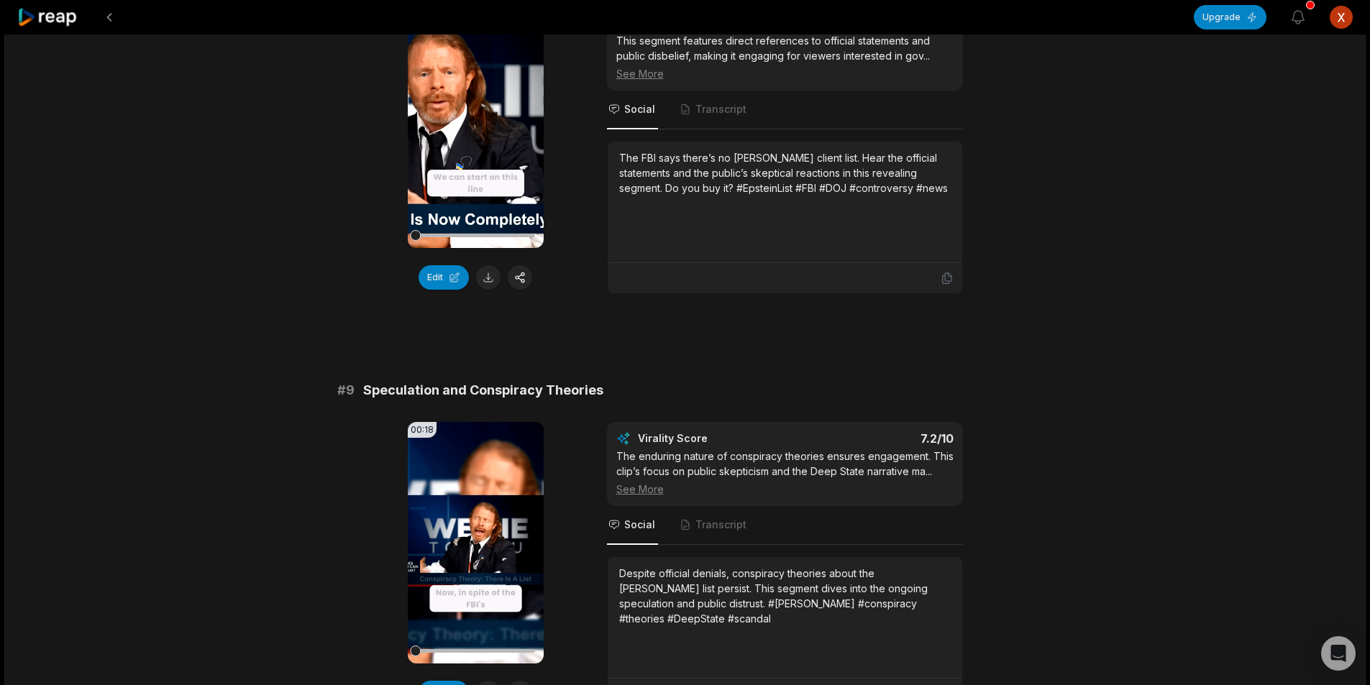
scroll to position [3164, 0]
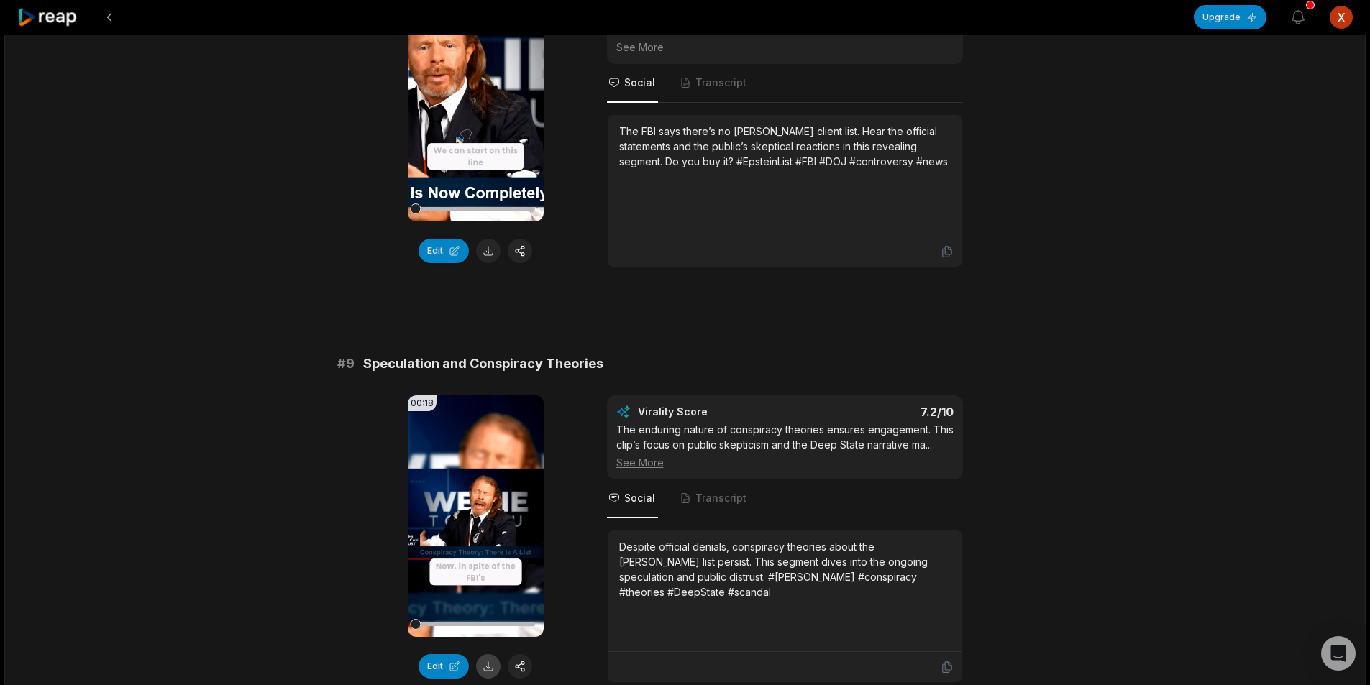
click at [490, 654] on button at bounding box center [488, 666] width 24 height 24
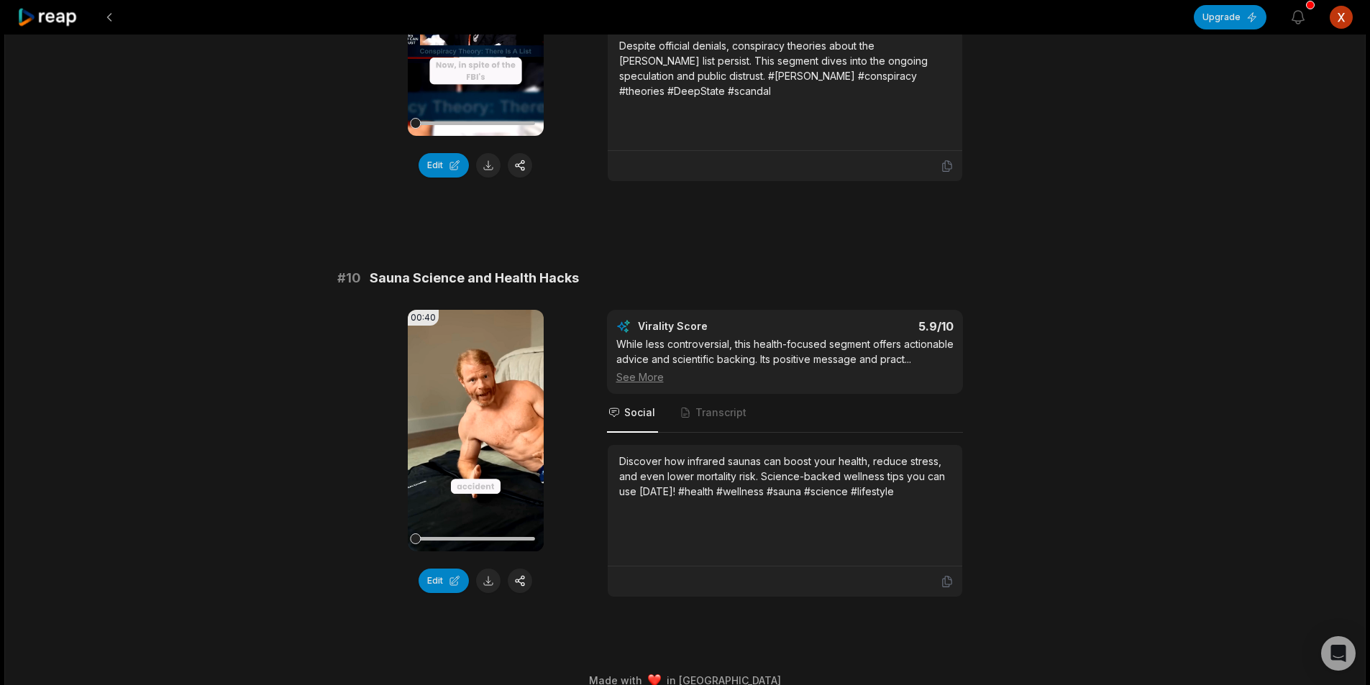
scroll to position [3680, 0]
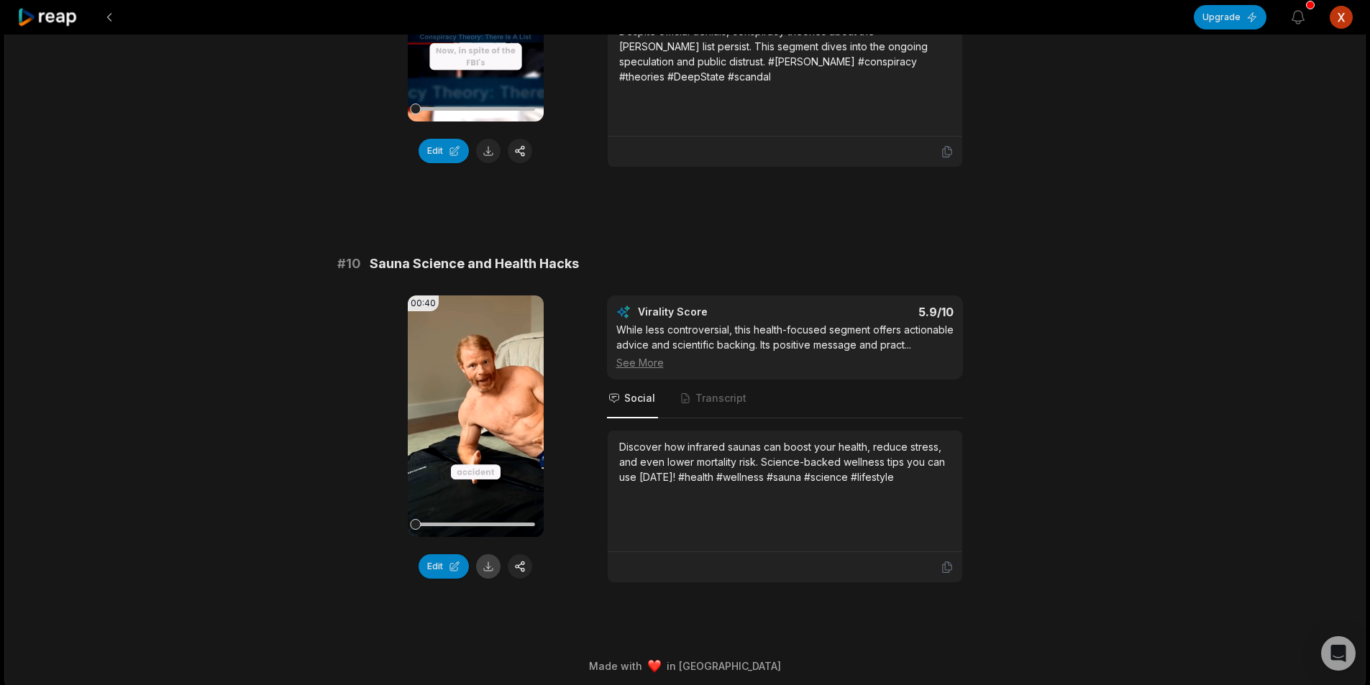
click at [487, 554] on button at bounding box center [488, 566] width 24 height 24
click at [114, 17] on button at bounding box center [109, 17] width 26 height 26
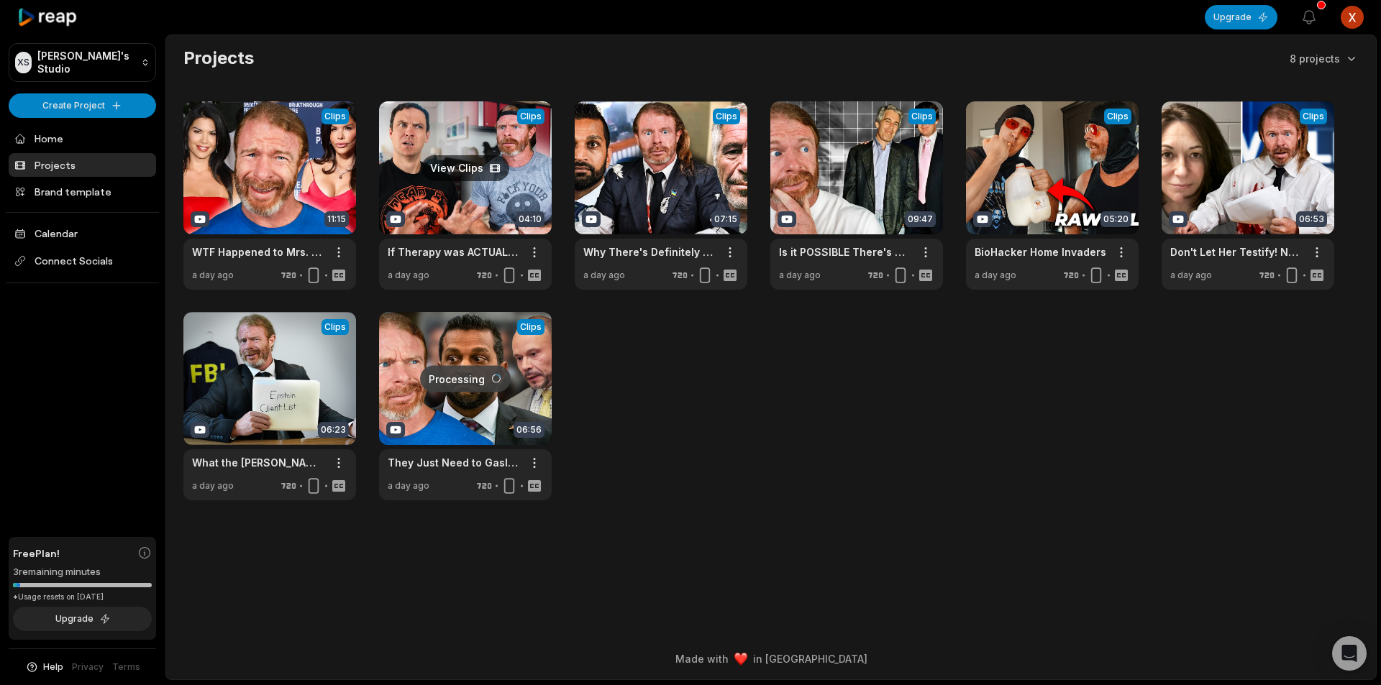
click at [467, 204] on link at bounding box center [465, 195] width 173 height 188
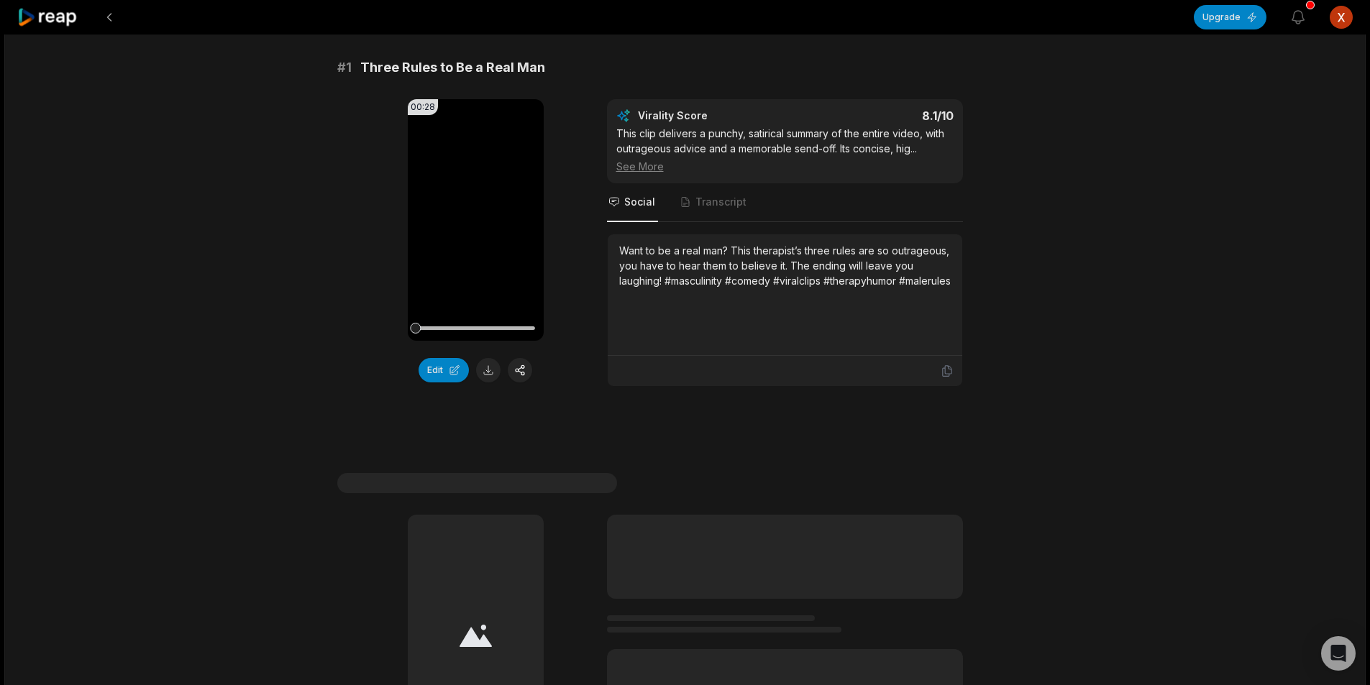
scroll to position [144, 0]
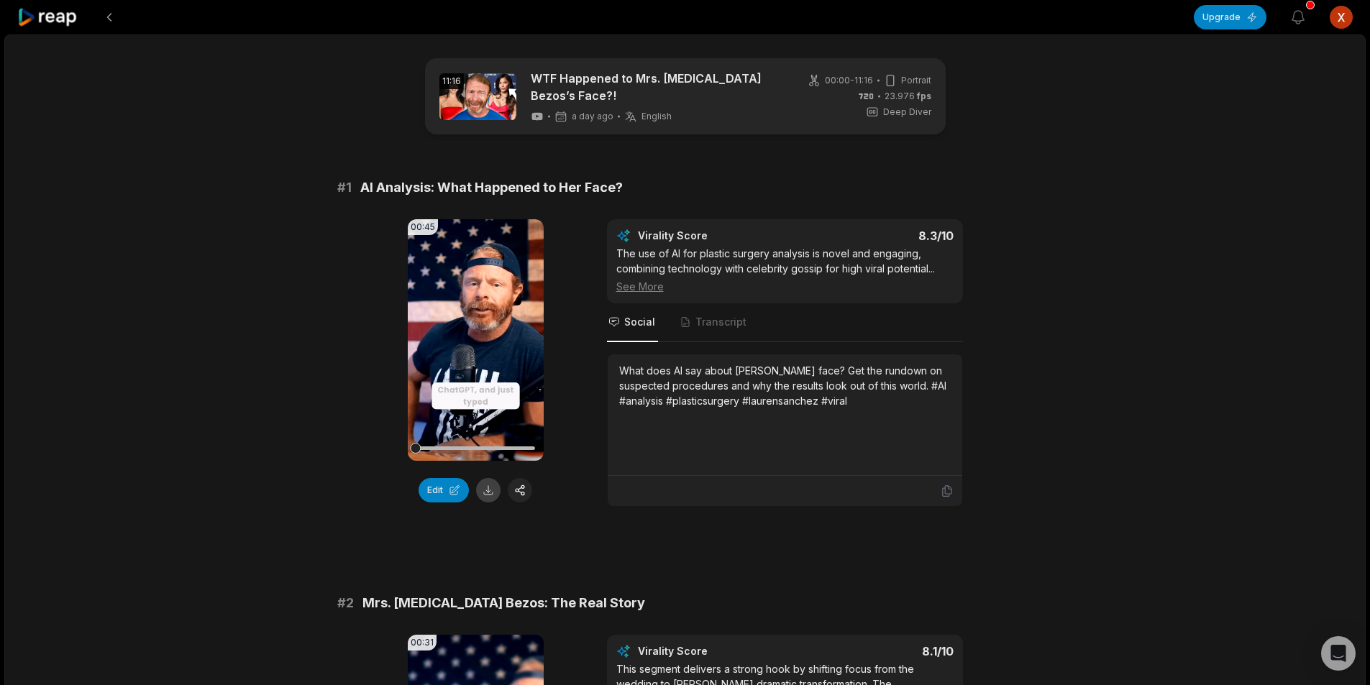
click at [490, 483] on button at bounding box center [488, 490] width 24 height 24
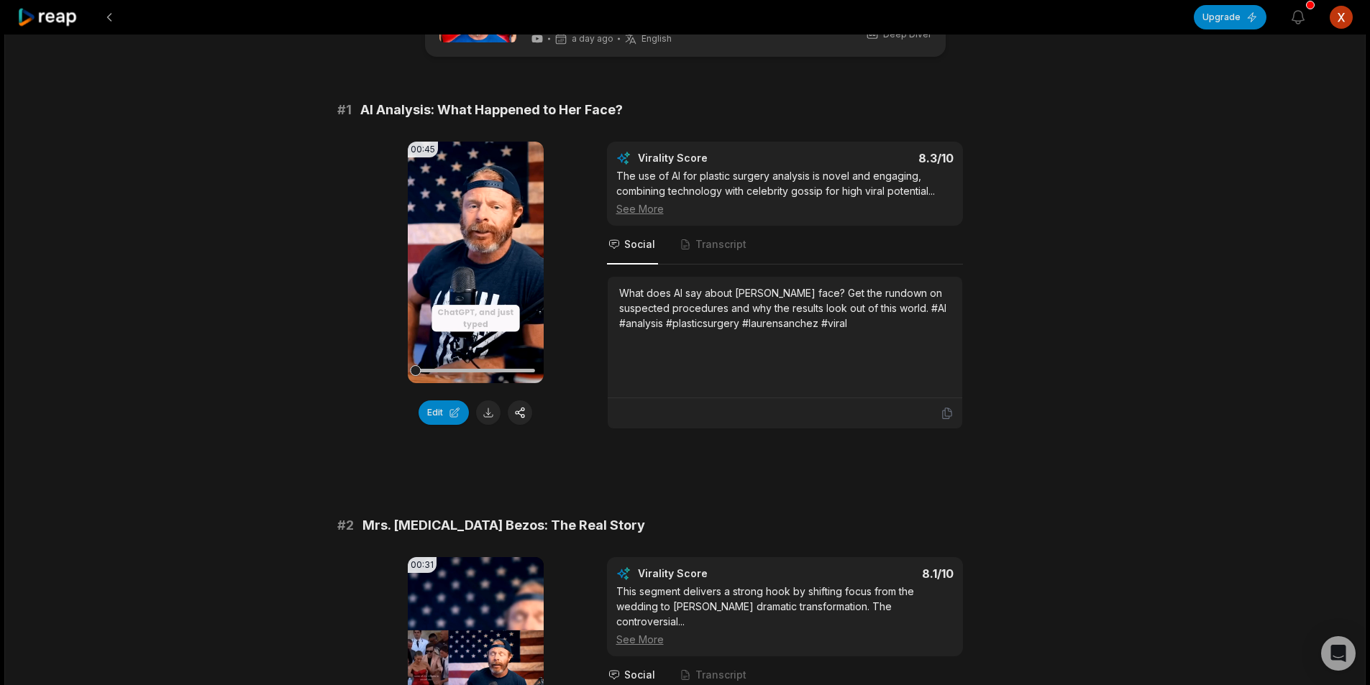
scroll to position [288, 0]
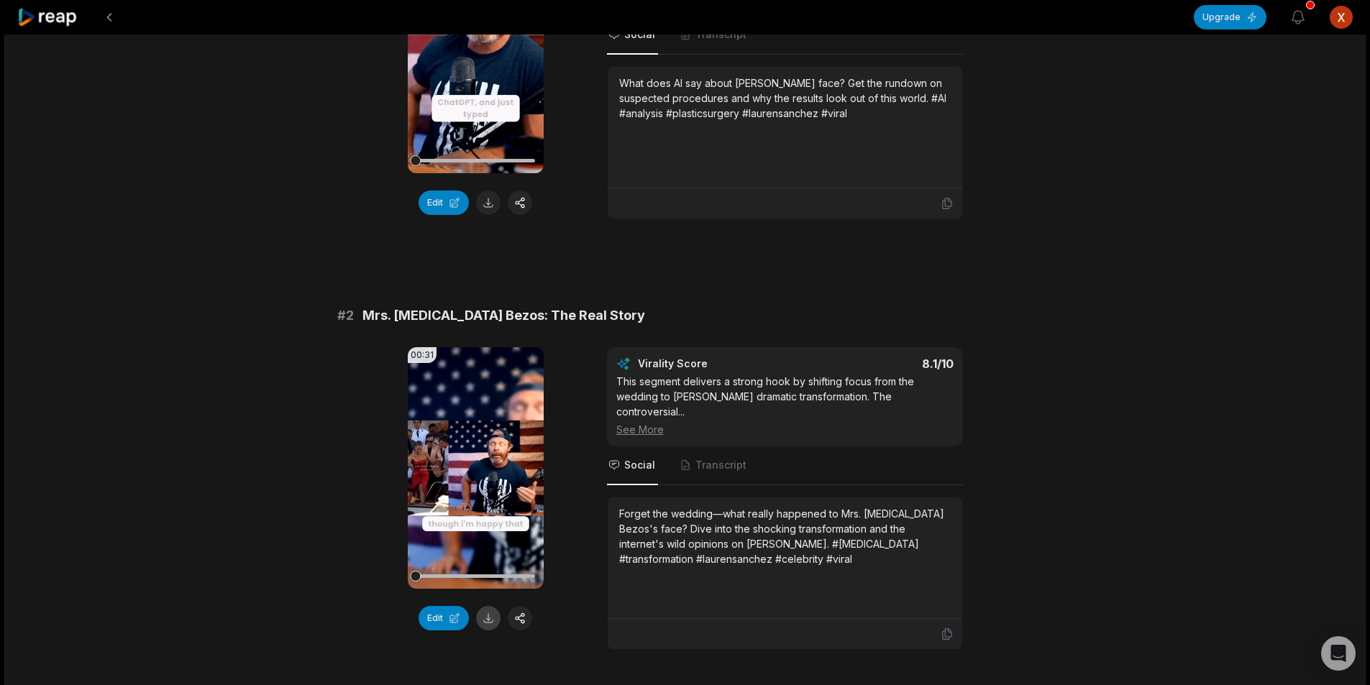
click at [484, 618] on button at bounding box center [488, 618] width 24 height 24
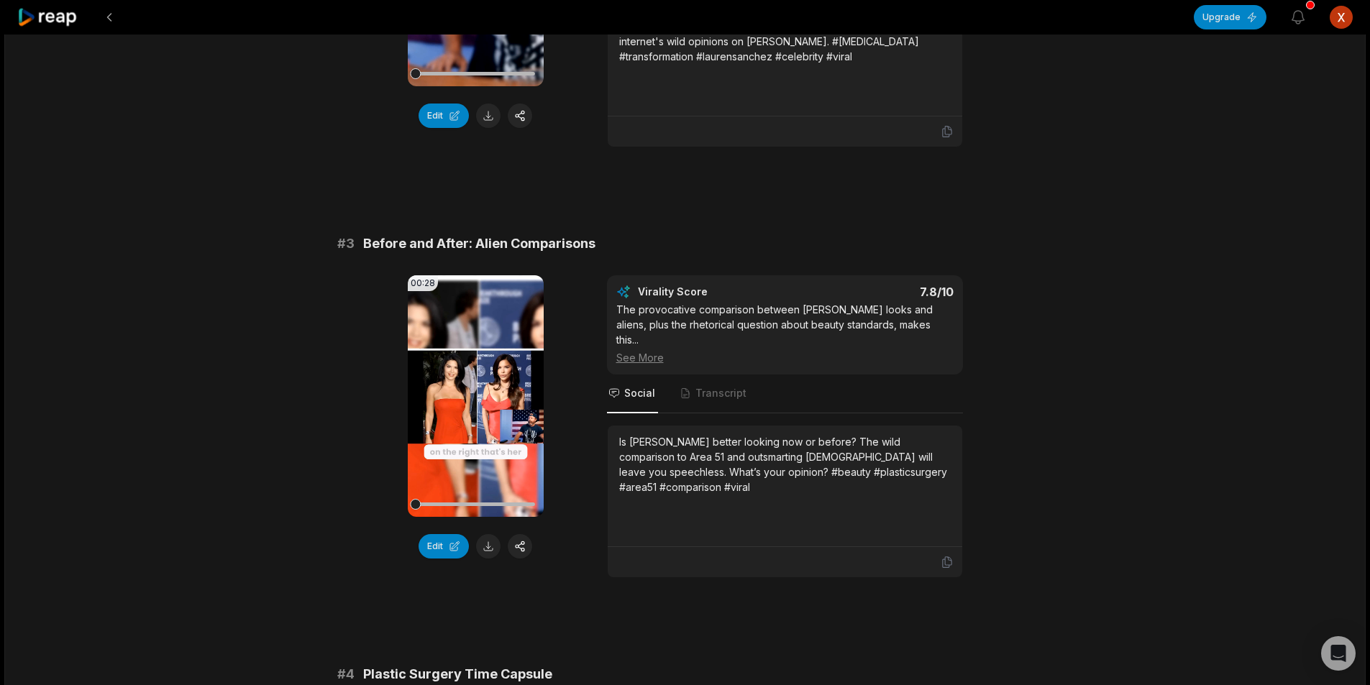
scroll to position [791, 0]
click at [490, 541] on button at bounding box center [488, 546] width 24 height 24
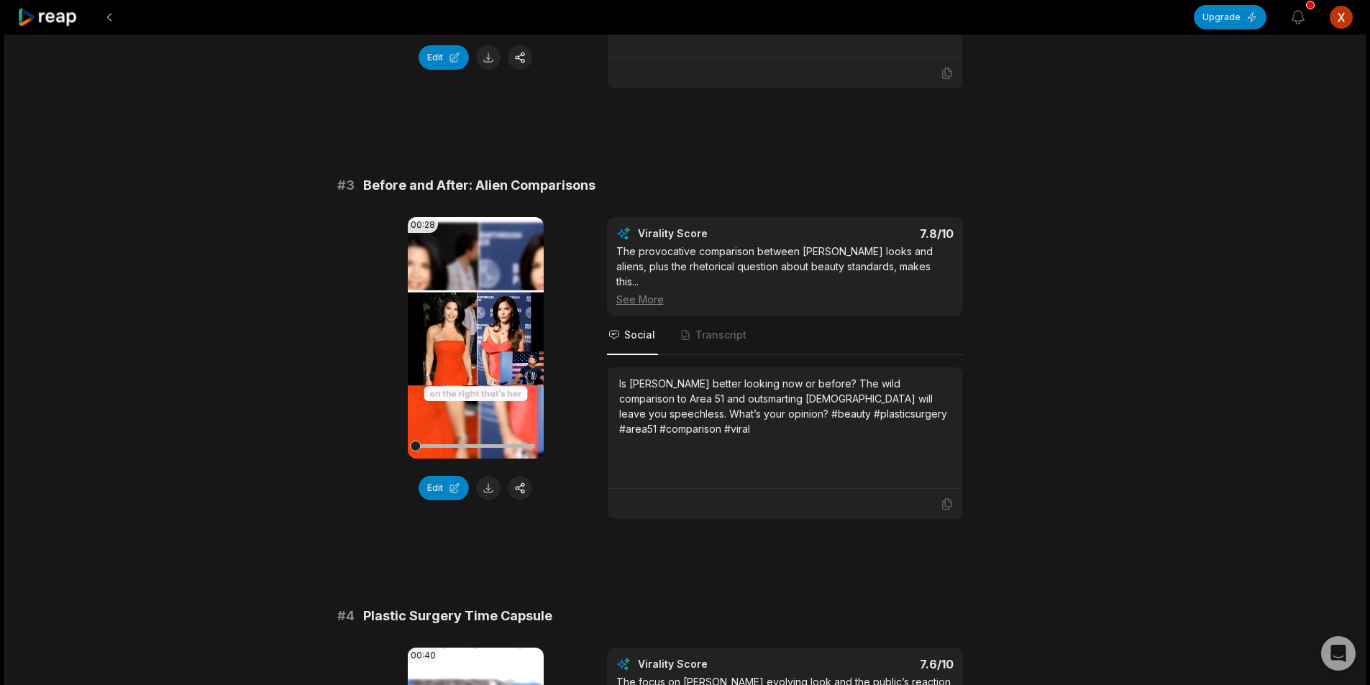
scroll to position [1222, 0]
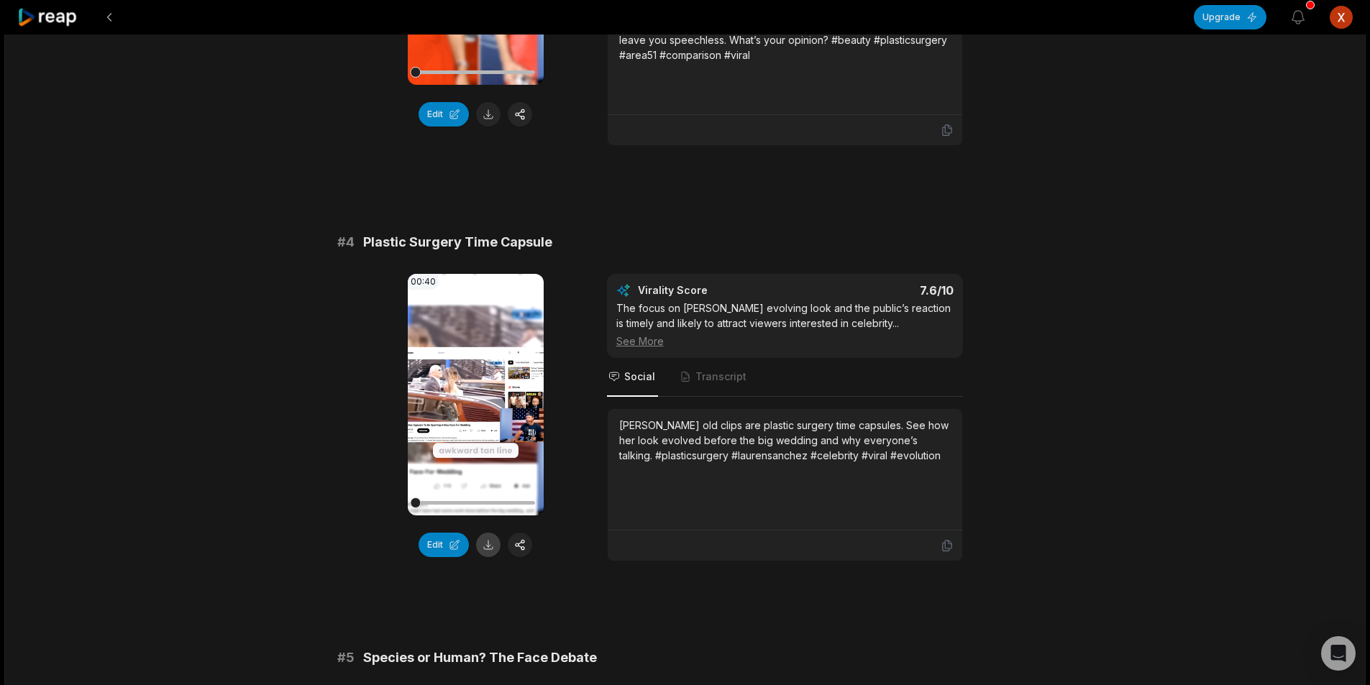
click at [490, 544] on button at bounding box center [488, 545] width 24 height 24
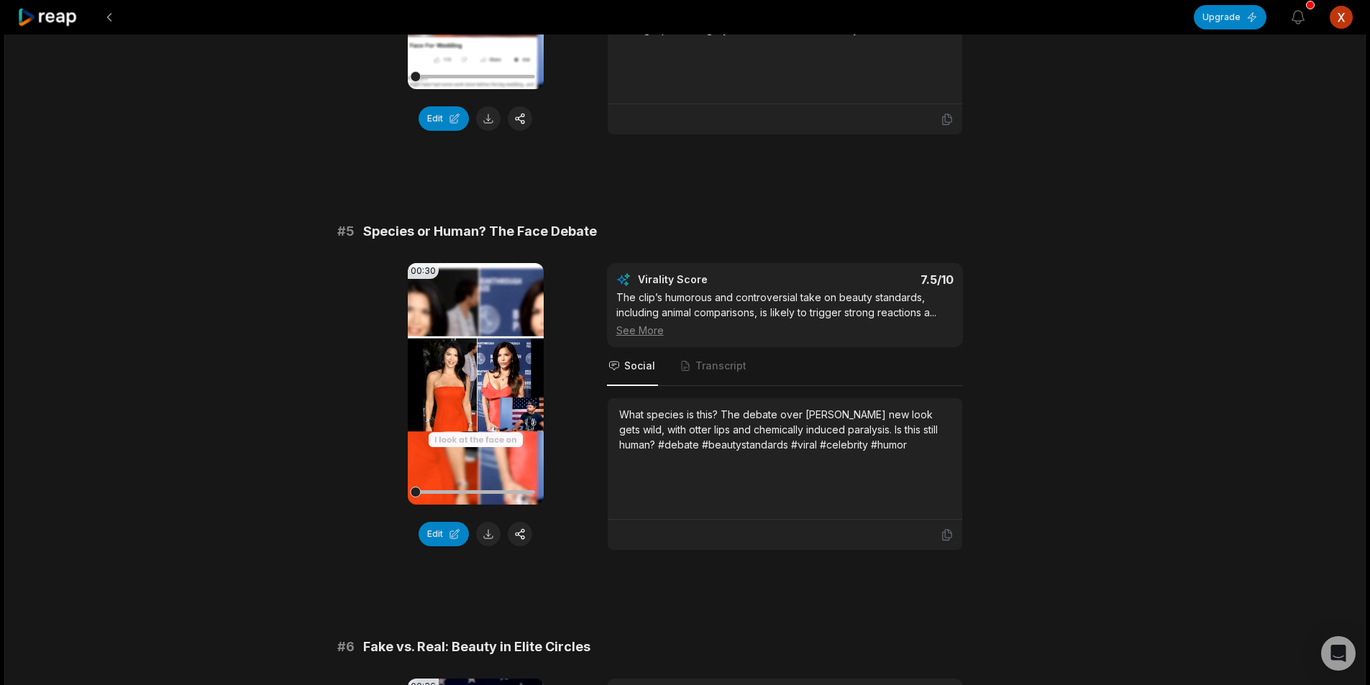
scroll to position [1654, 0]
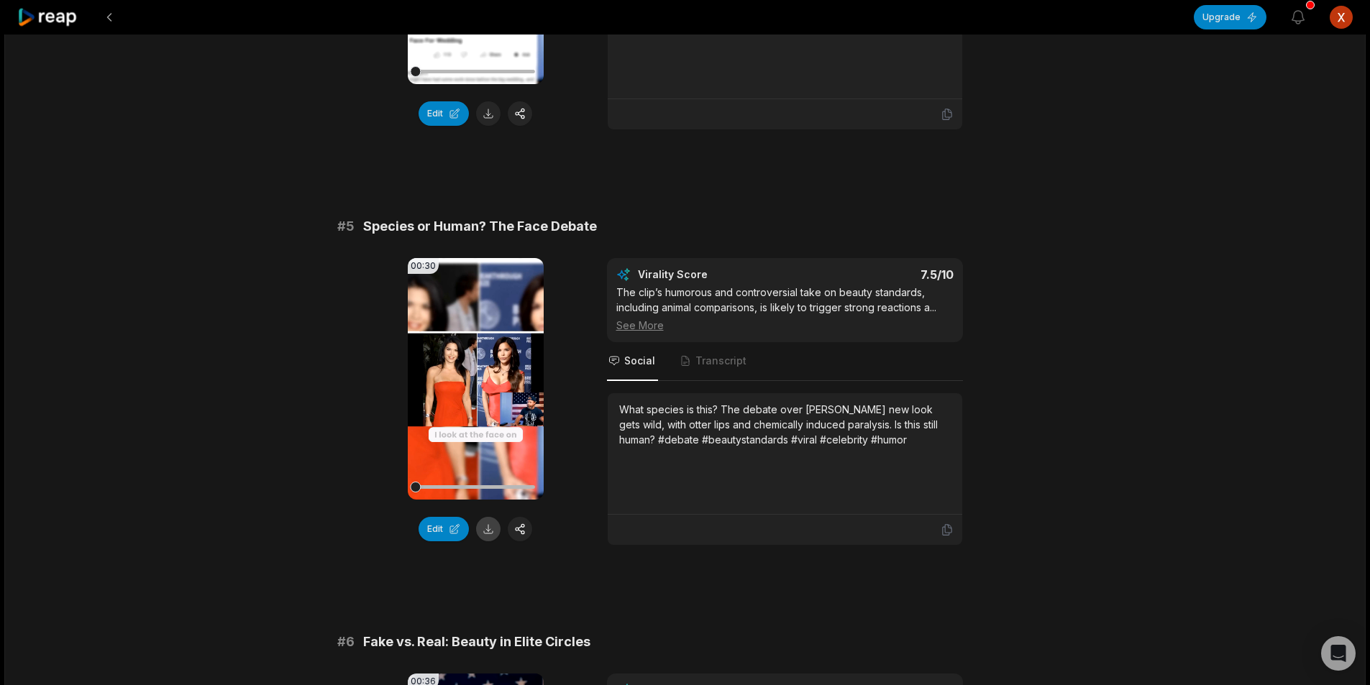
click at [485, 520] on button at bounding box center [488, 529] width 24 height 24
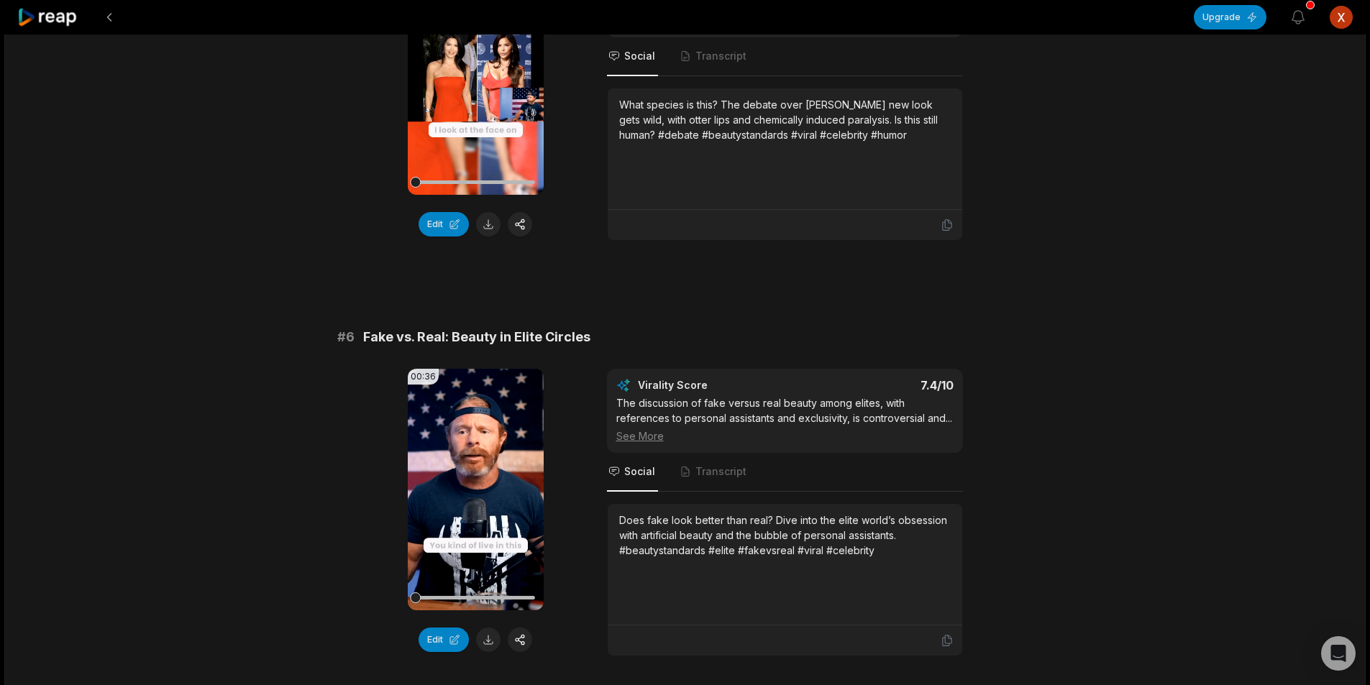
scroll to position [2013, 0]
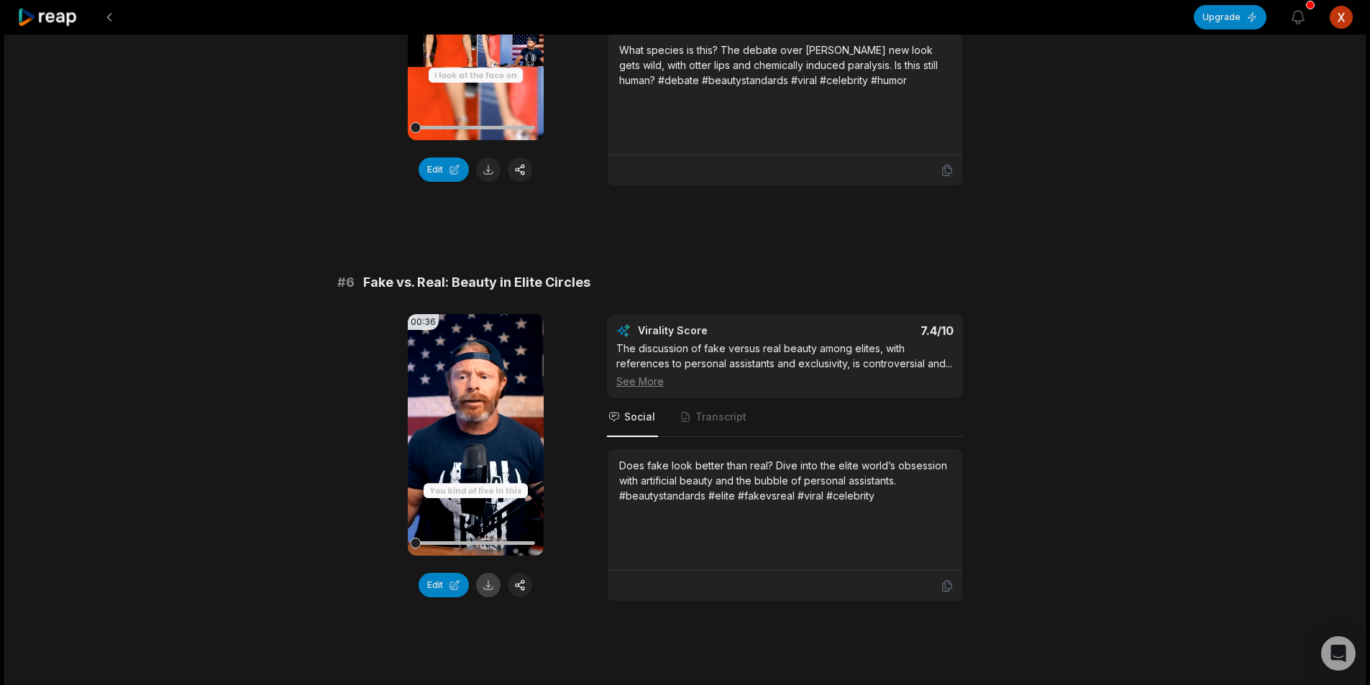
click at [493, 579] on button at bounding box center [488, 585] width 24 height 24
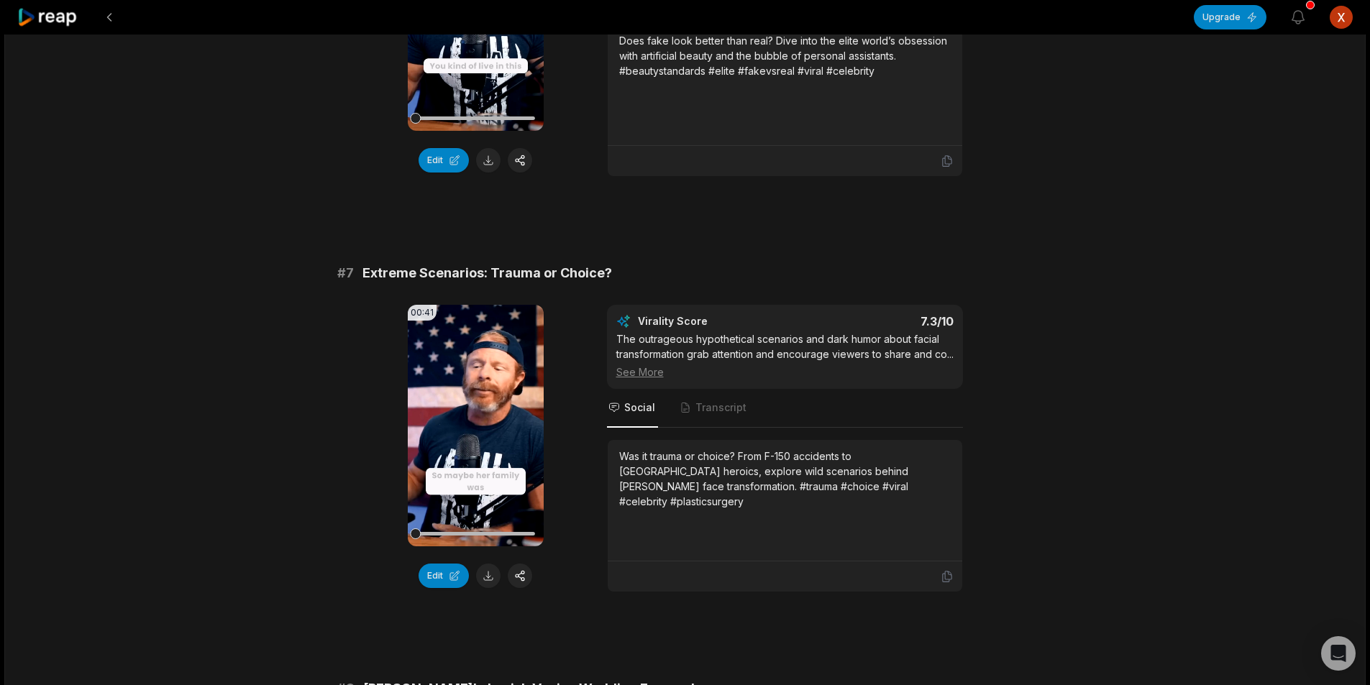
scroll to position [2589, 0]
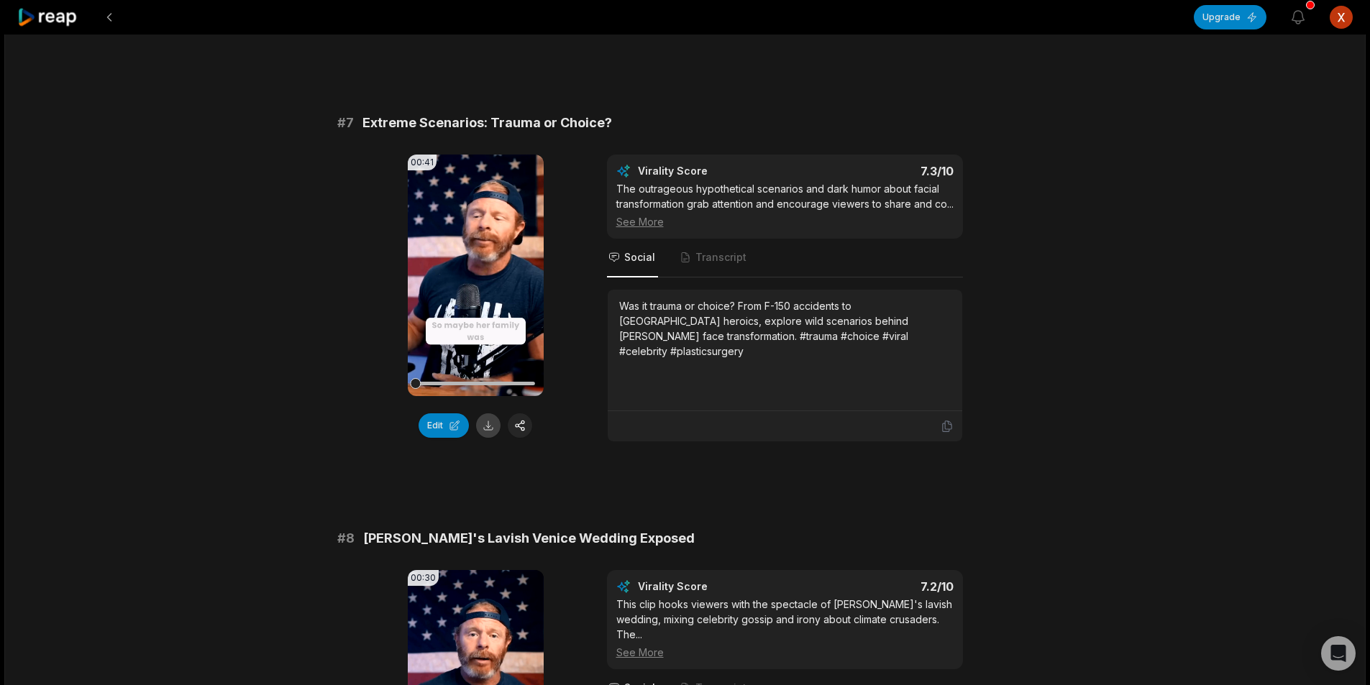
click at [484, 438] on button at bounding box center [488, 425] width 24 height 24
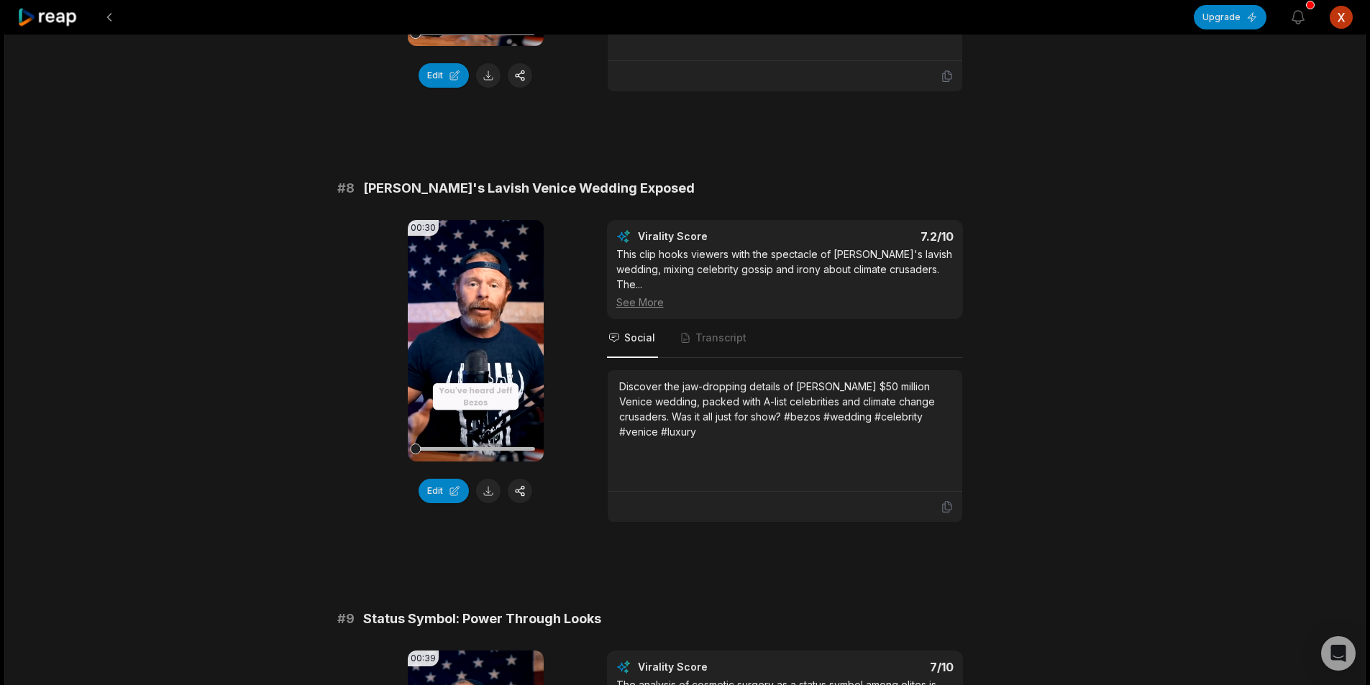
scroll to position [2948, 0]
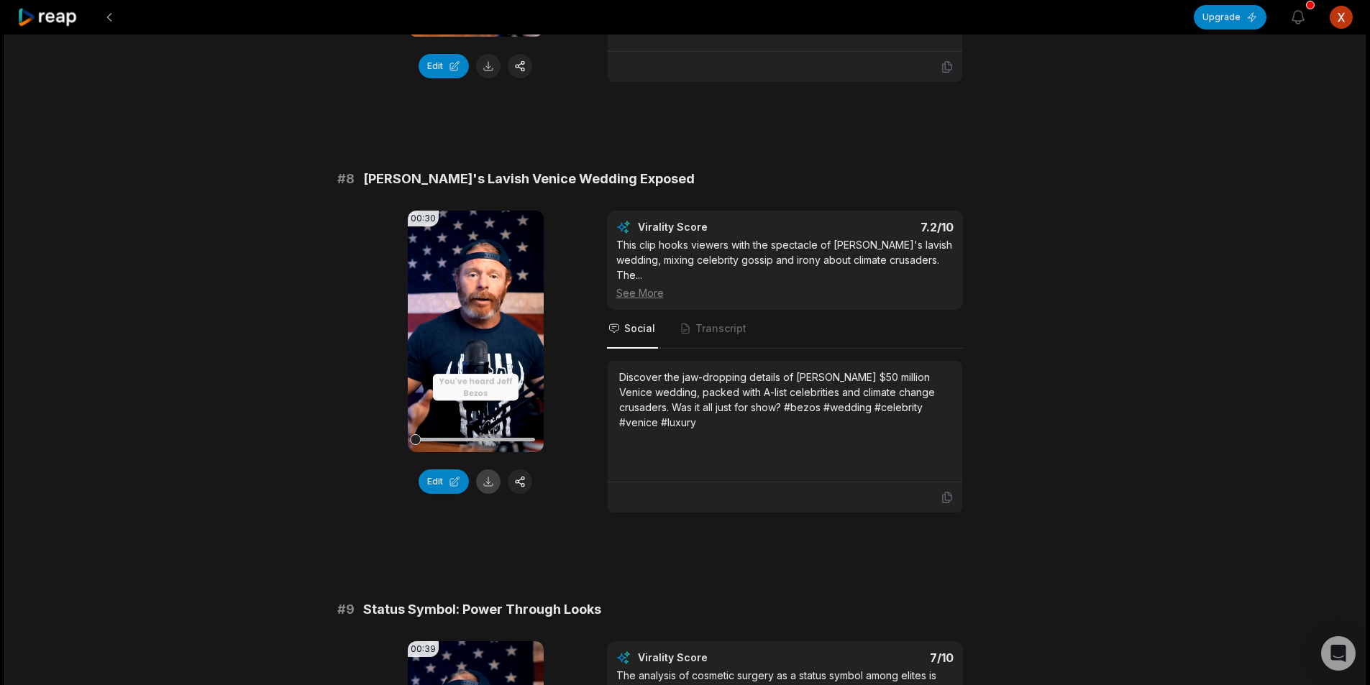
drag, startPoint x: 489, startPoint y: 505, endPoint x: 447, endPoint y: 490, distance: 44.4
click at [489, 494] on button at bounding box center [488, 482] width 24 height 24
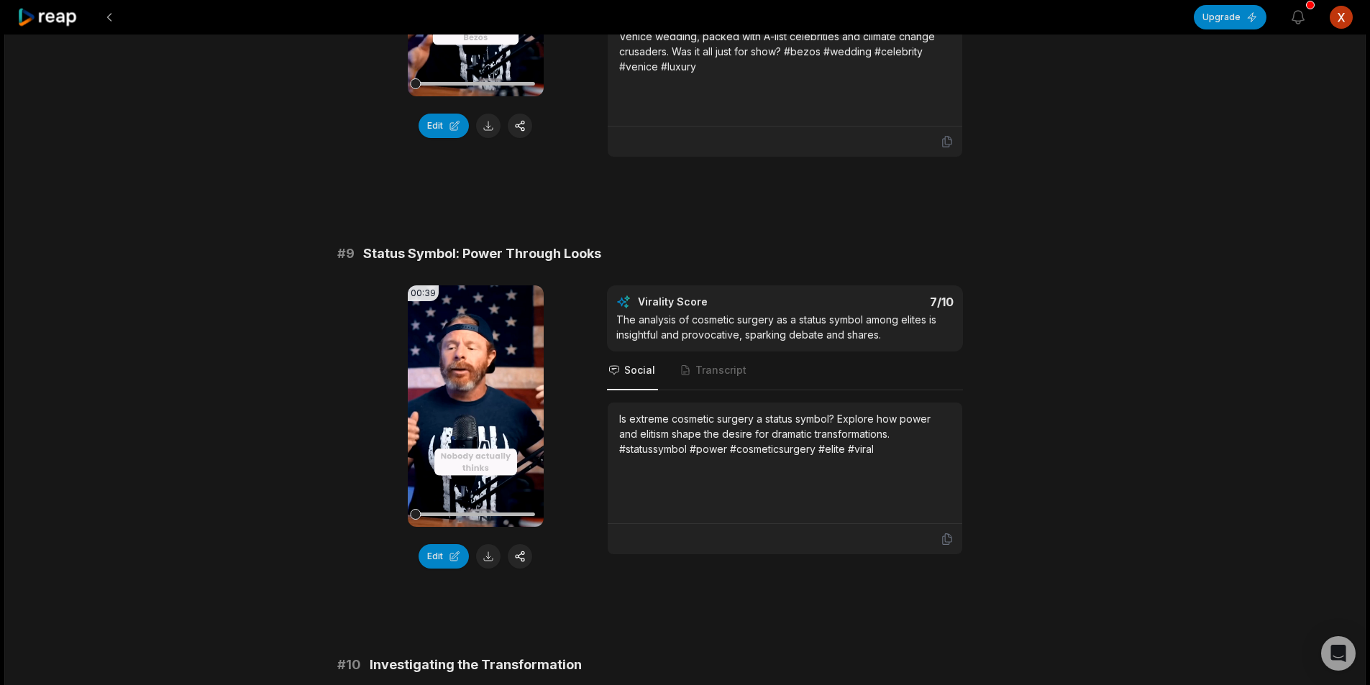
scroll to position [3308, 0]
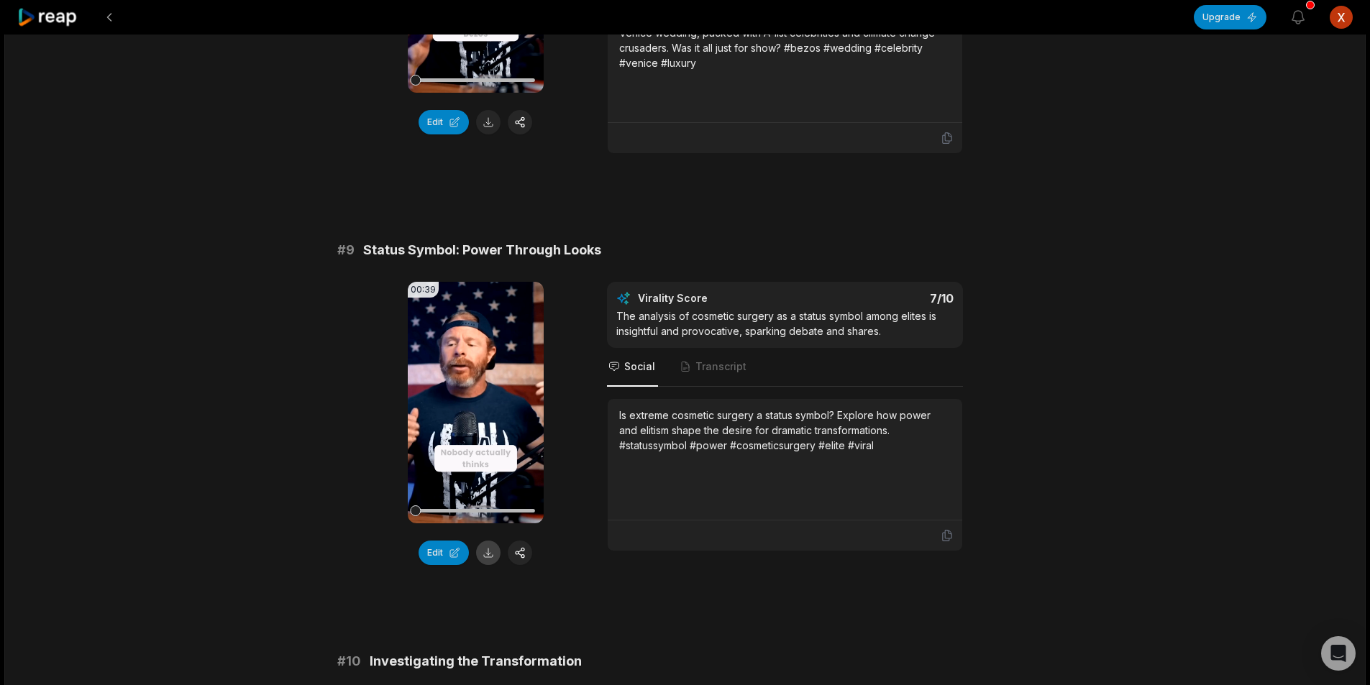
click at [489, 559] on button at bounding box center [488, 553] width 24 height 24
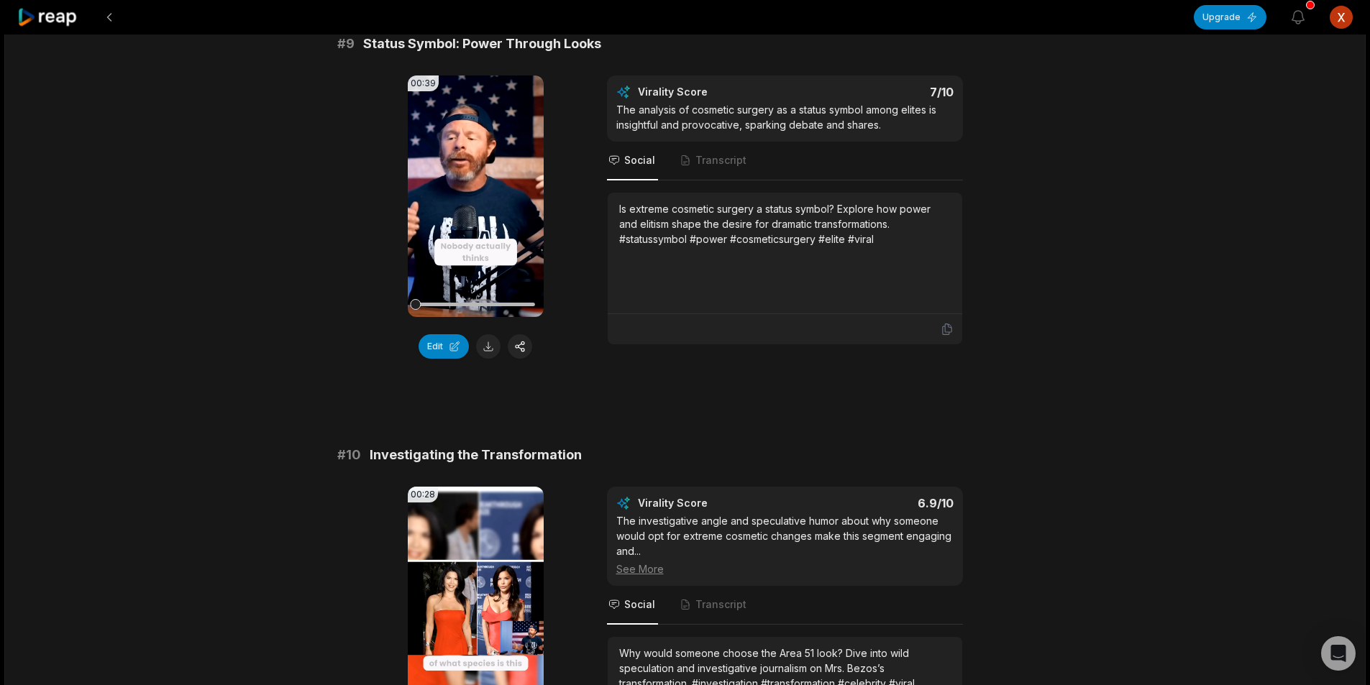
scroll to position [3667, 0]
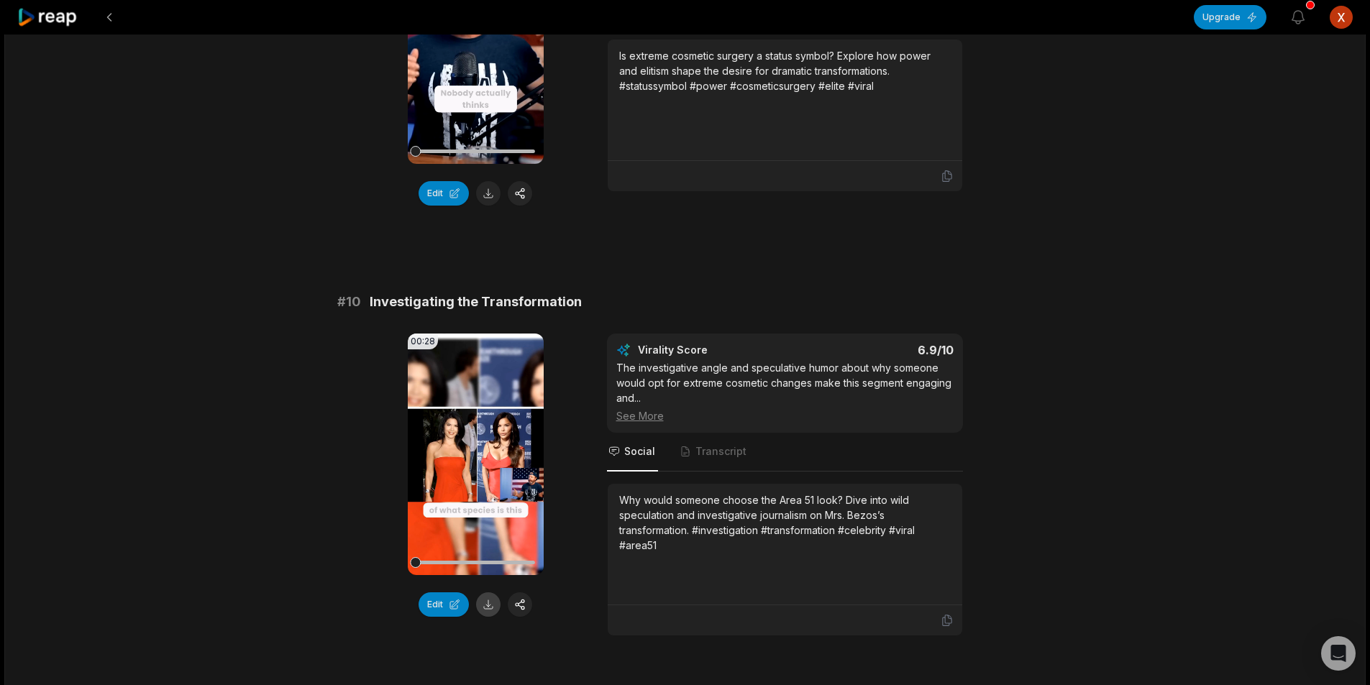
click at [487, 609] on button at bounding box center [488, 605] width 24 height 24
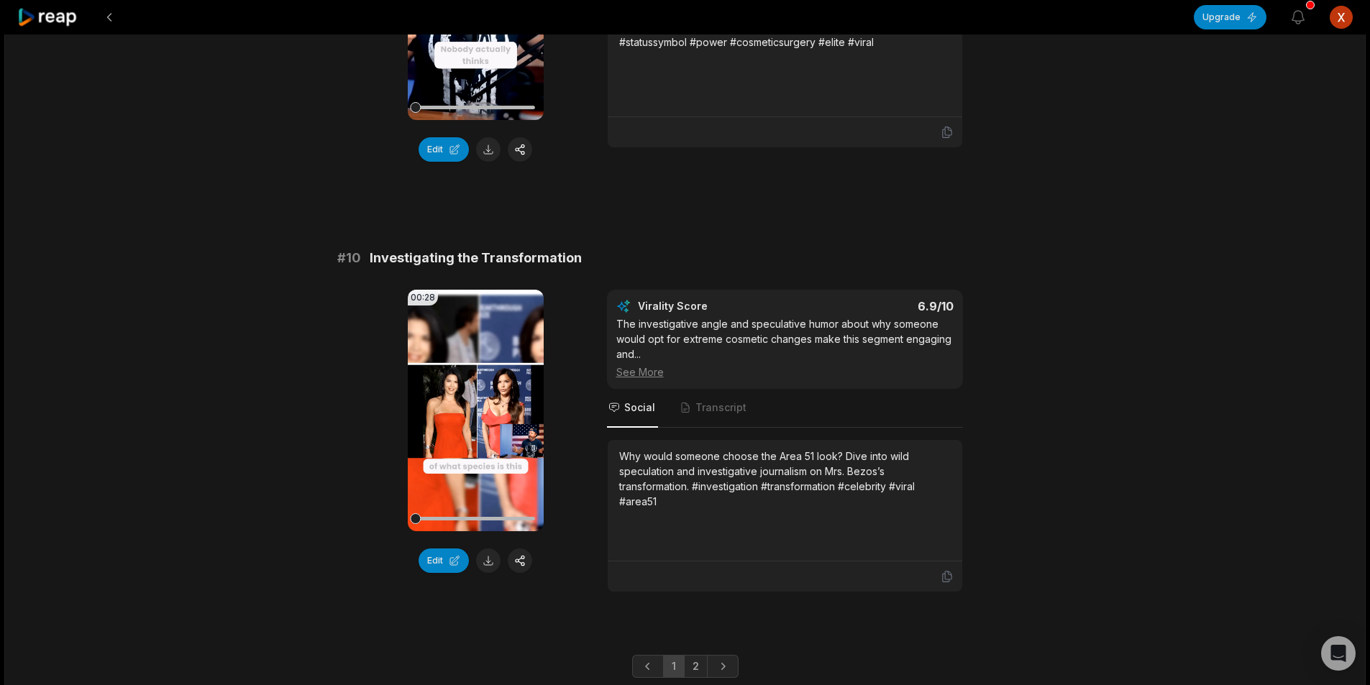
scroll to position [3770, 0]
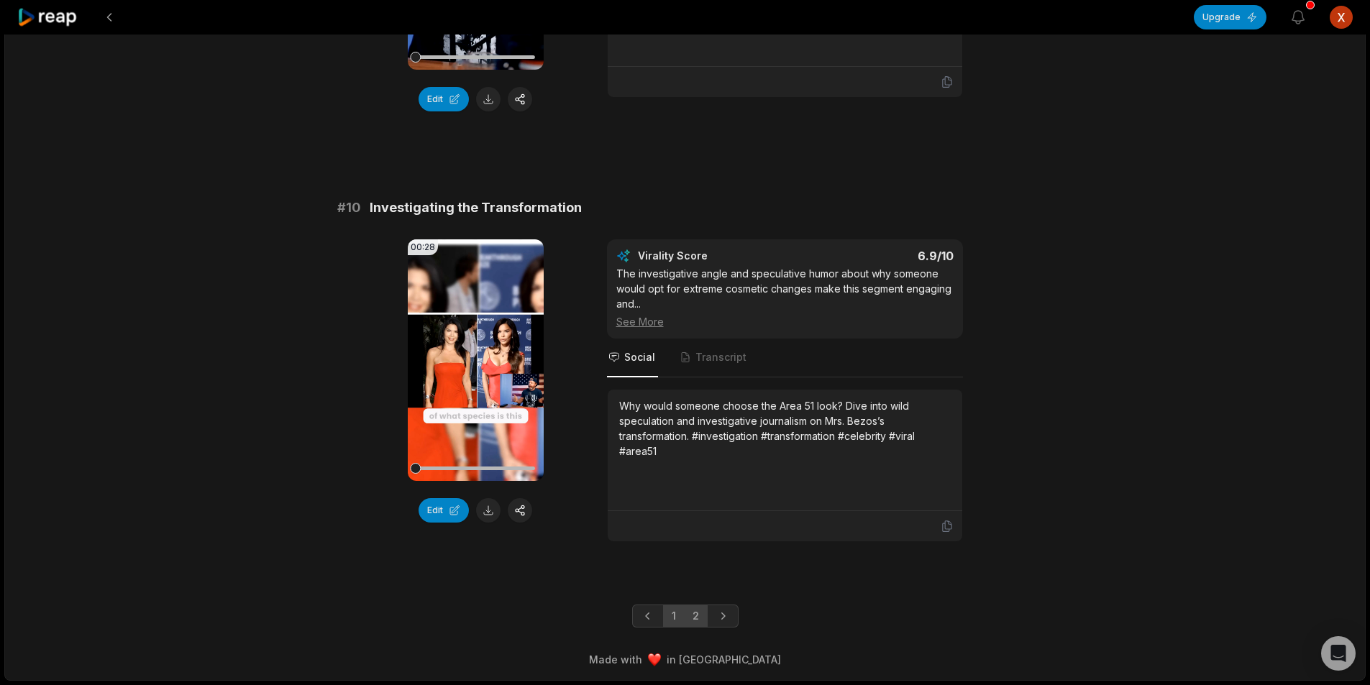
click at [695, 611] on link "2" at bounding box center [696, 616] width 24 height 23
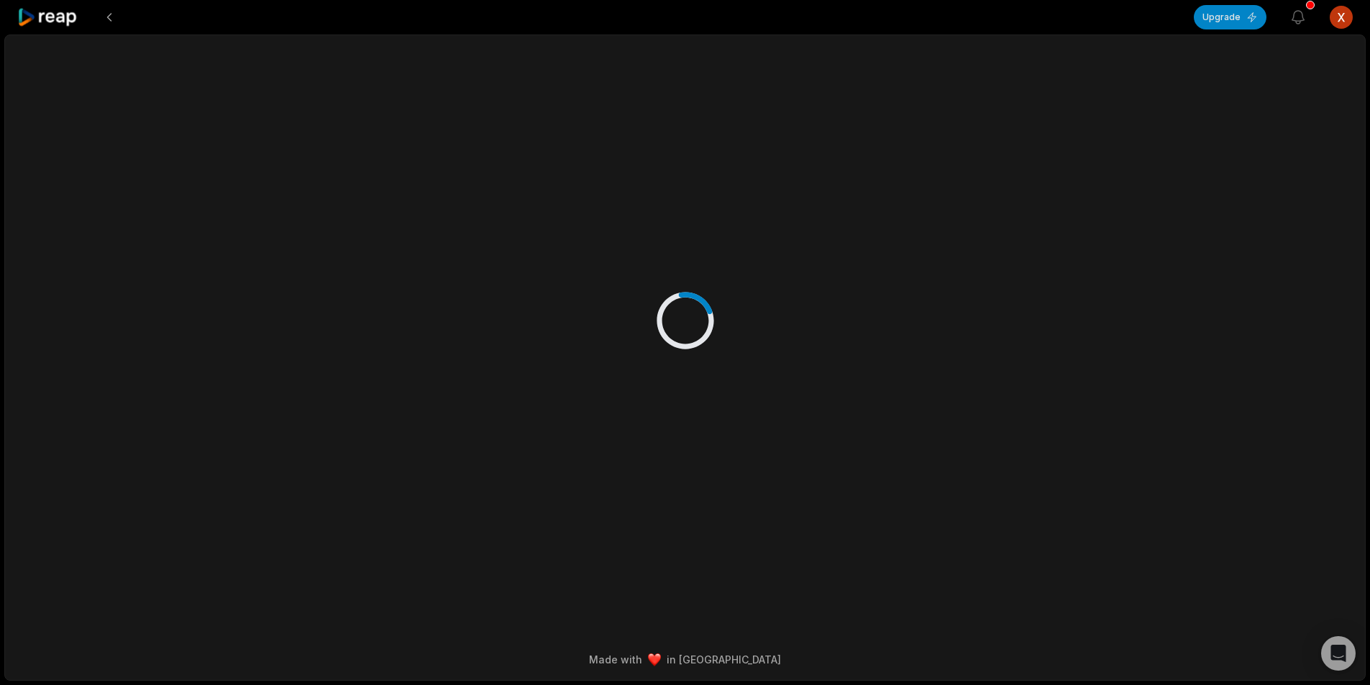
scroll to position [0, 0]
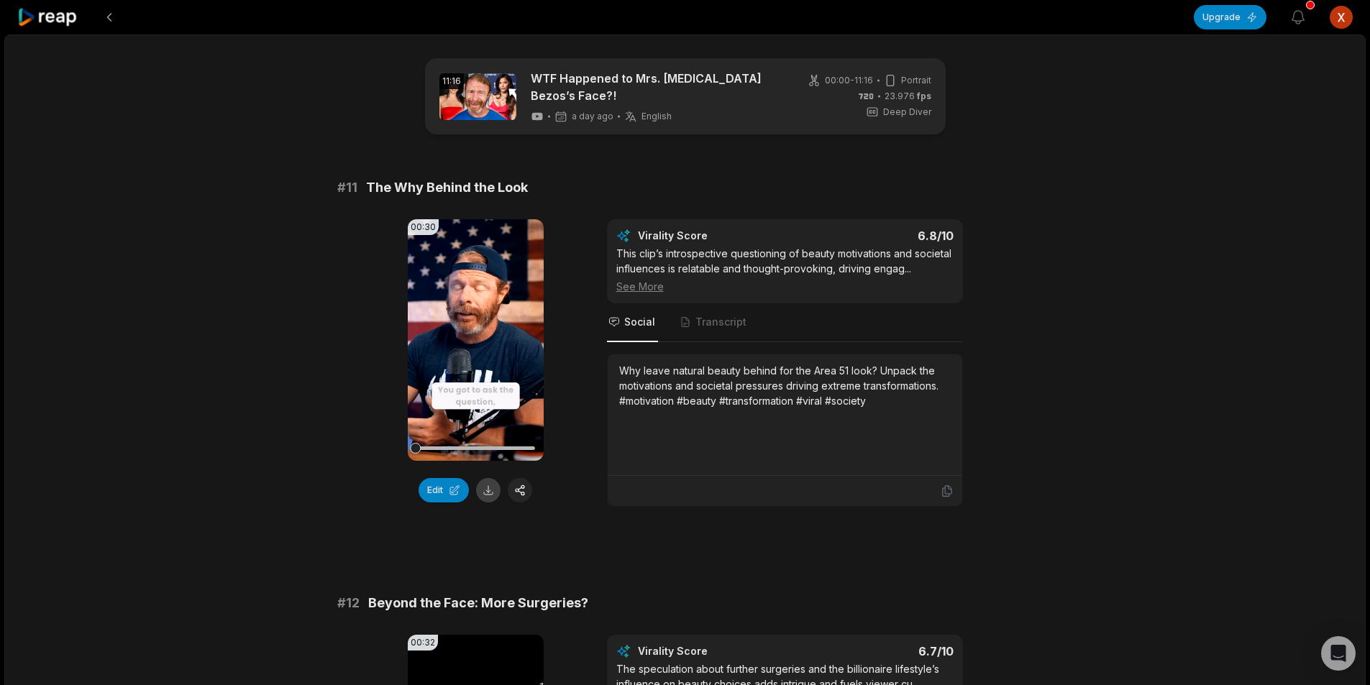
click at [488, 486] on button at bounding box center [488, 490] width 24 height 24
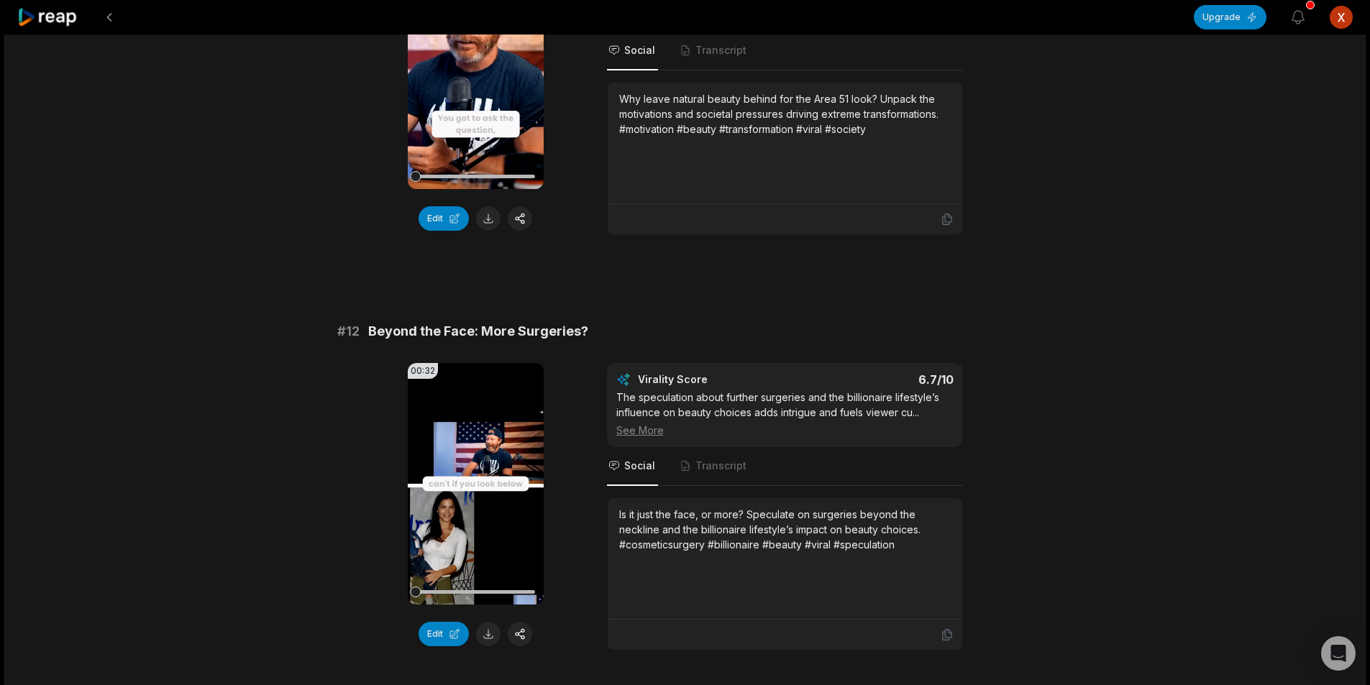
scroll to position [360, 0]
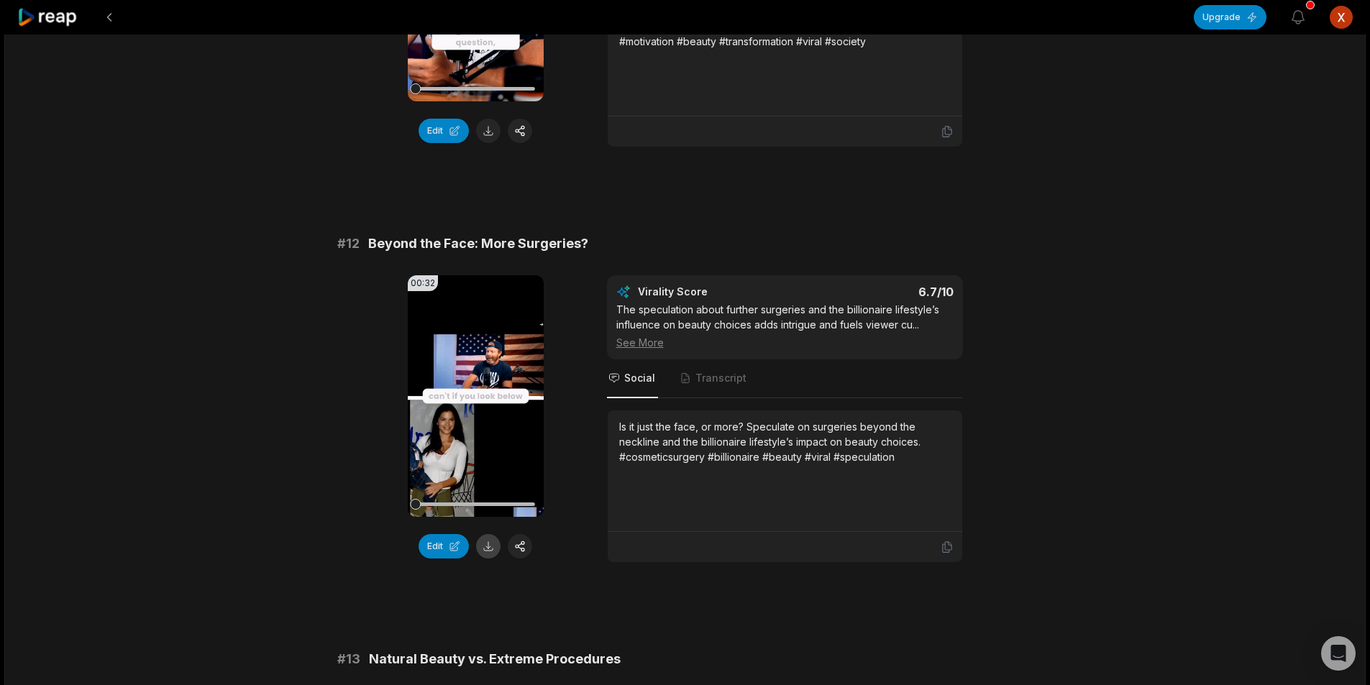
click at [492, 539] on button at bounding box center [488, 546] width 24 height 24
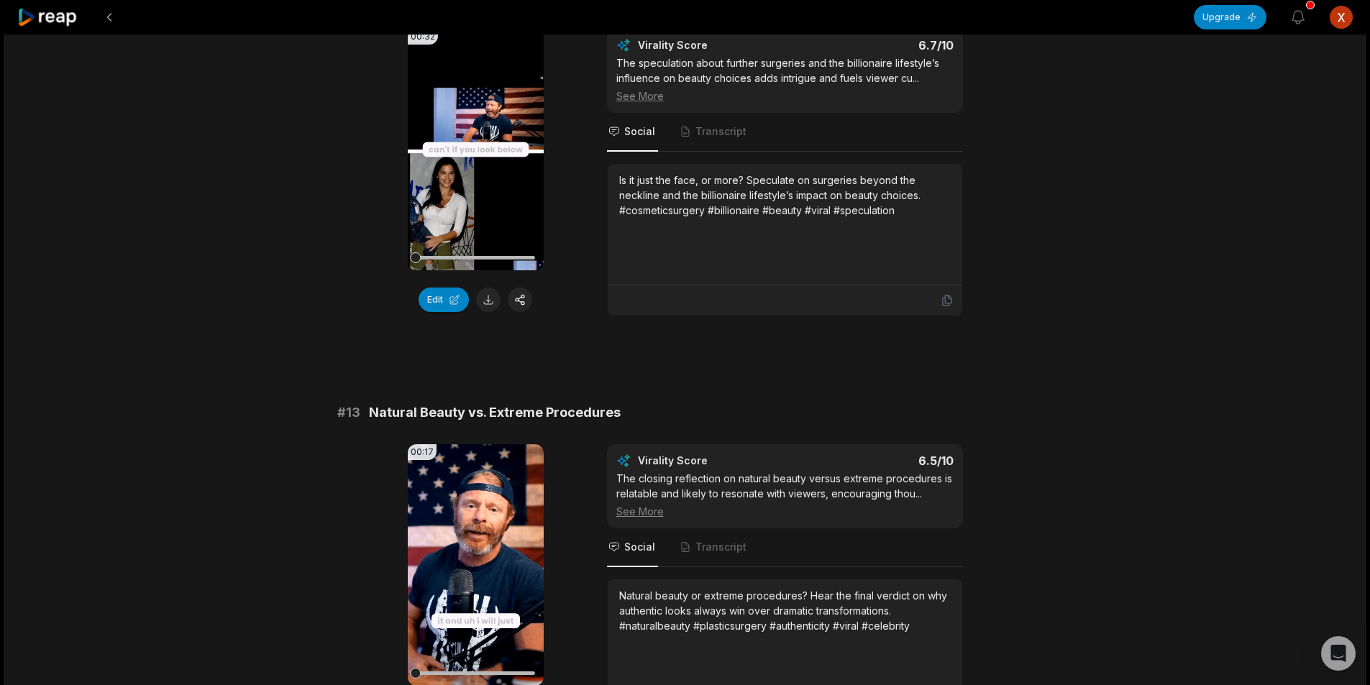
scroll to position [719, 0]
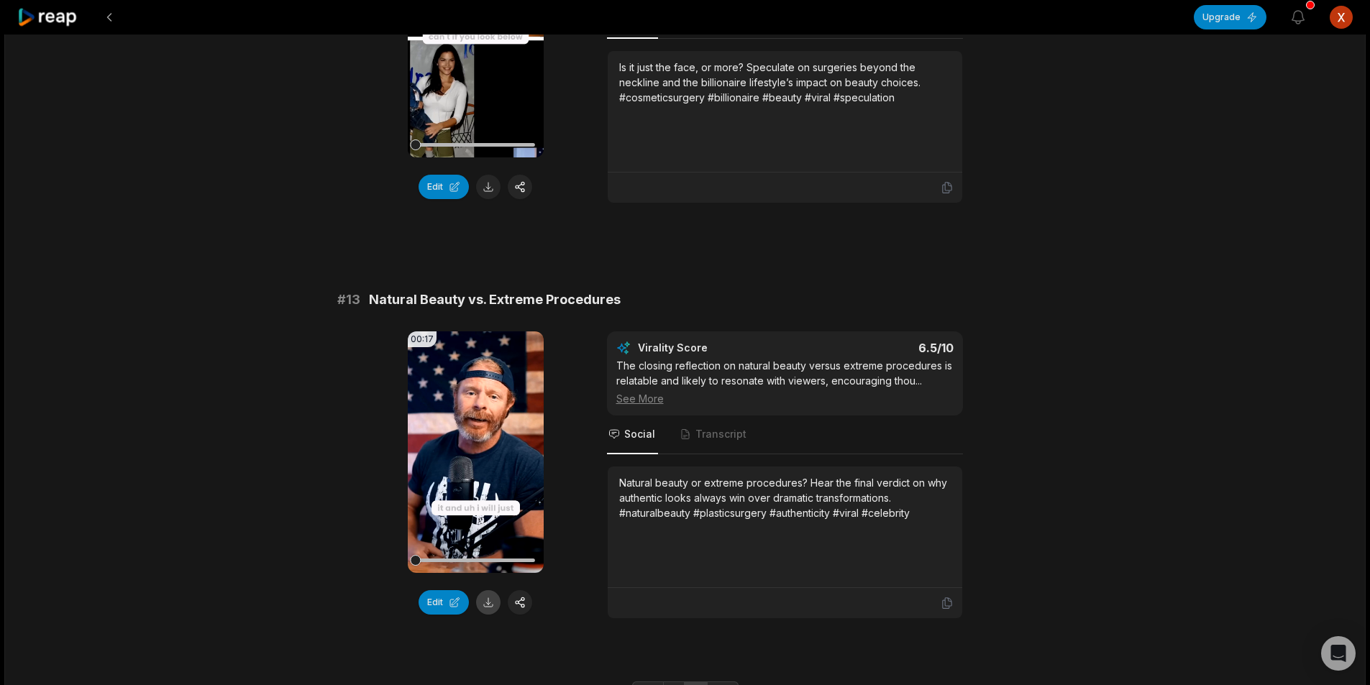
click at [493, 598] on button at bounding box center [488, 602] width 24 height 24
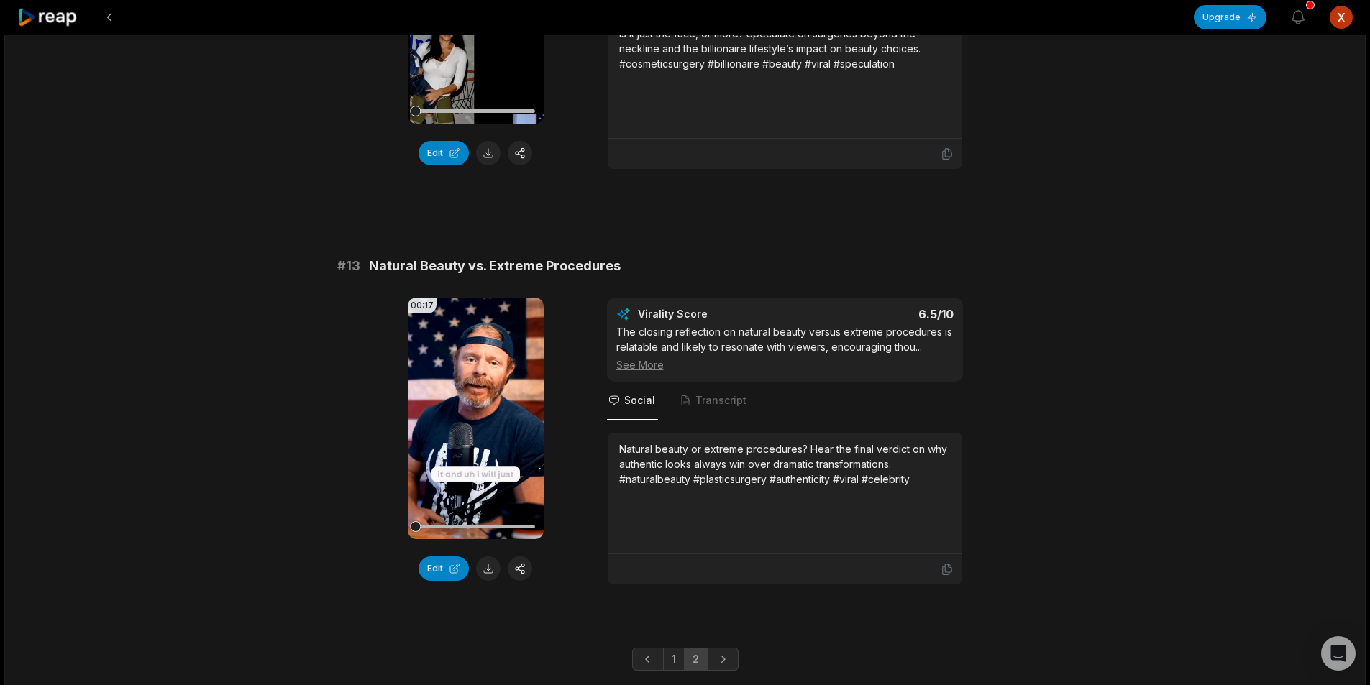
scroll to position [790, 0]
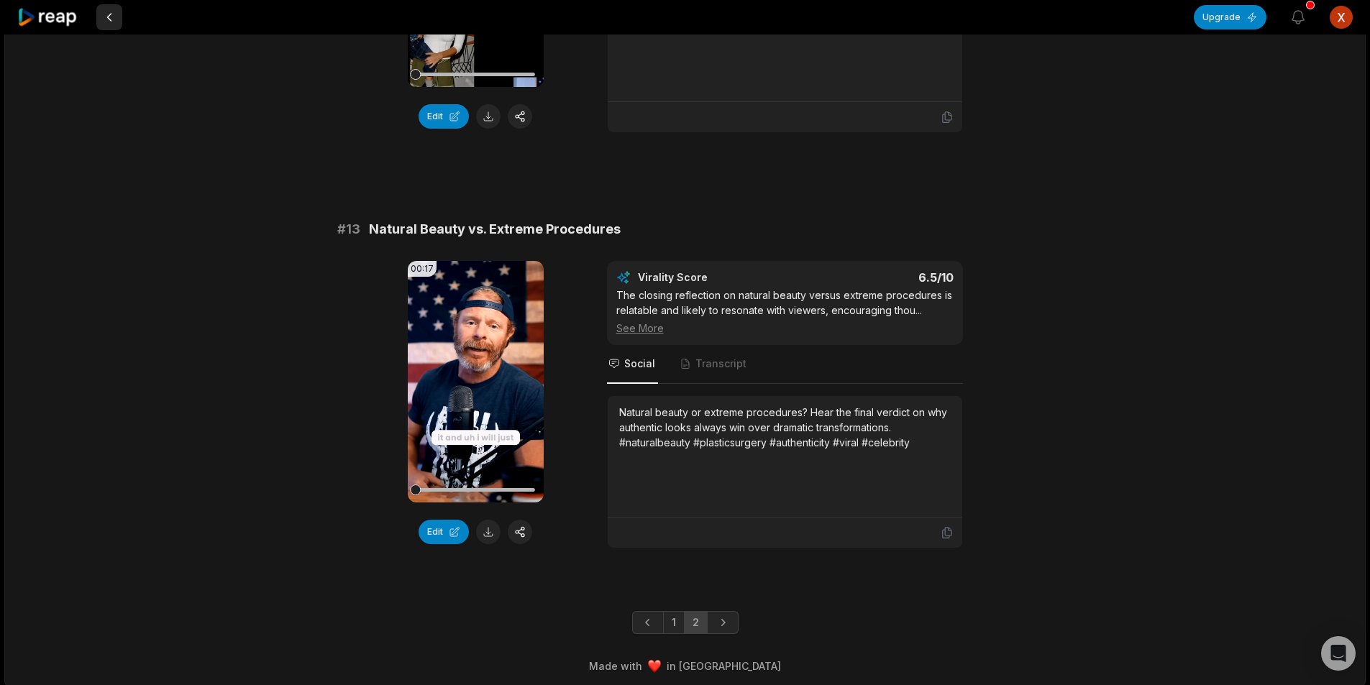
click at [112, 19] on button at bounding box center [109, 17] width 26 height 26
